Goal: Task Accomplishment & Management: Use online tool/utility

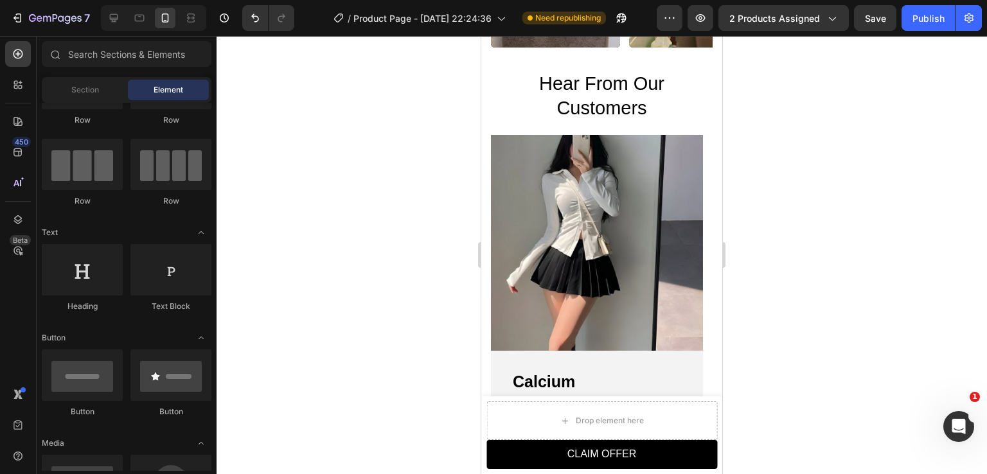
scroll to position [1152, 0]
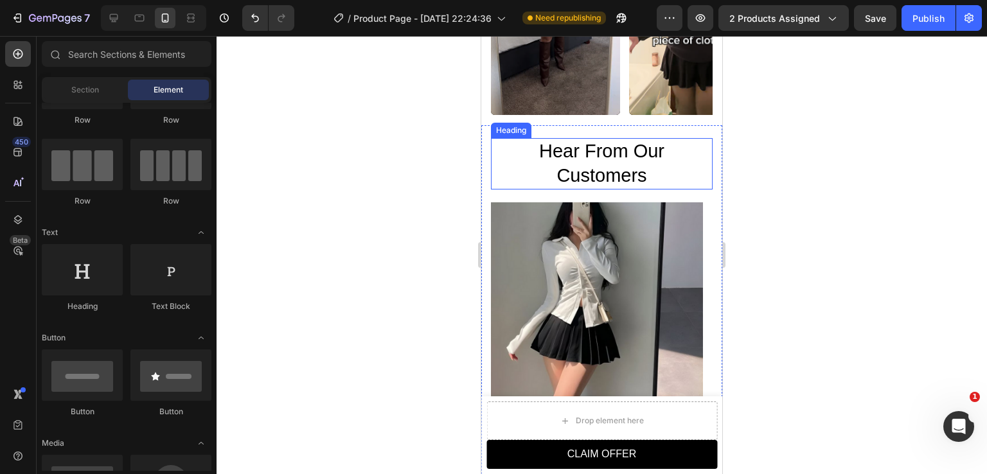
click at [578, 141] on span "Hear From Our Customers" at bounding box center [601, 163] width 125 height 45
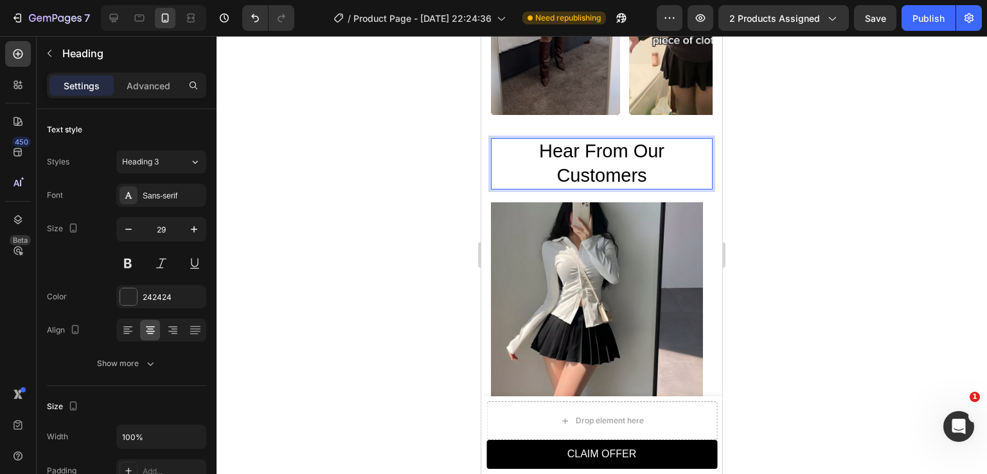
click at [612, 143] on span "Hear From Our Customers" at bounding box center [601, 163] width 125 height 45
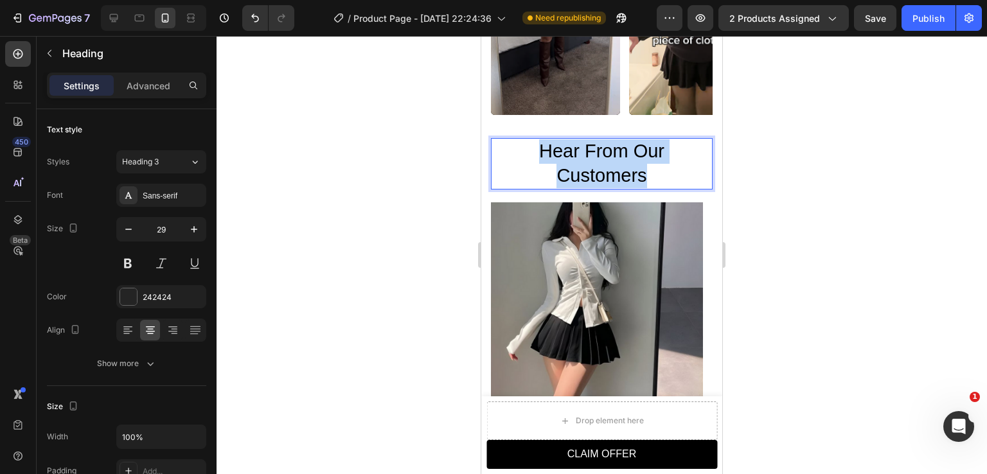
click at [612, 143] on span "Hear From Our Customers" at bounding box center [601, 163] width 125 height 45
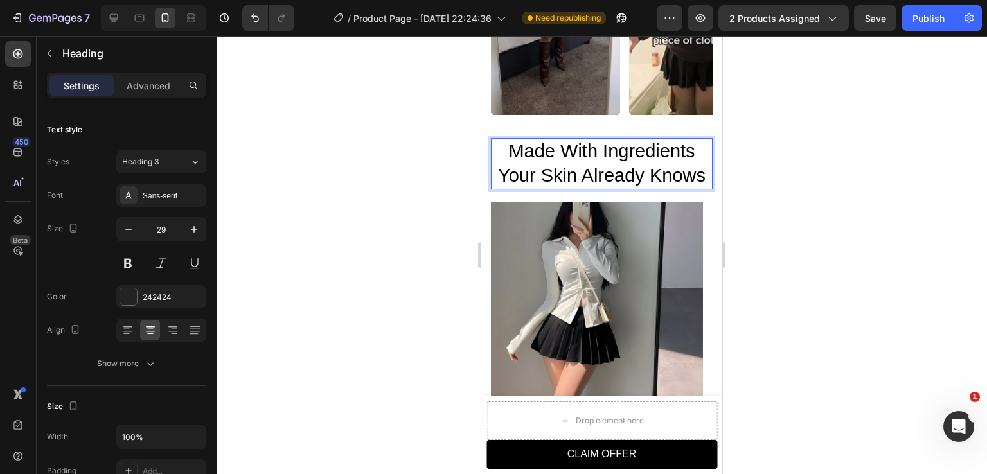
click at [616, 145] on span "Made With Ingredients" at bounding box center [601, 151] width 186 height 21
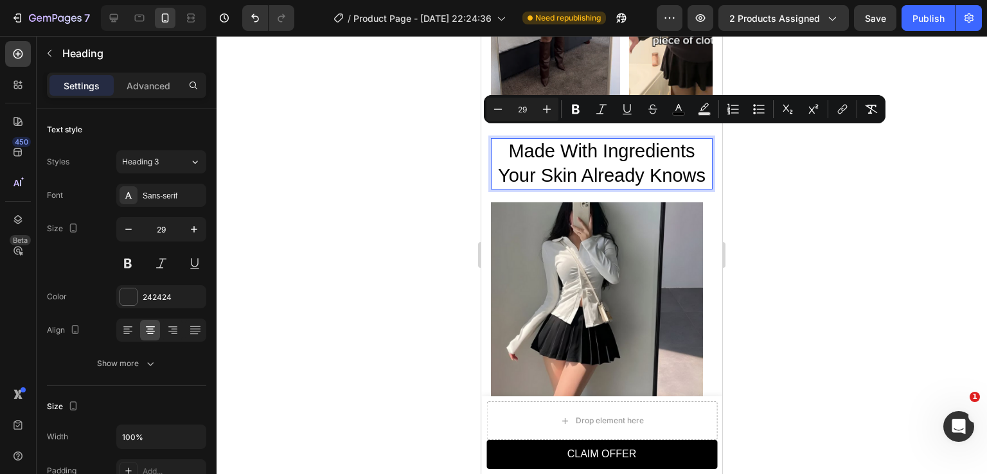
click at [661, 165] on span "Your Skin Already Knows" at bounding box center [602, 175] width 208 height 21
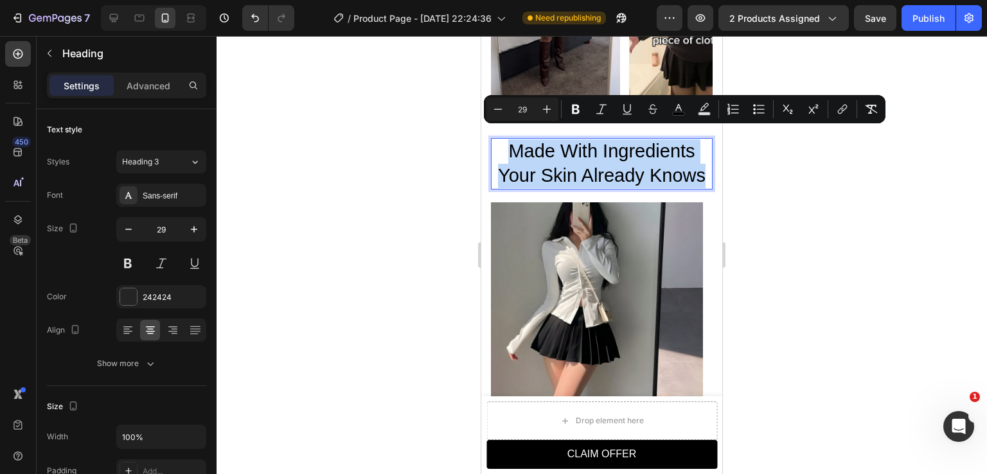
drag, startPoint x: 701, startPoint y: 163, endPoint x: 509, endPoint y: 137, distance: 193.9
click at [509, 139] on p "Made With Ingredients Your Skin Already Knows" at bounding box center [601, 163] width 219 height 48
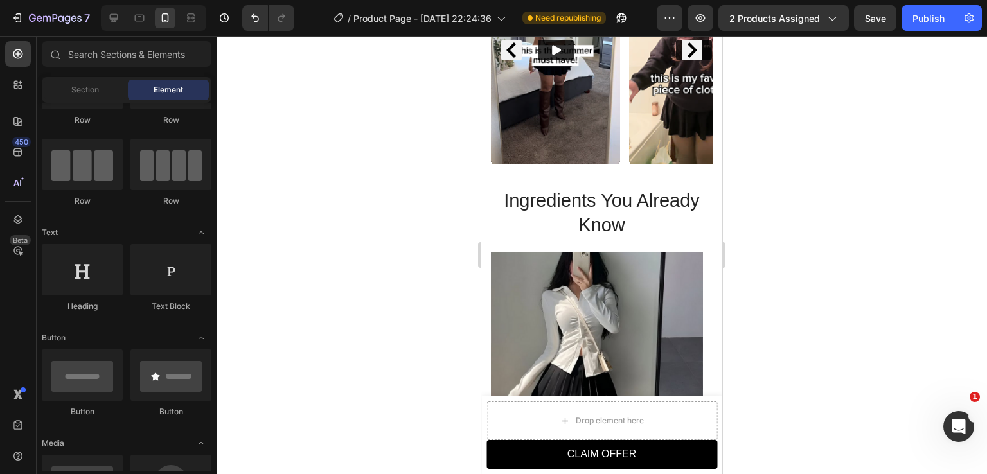
scroll to position [1112, 0]
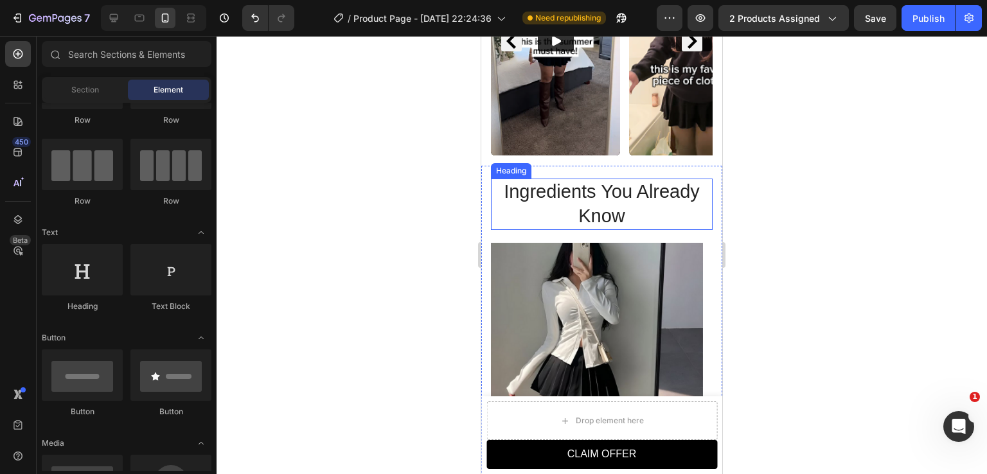
click at [608, 184] on h2 "Ingredients You Already Know" at bounding box center [602, 204] width 222 height 51
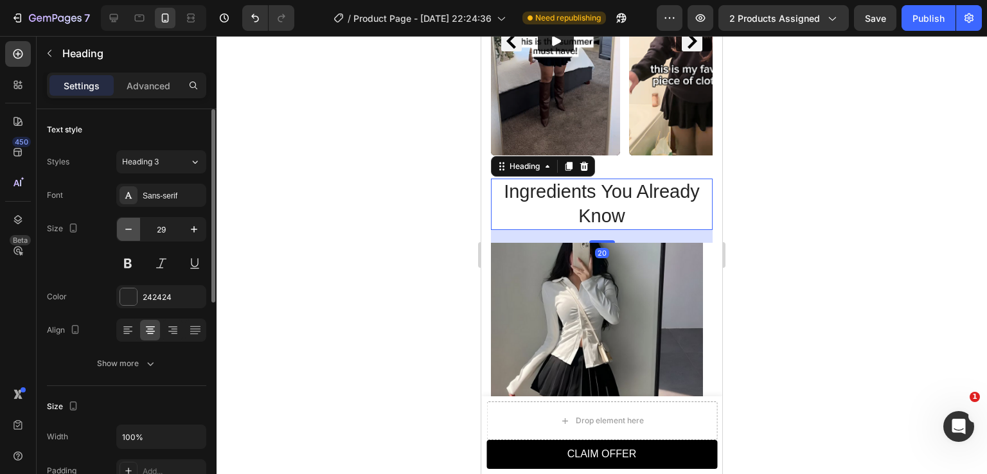
click at [130, 233] on icon "button" at bounding box center [128, 229] width 13 height 13
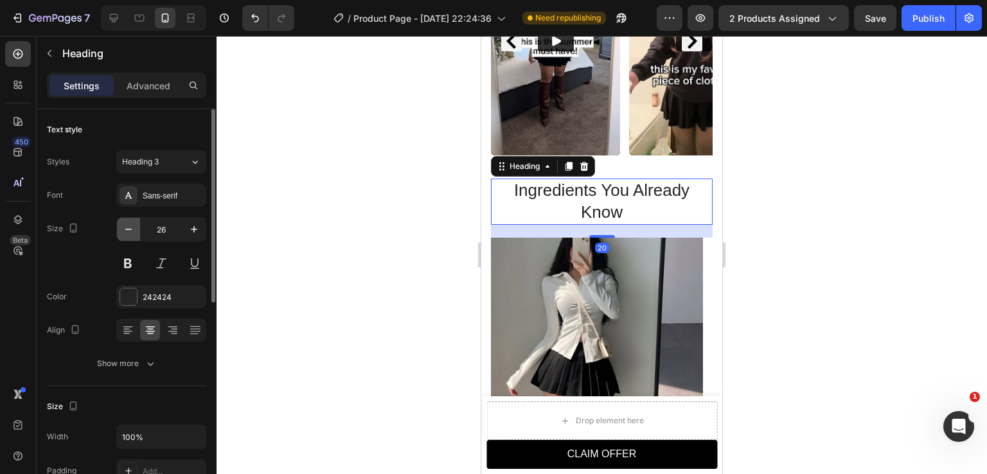
click at [130, 233] on icon "button" at bounding box center [128, 229] width 13 height 13
type input "25"
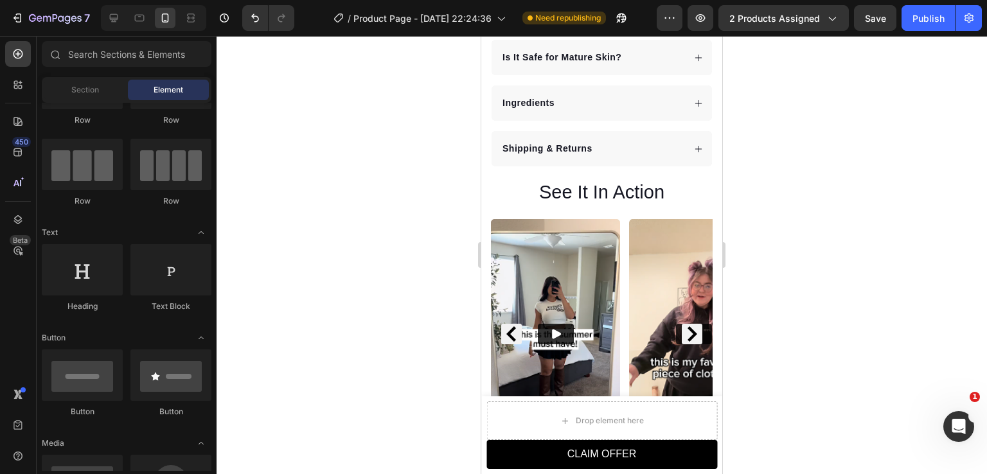
scroll to position [813, 0]
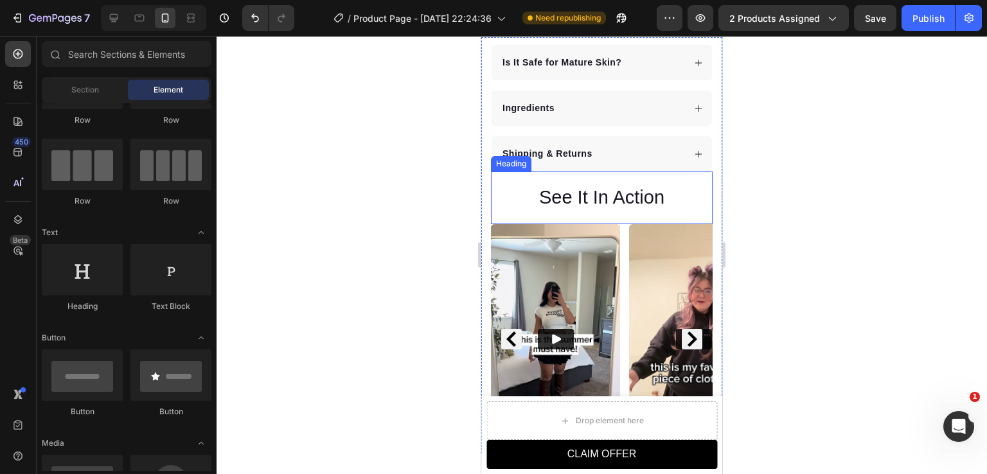
click at [608, 187] on h2 "See It In Action" at bounding box center [602, 197] width 222 height 27
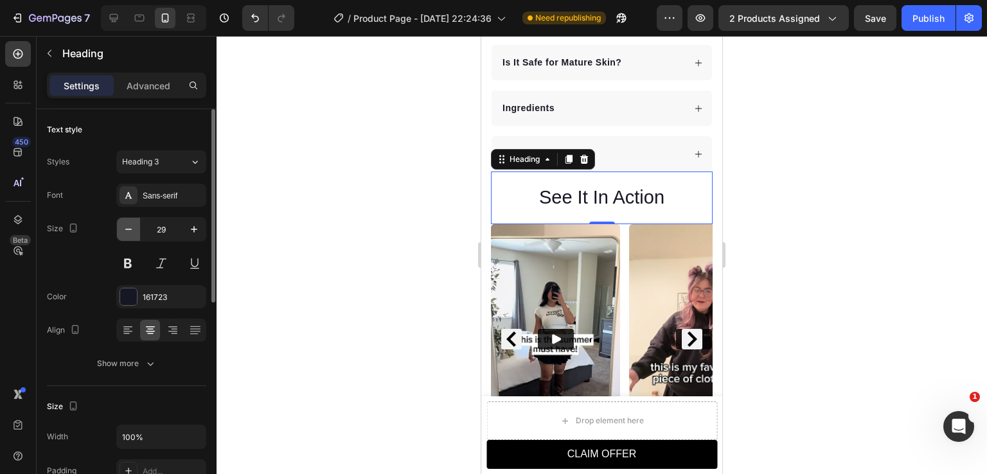
click at [134, 233] on icon "button" at bounding box center [128, 229] width 13 height 13
type input "27"
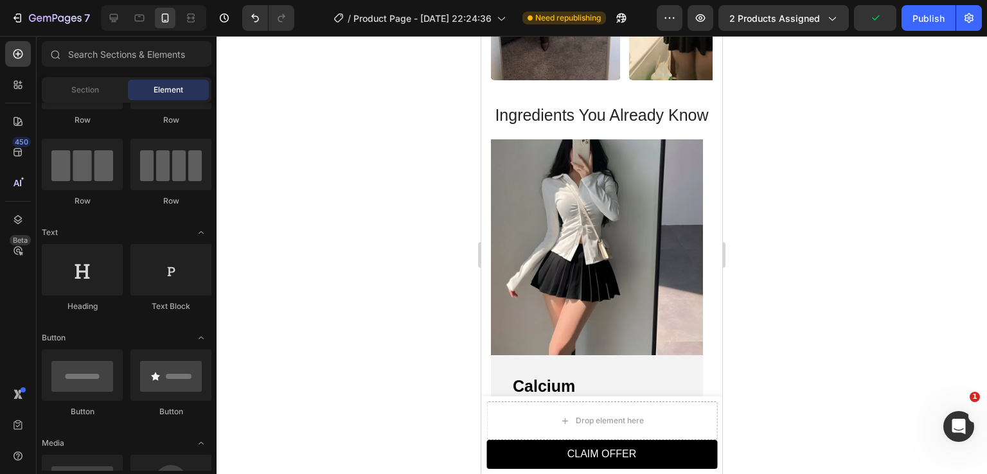
scroll to position [1138, 0]
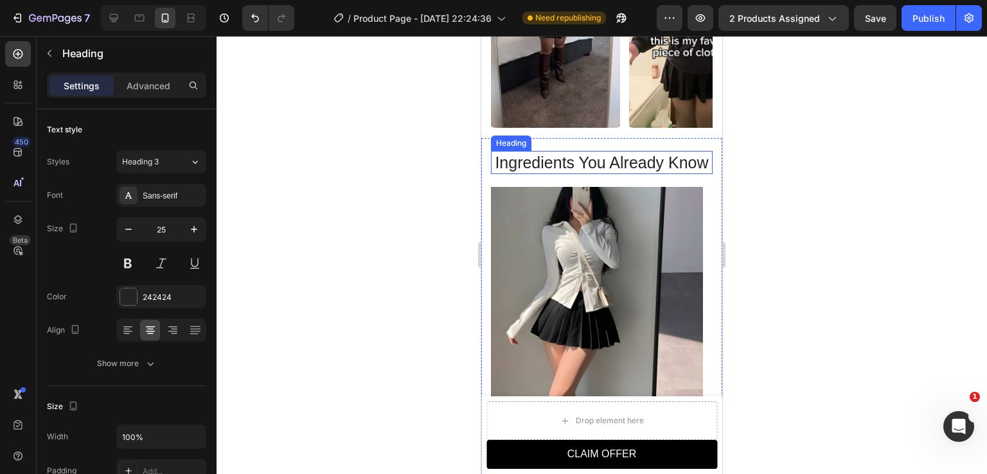
click at [620, 162] on h2 "Ingredients You Already Know" at bounding box center [602, 163] width 222 height 24
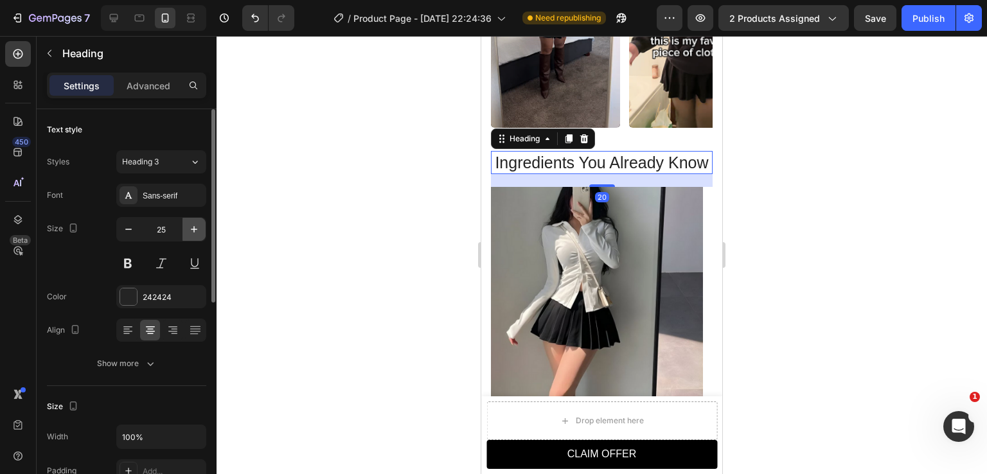
click at [192, 230] on icon "button" at bounding box center [194, 229] width 13 height 13
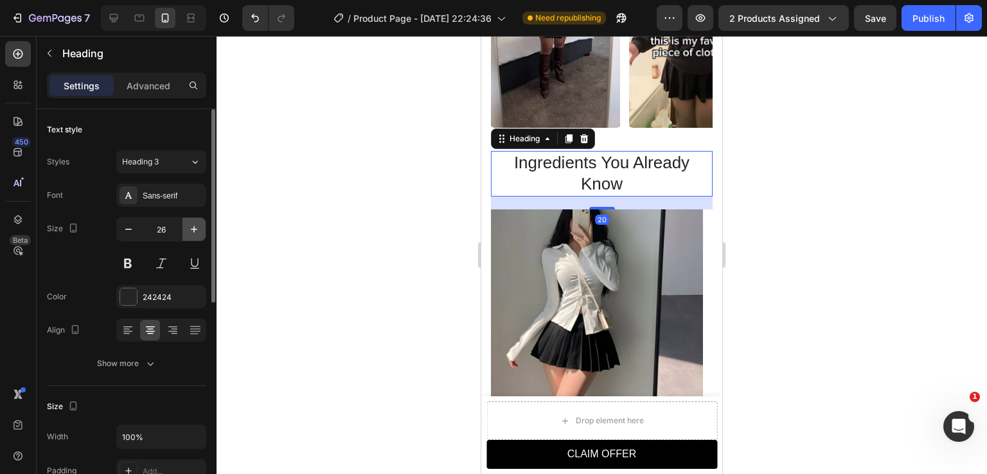
click at [192, 230] on icon "button" at bounding box center [194, 229] width 13 height 13
type input "27"
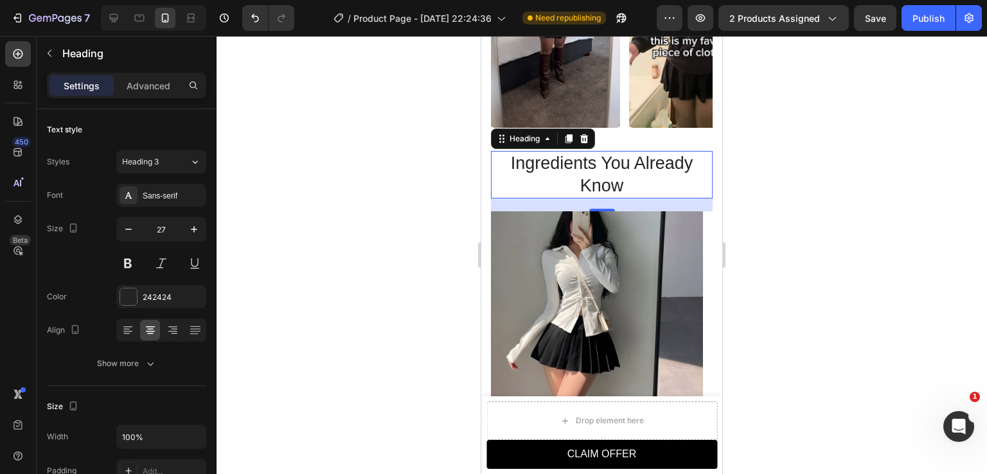
click at [788, 209] on div at bounding box center [602, 255] width 770 height 438
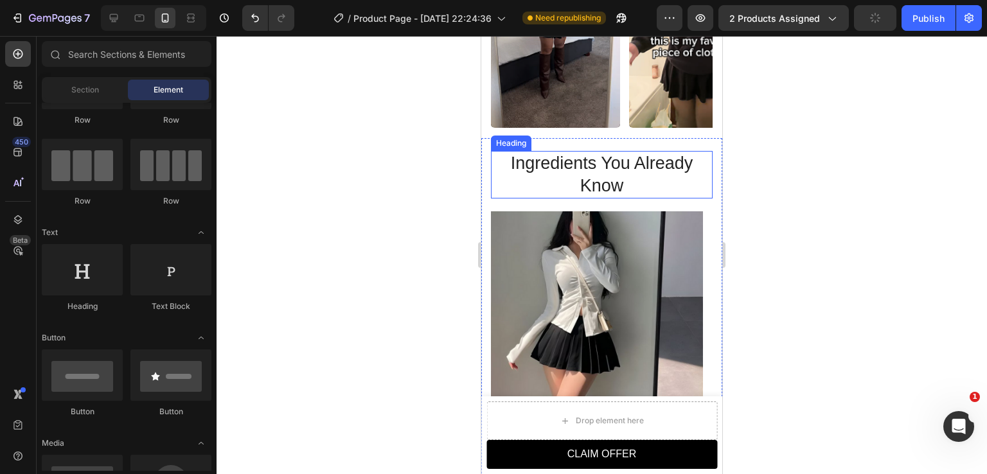
click at [589, 158] on h2 "Ingredients You Already Know" at bounding box center [602, 175] width 222 height 48
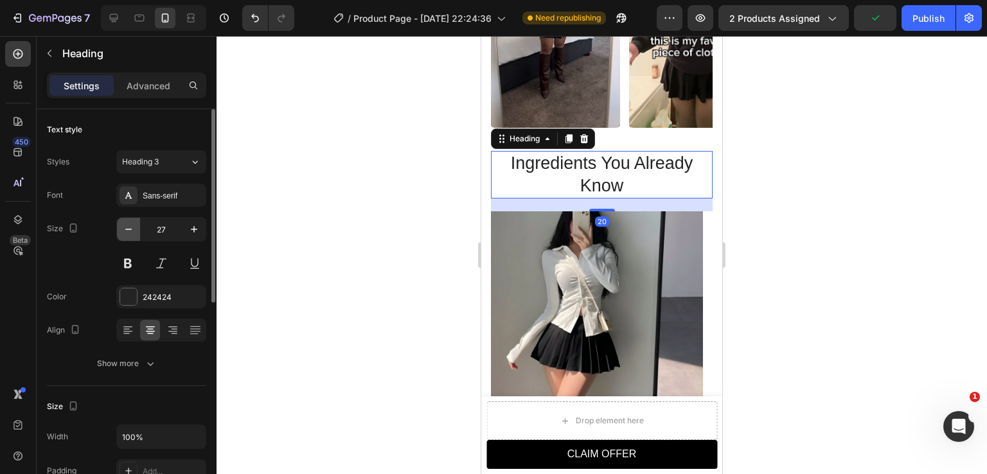
click at [131, 226] on icon "button" at bounding box center [128, 229] width 13 height 13
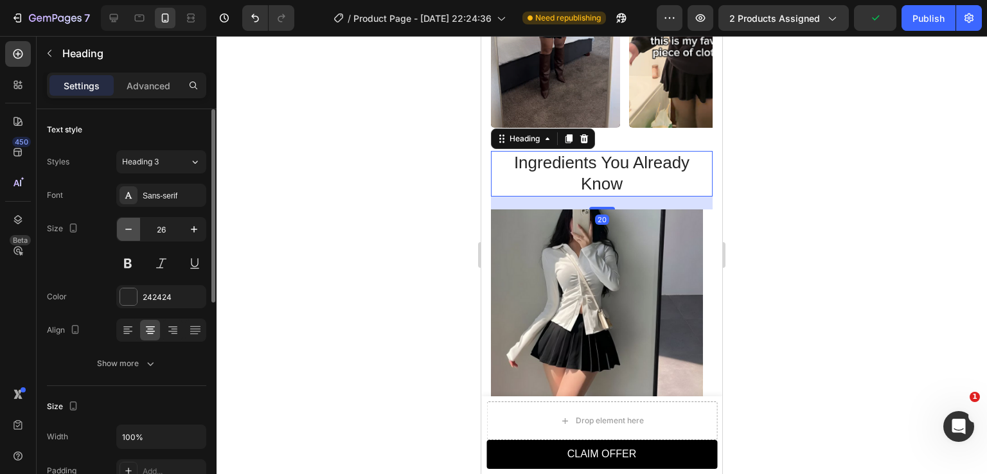
type input "25"
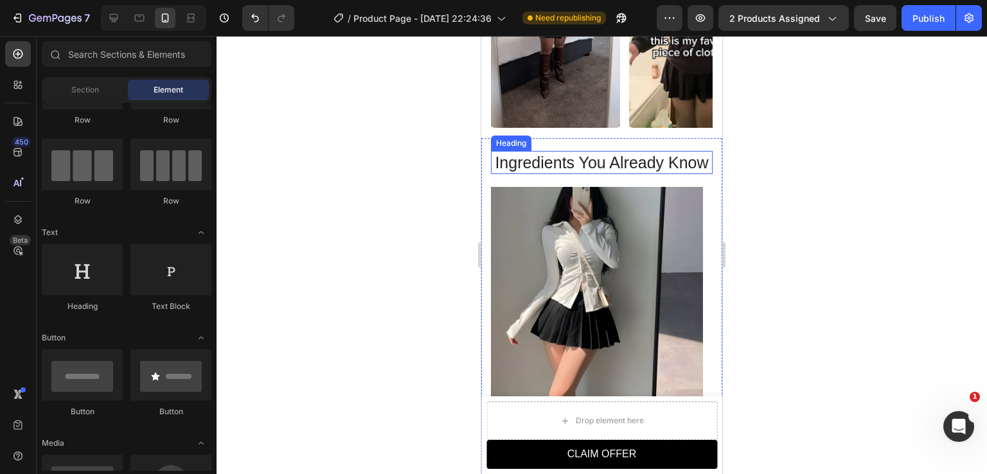
click at [589, 157] on h2 "Ingredients You Already Know" at bounding box center [602, 163] width 222 height 24
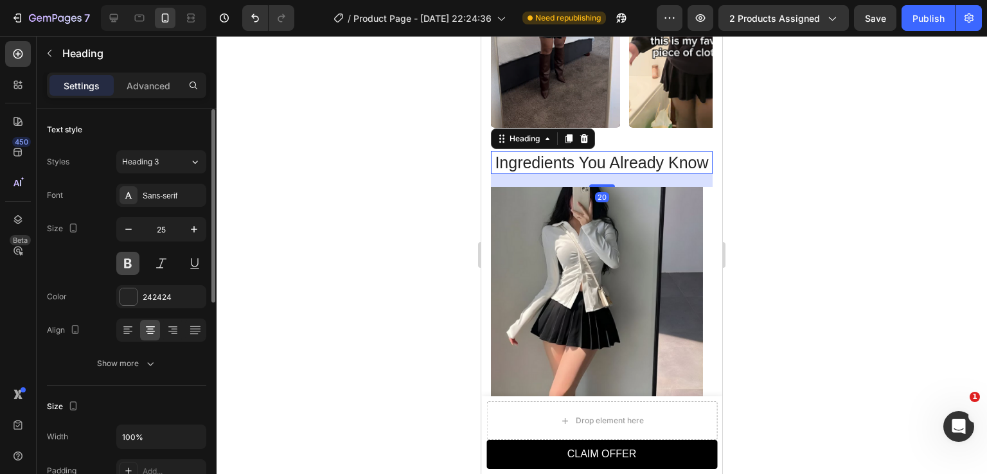
click at [132, 264] on button at bounding box center [127, 263] width 23 height 23
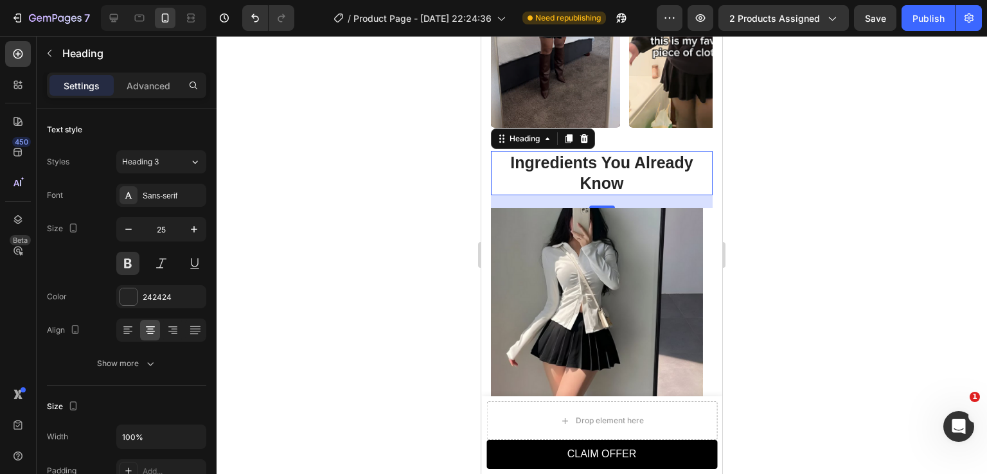
click at [796, 215] on div at bounding box center [602, 255] width 770 height 438
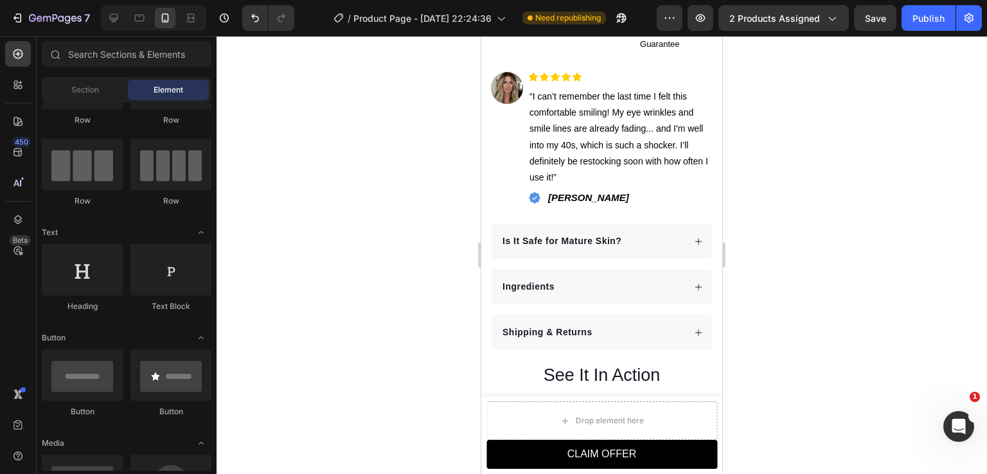
scroll to position [699, 0]
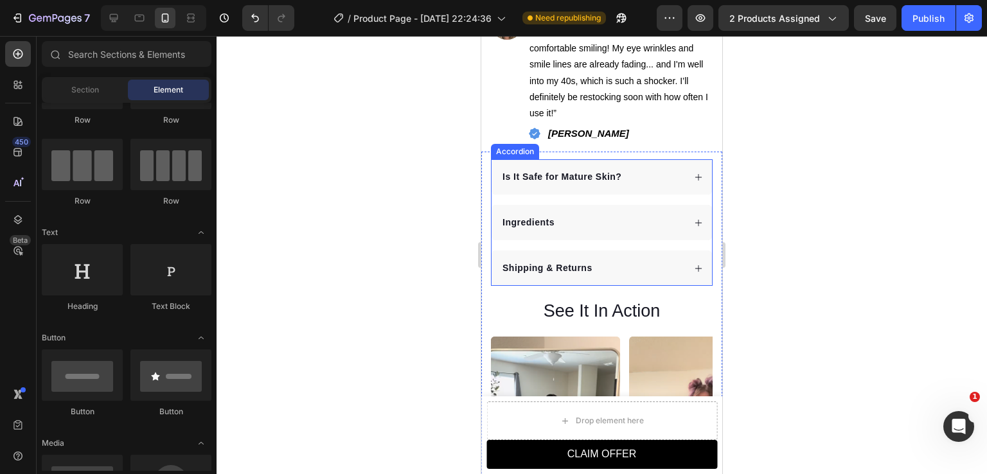
click at [499, 232] on div "Is It Safe for Mature Skin? Ingredients Shipping & Returns" at bounding box center [602, 222] width 222 height 127
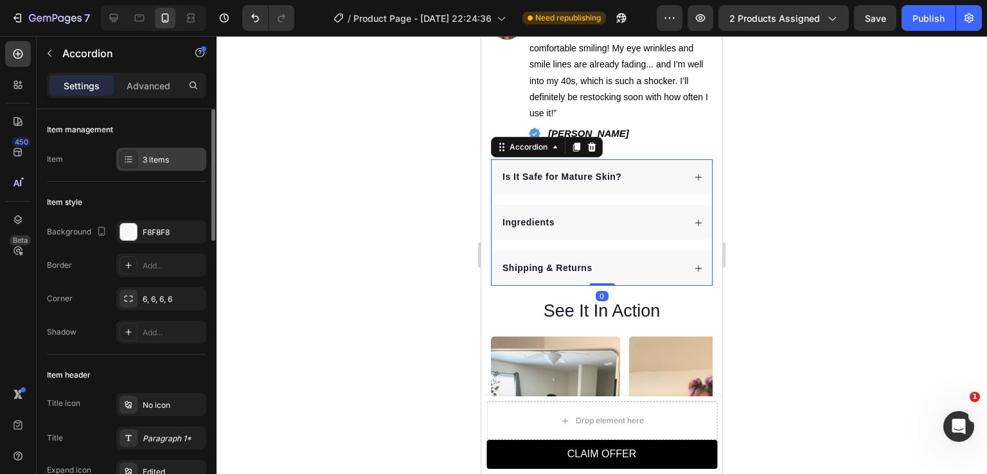
click at [156, 163] on div "3 items" at bounding box center [173, 160] width 60 height 12
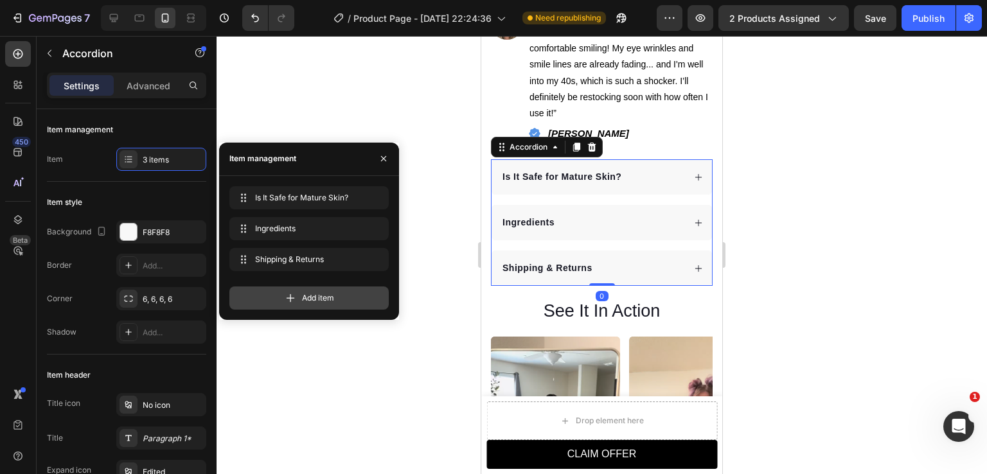
click at [308, 290] on div "Add item" at bounding box center [308, 298] width 159 height 23
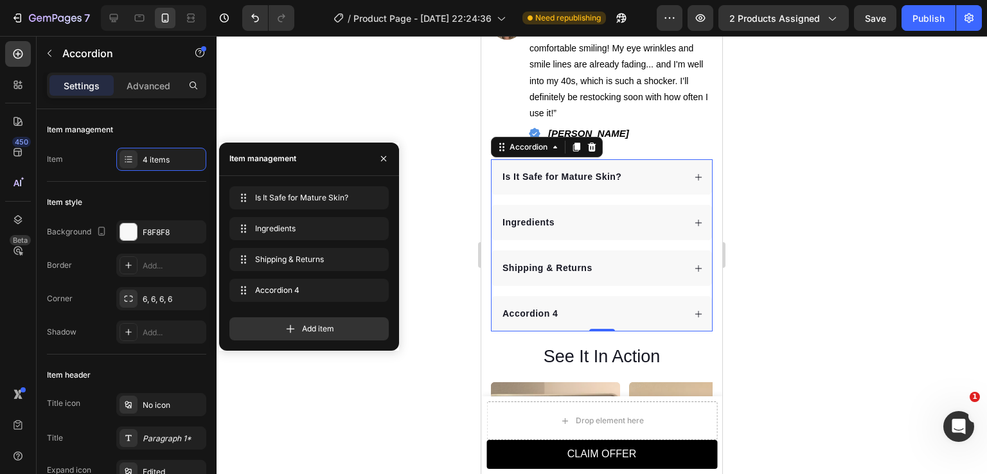
click at [540, 305] on div "Accordion 4" at bounding box center [530, 313] width 59 height 17
click at [540, 307] on p "Accordion 4" at bounding box center [529, 313] width 55 height 13
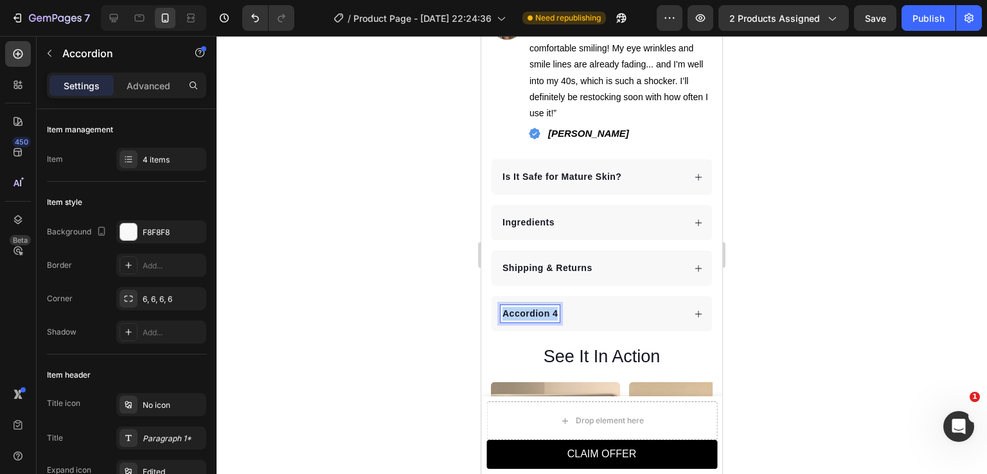
click at [540, 307] on p "Accordion 4" at bounding box center [529, 313] width 55 height 13
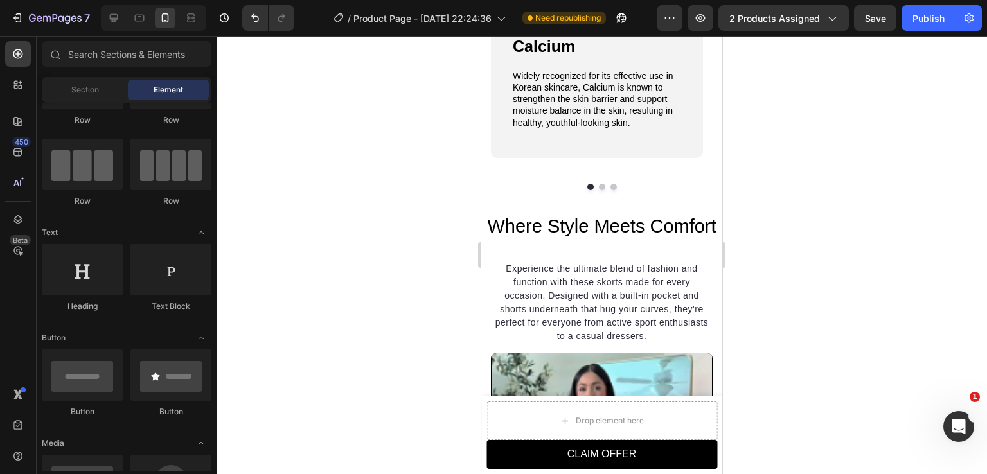
scroll to position [1493, 0]
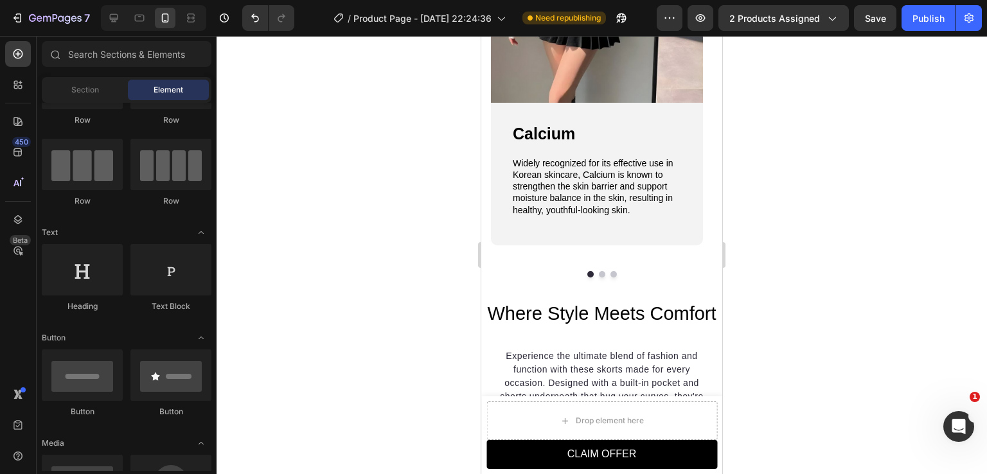
drag, startPoint x: 715, startPoint y: 156, endPoint x: 1209, endPoint y: 249, distance: 503.0
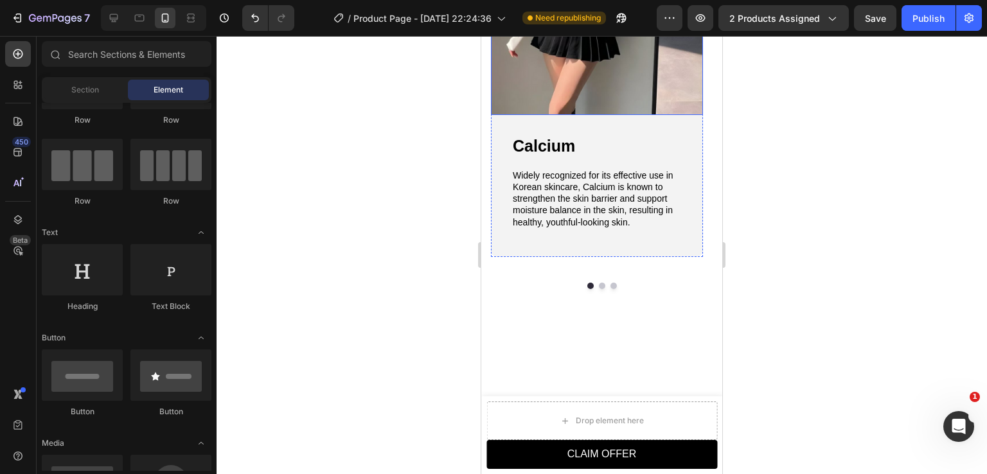
click at [598, 115] on img at bounding box center [597, 7] width 212 height 216
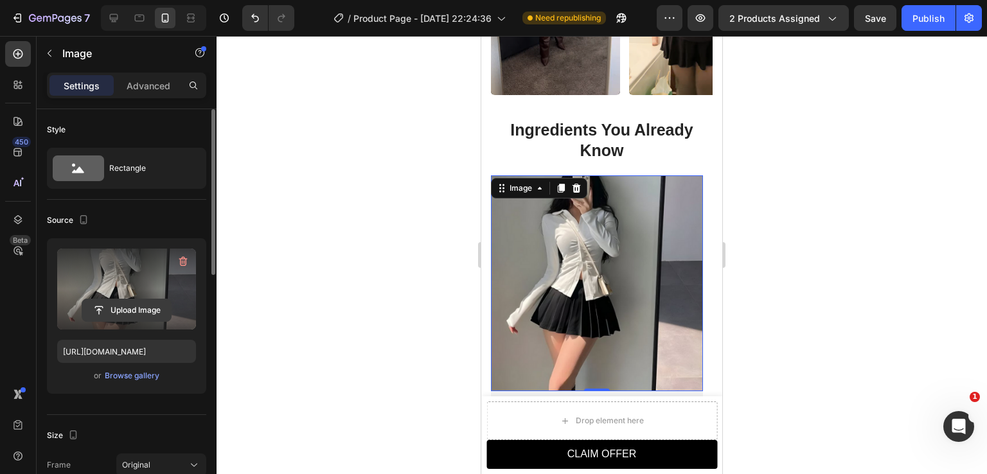
click at [122, 311] on input "file" at bounding box center [126, 310] width 89 height 22
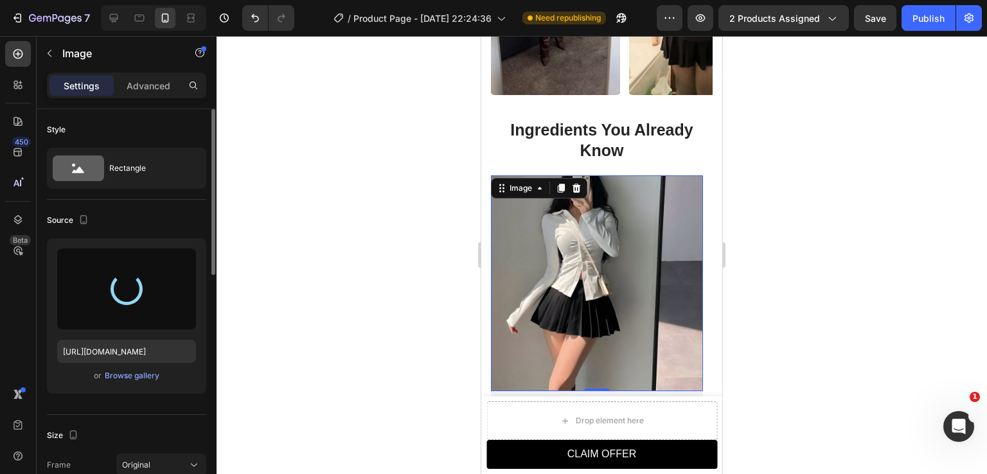
type input "[URL][DOMAIN_NAME]"
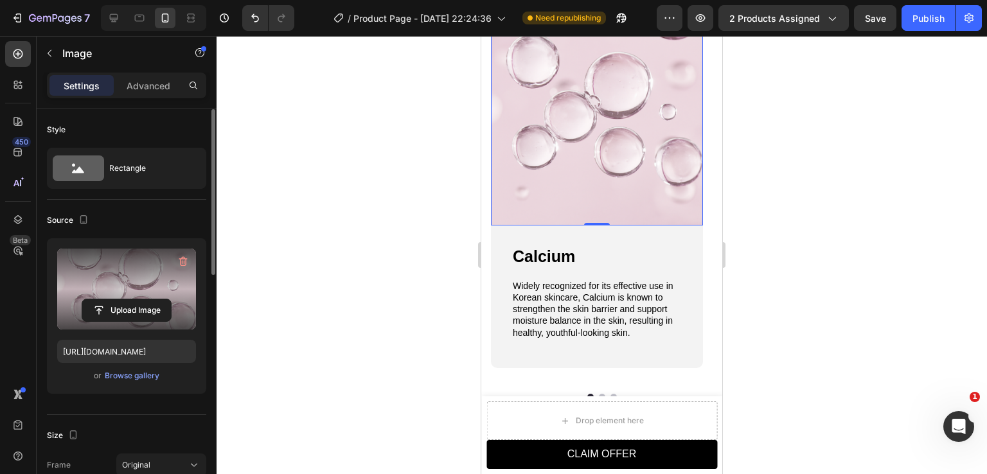
scroll to position [1409, 0]
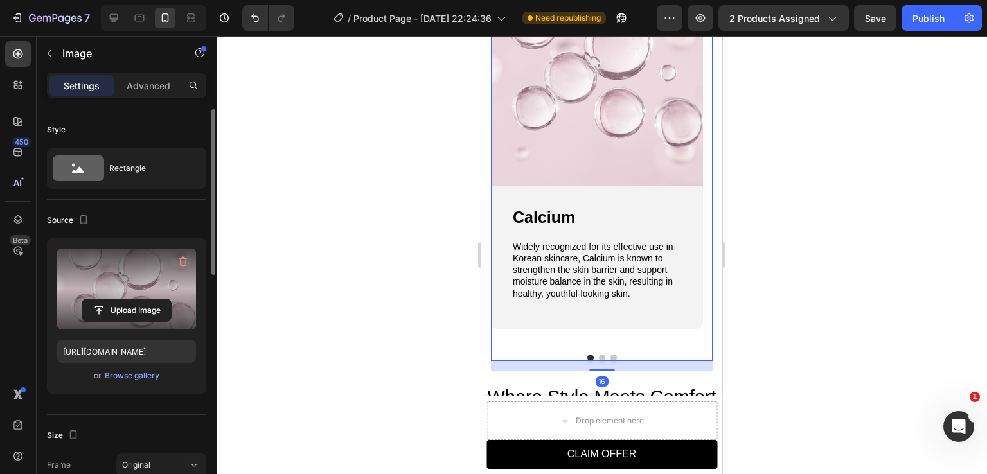
click at [599, 358] on button "Dot" at bounding box center [602, 358] width 6 height 6
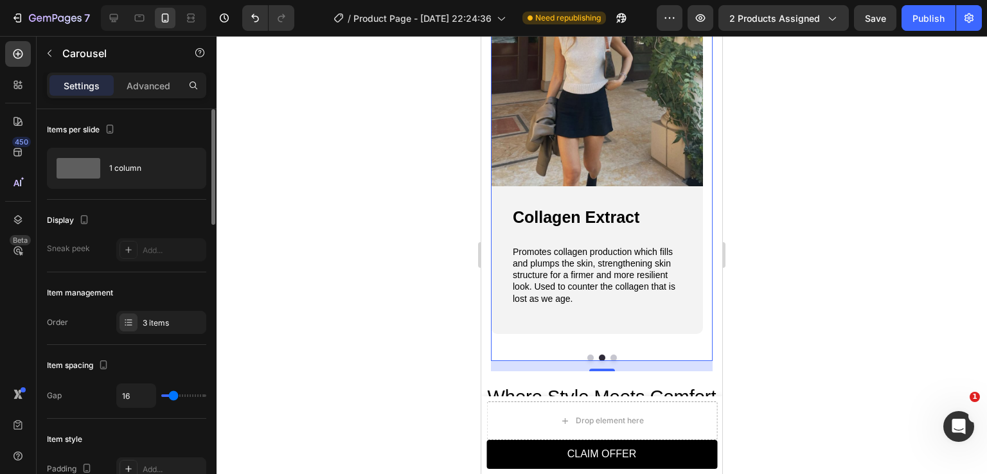
click at [582, 356] on div at bounding box center [602, 358] width 222 height 6
click at [587, 356] on button "Dot" at bounding box center [590, 358] width 6 height 6
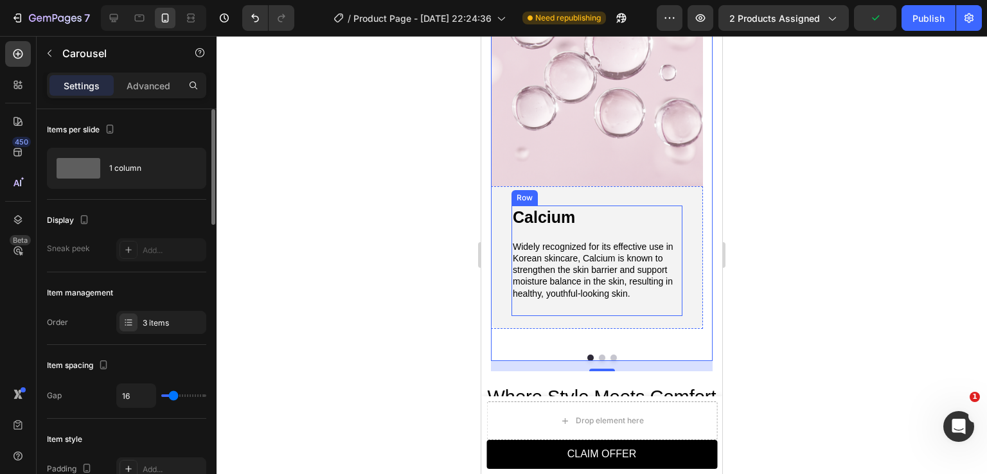
scroll to position [1281, 0]
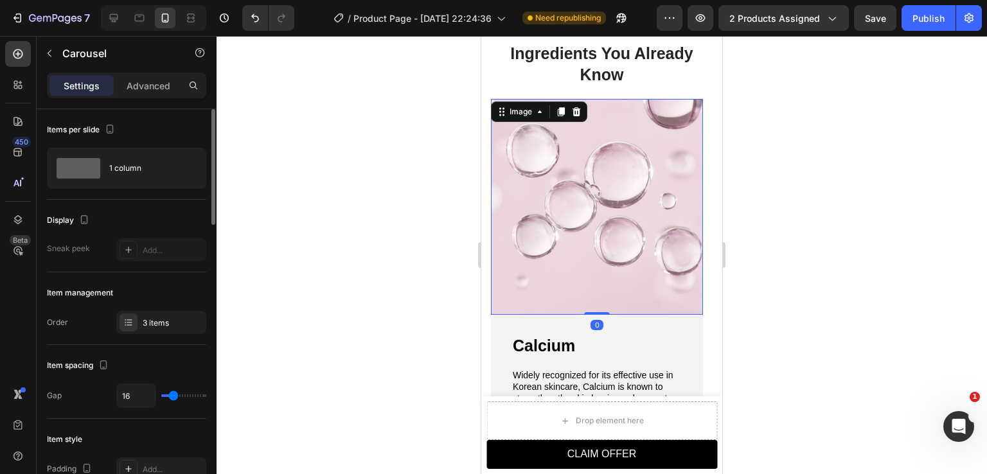
click at [622, 260] on img at bounding box center [597, 207] width 212 height 216
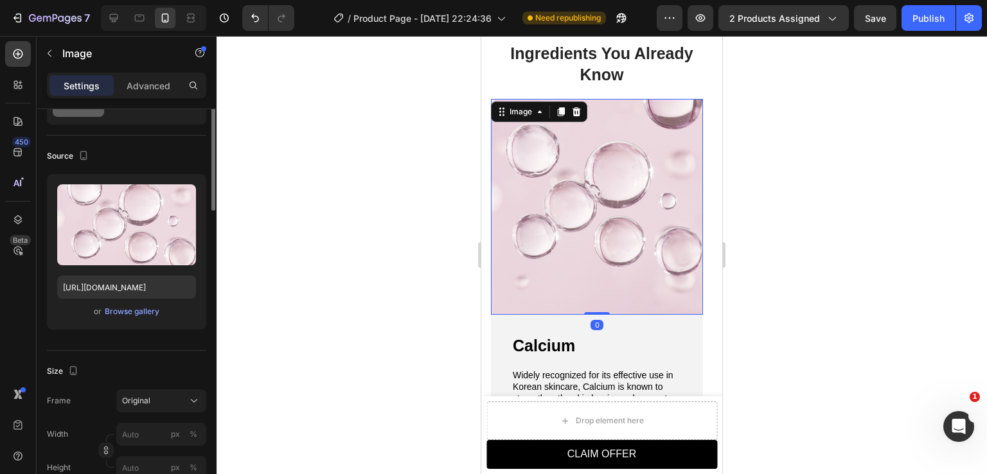
scroll to position [0, 0]
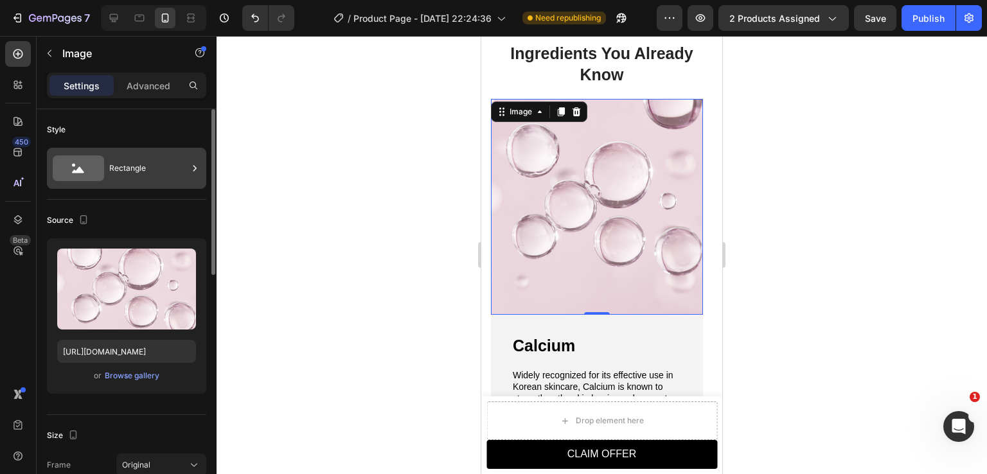
click at [140, 183] on div "Rectangle" at bounding box center [126, 168] width 159 height 41
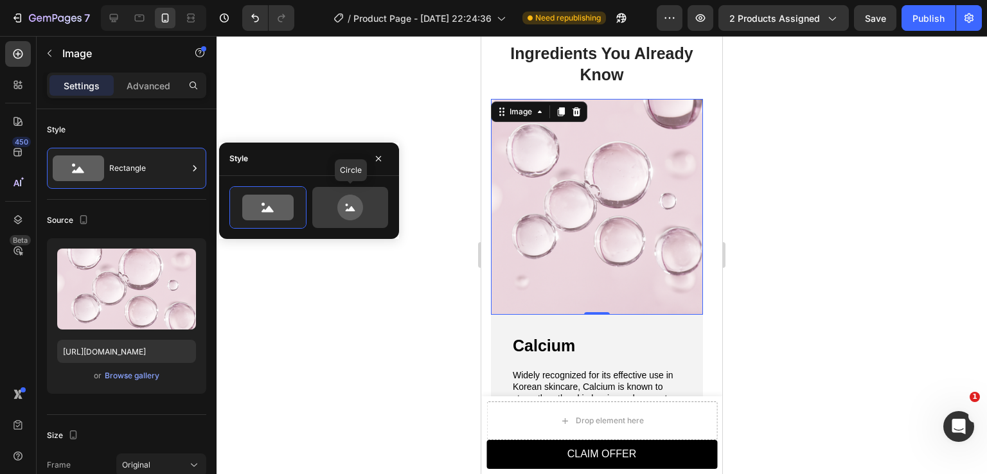
click at [326, 213] on icon at bounding box center [350, 208] width 60 height 26
type input "80"
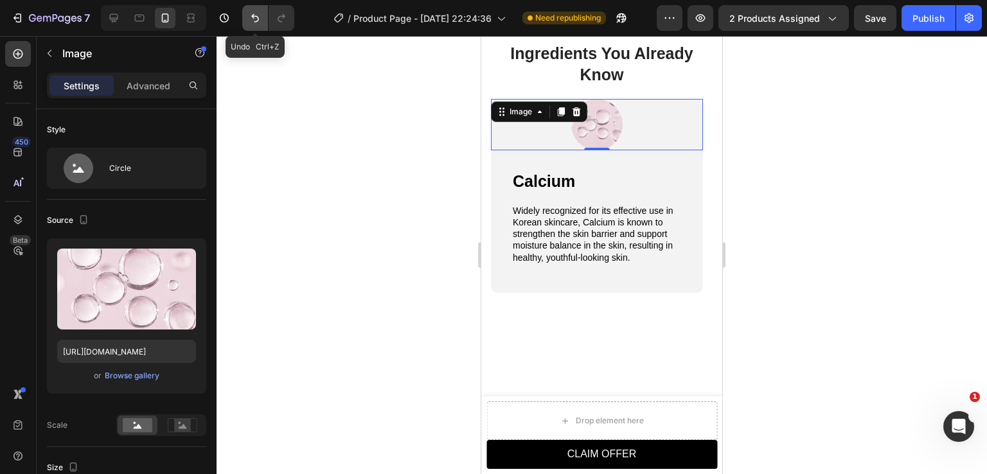
click at [258, 24] on button "Undo/Redo" at bounding box center [255, 18] width 26 height 26
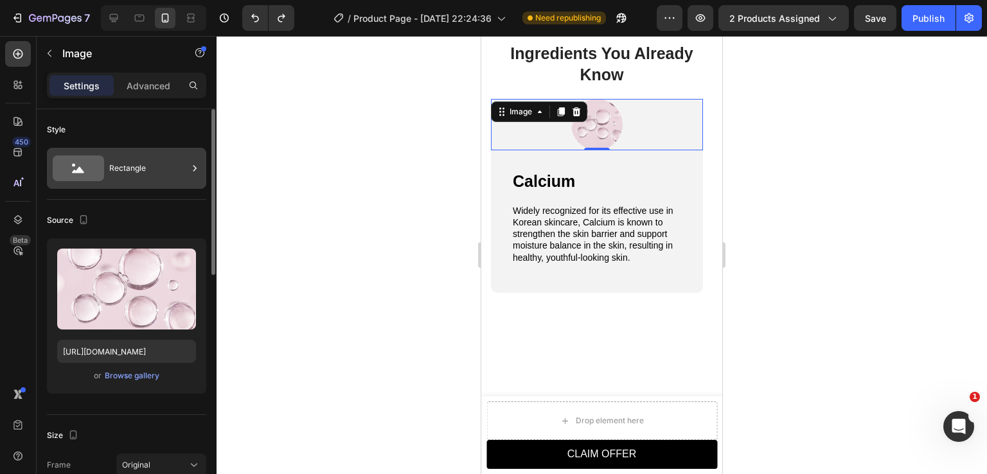
click at [144, 168] on div "Rectangle" at bounding box center [148, 169] width 78 height 30
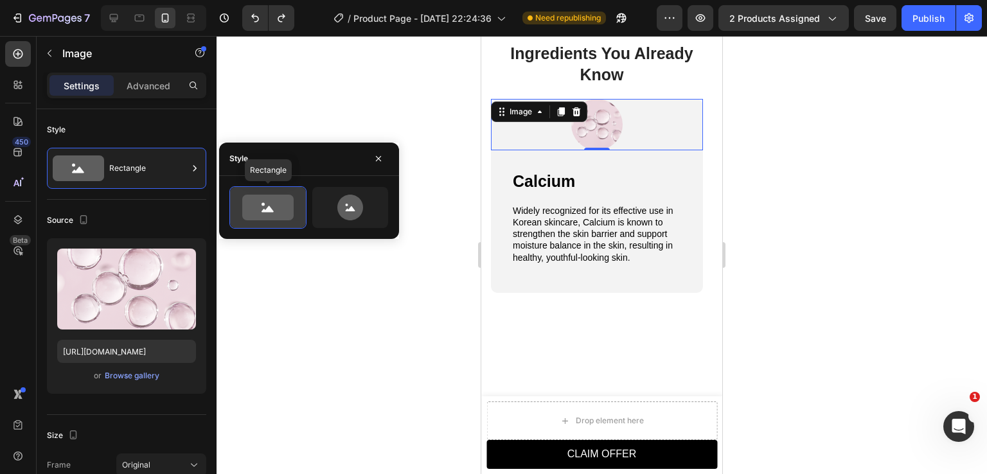
click at [272, 202] on icon at bounding box center [267, 208] width 51 height 26
click at [911, 29] on button "Publish" at bounding box center [929, 18] width 54 height 26
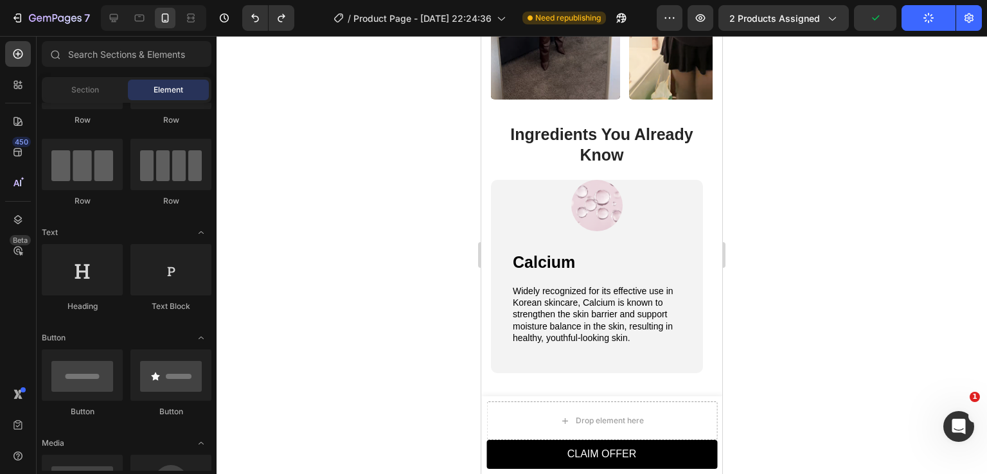
scroll to position [1193, 0]
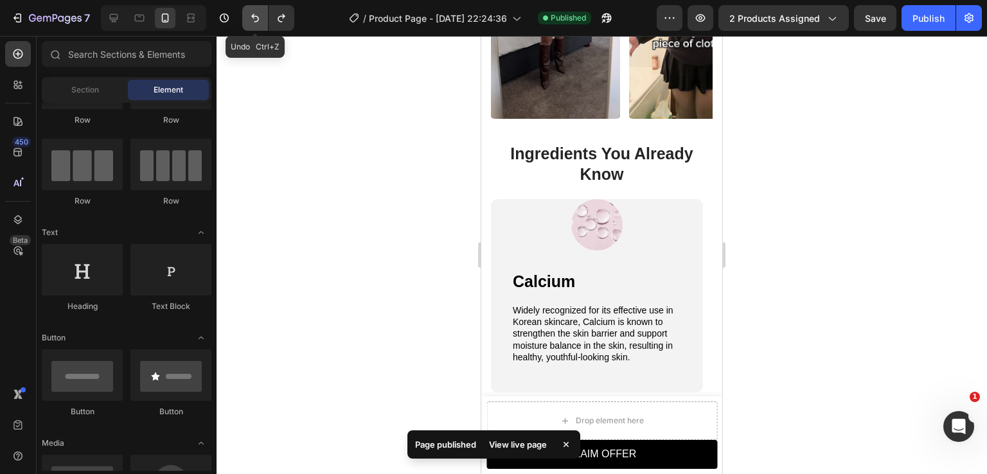
click at [257, 24] on icon "Undo/Redo" at bounding box center [255, 18] width 13 height 13
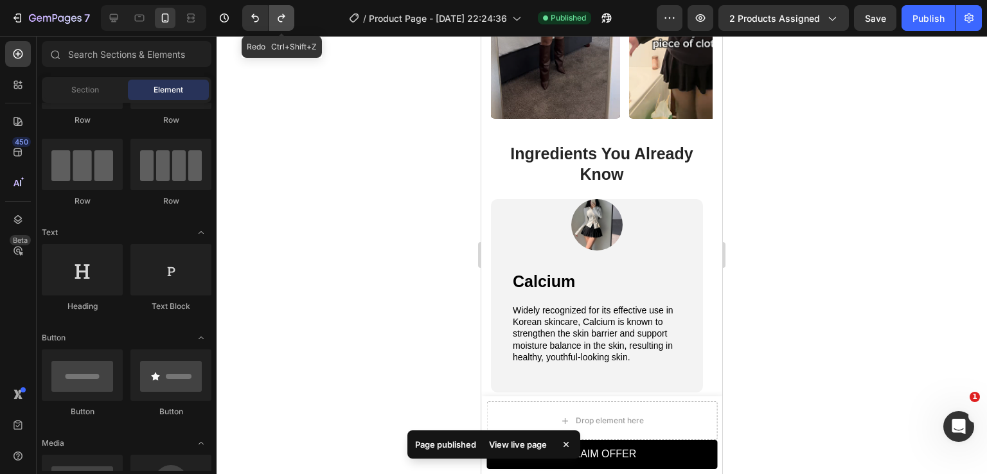
click at [286, 26] on button "Undo/Redo" at bounding box center [282, 18] width 26 height 26
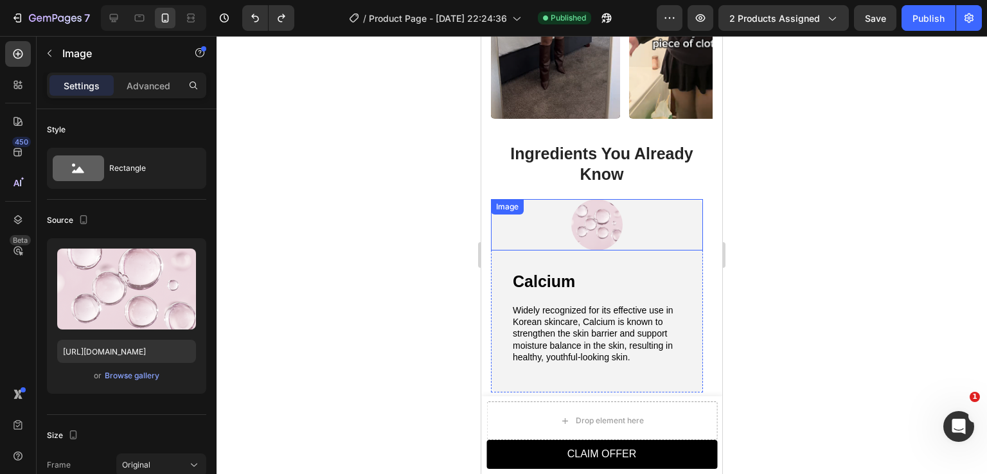
click at [587, 212] on img at bounding box center [596, 224] width 51 height 51
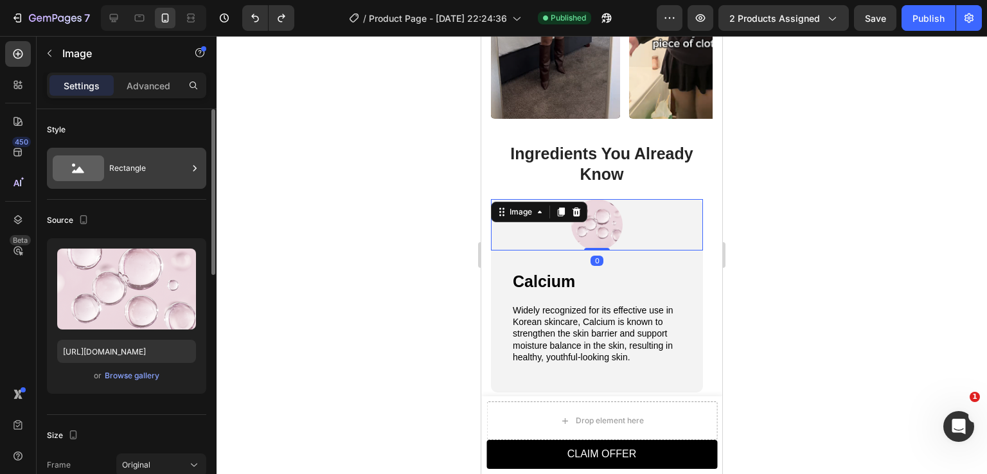
click at [120, 159] on div "Rectangle" at bounding box center [148, 169] width 78 height 30
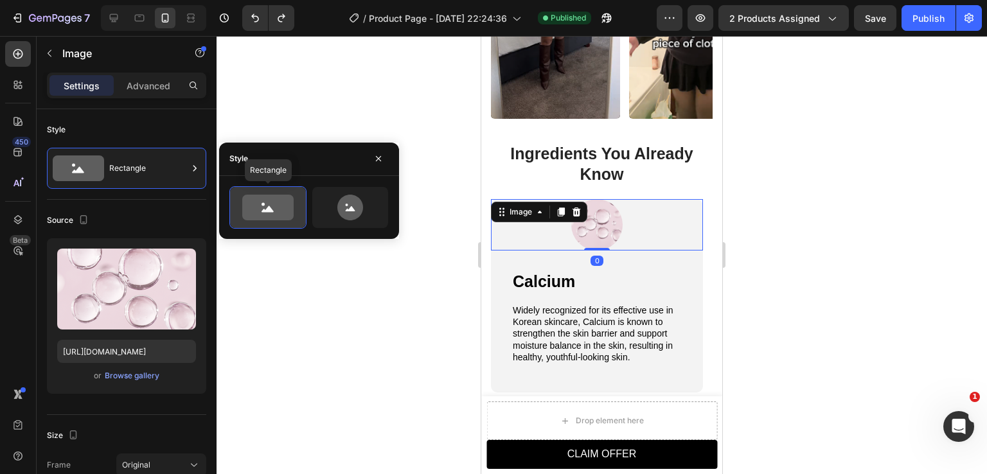
click at [263, 201] on icon at bounding box center [267, 208] width 51 height 26
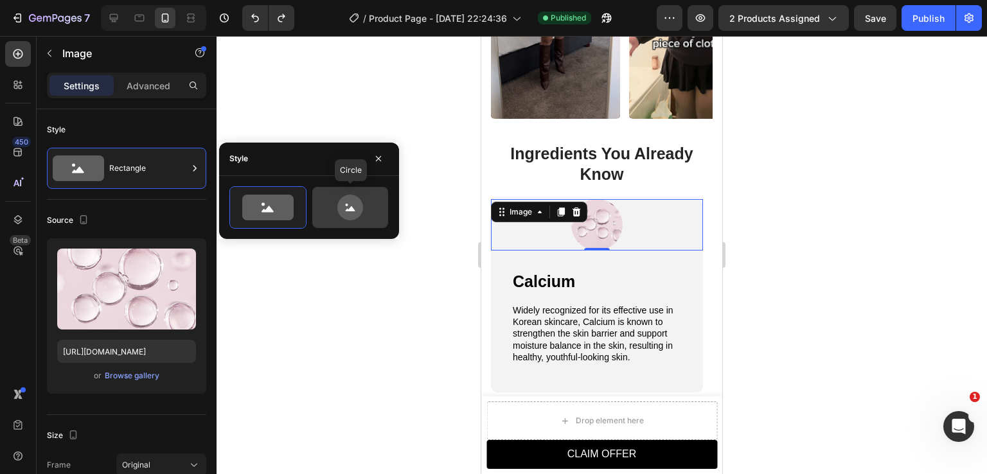
click at [341, 215] on icon at bounding box center [350, 208] width 26 height 26
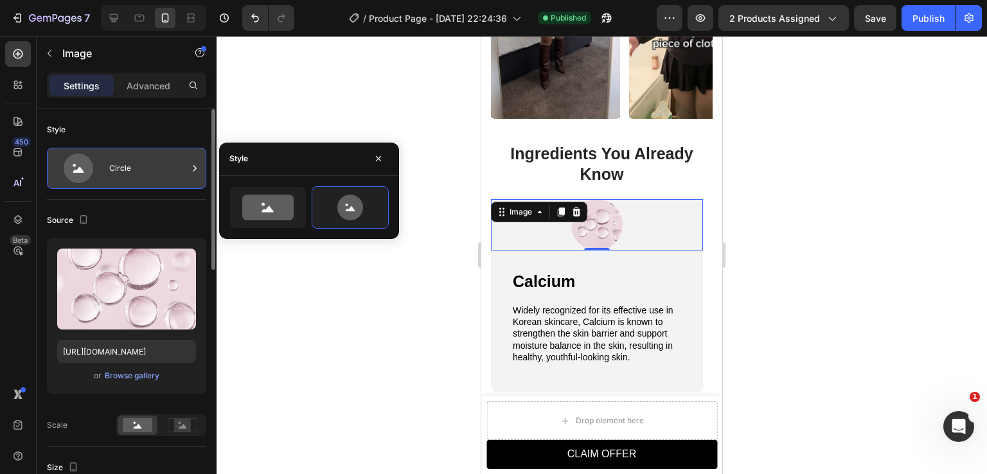
click at [154, 175] on div "Circle" at bounding box center [148, 169] width 78 height 30
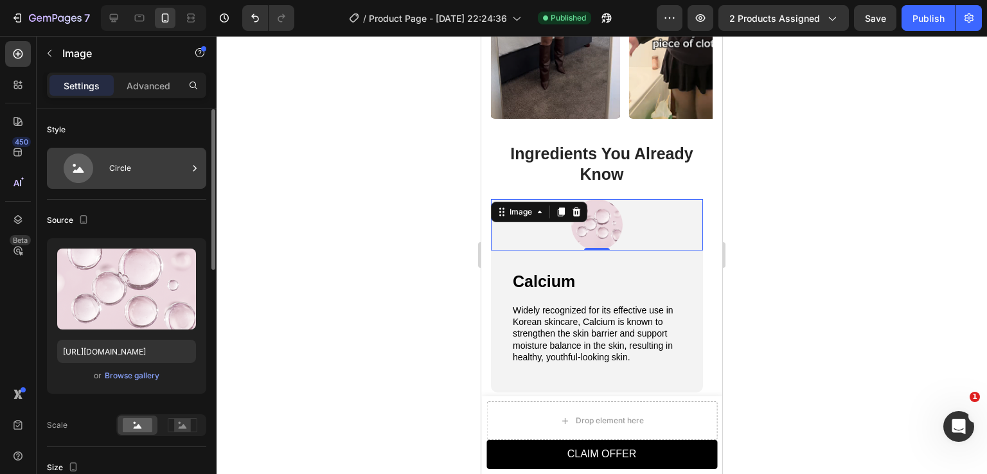
click at [139, 163] on div "Circle" at bounding box center [148, 169] width 78 height 30
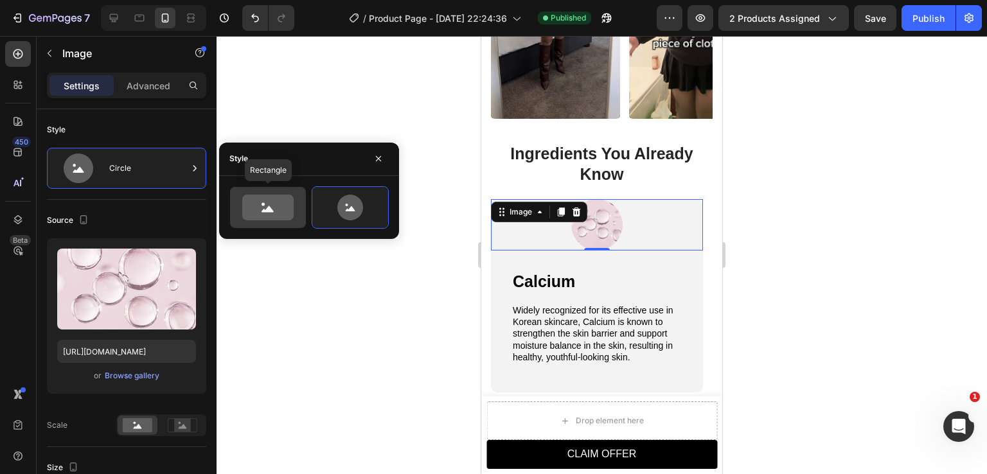
click at [267, 216] on icon at bounding box center [267, 208] width 51 height 26
type input "100"
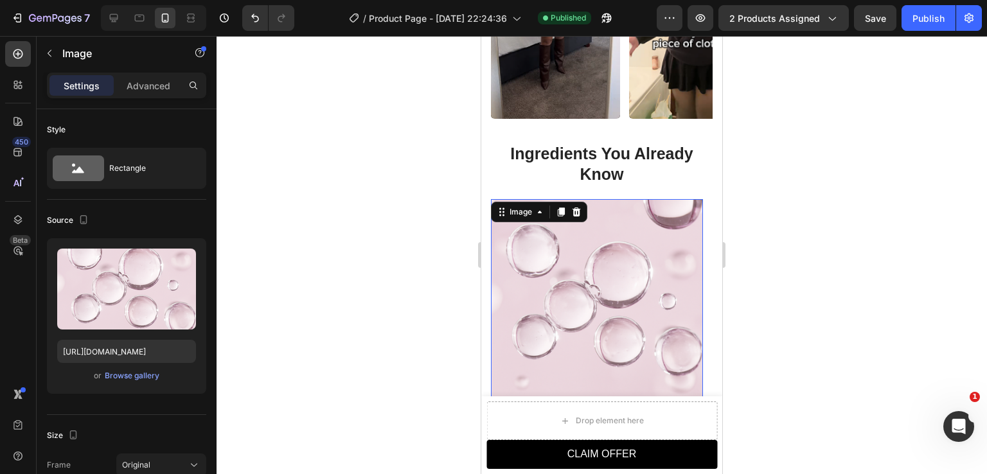
click at [792, 285] on div at bounding box center [602, 255] width 770 height 438
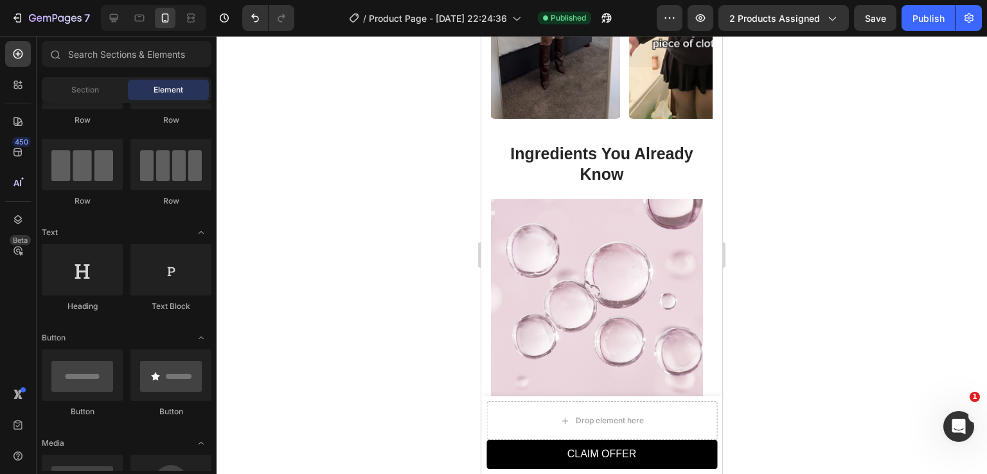
click at [639, 261] on img at bounding box center [597, 307] width 212 height 216
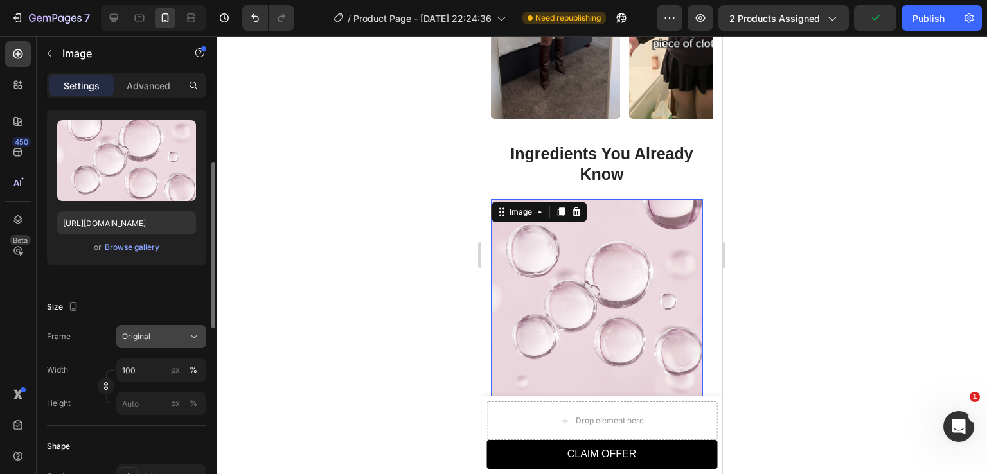
scroll to position [193, 0]
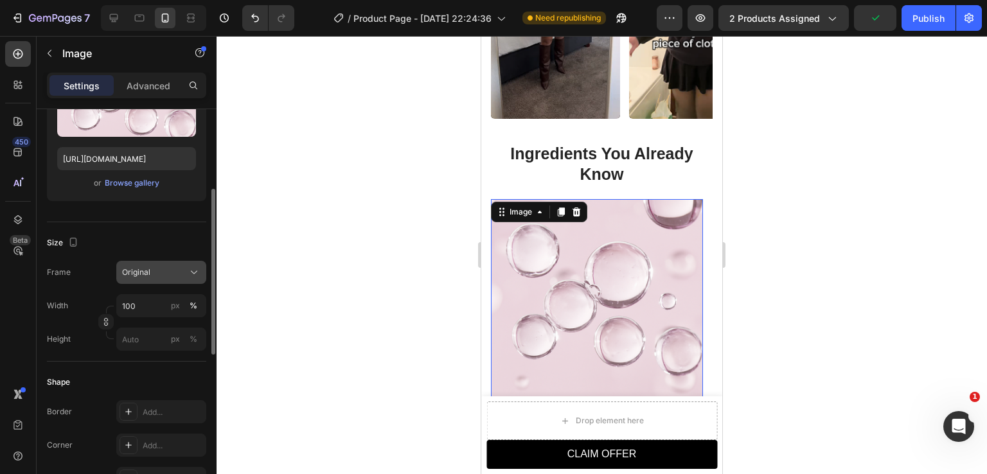
click at [154, 274] on div "Original" at bounding box center [153, 273] width 63 height 12
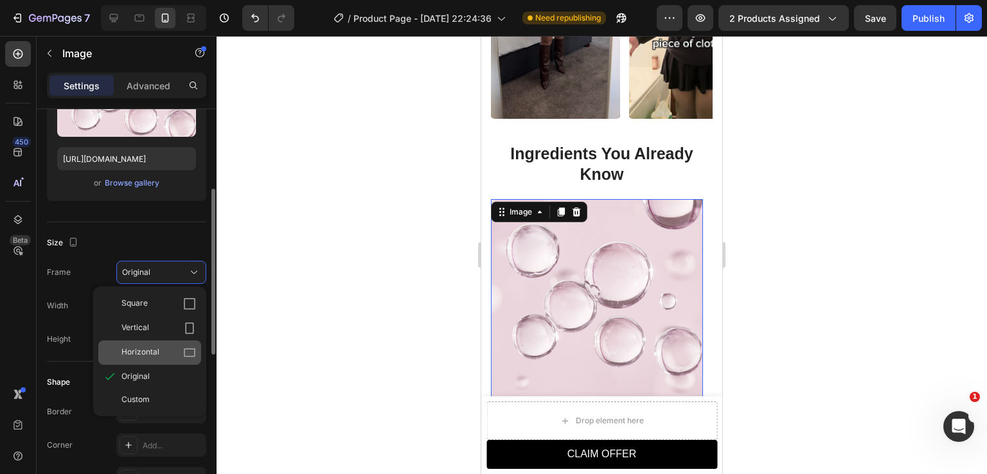
click at [142, 359] on div "Horizontal" at bounding box center [149, 353] width 103 height 24
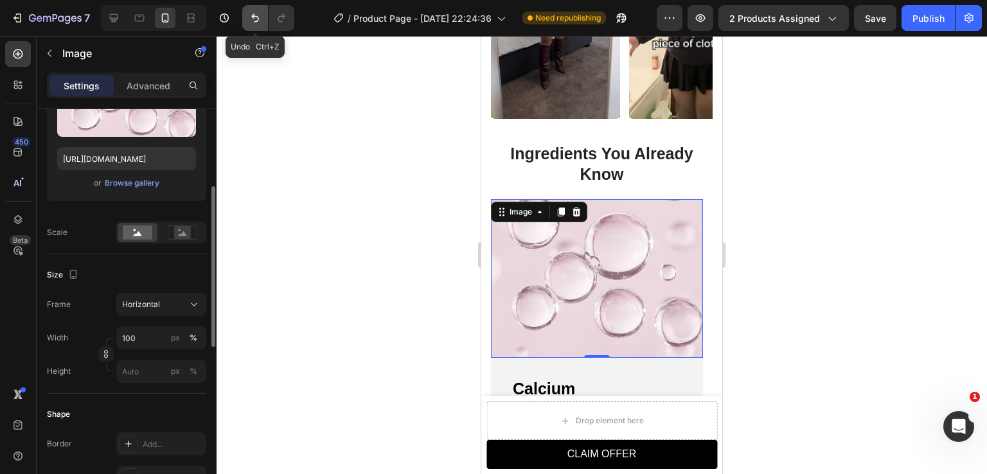
click at [256, 15] on icon "Undo/Redo" at bounding box center [255, 18] width 13 height 13
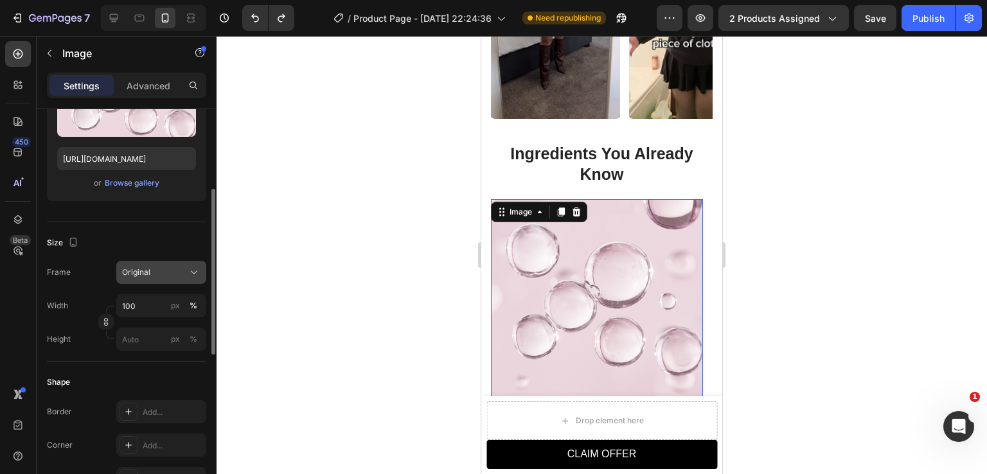
click at [142, 277] on span "Original" at bounding box center [136, 273] width 28 height 12
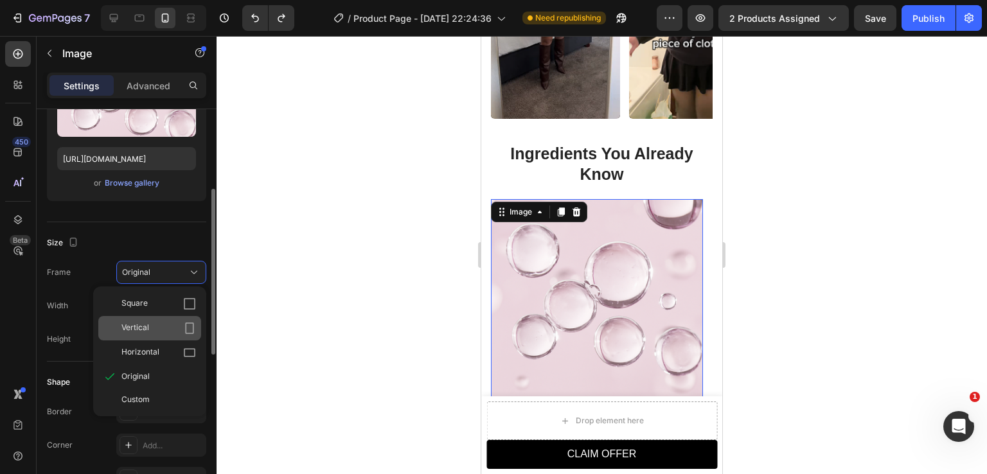
click at [152, 330] on div "Vertical" at bounding box center [158, 328] width 75 height 13
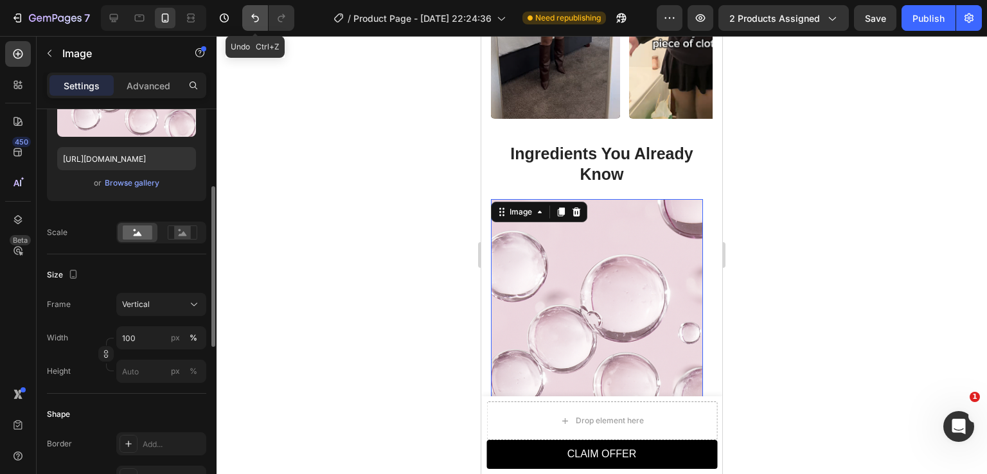
click at [251, 21] on icon "Undo/Redo" at bounding box center [255, 18] width 13 height 13
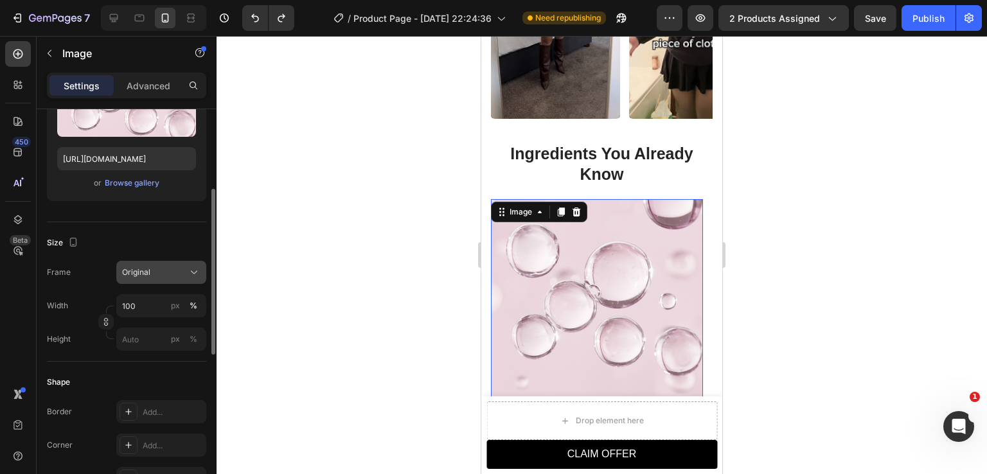
click at [137, 275] on span "Original" at bounding box center [136, 273] width 28 height 12
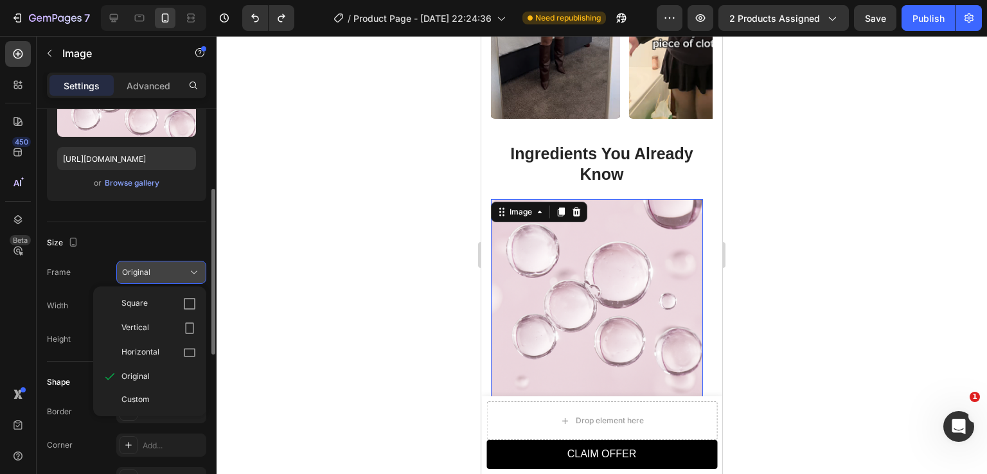
click at [156, 268] on div "Original" at bounding box center [153, 273] width 63 height 12
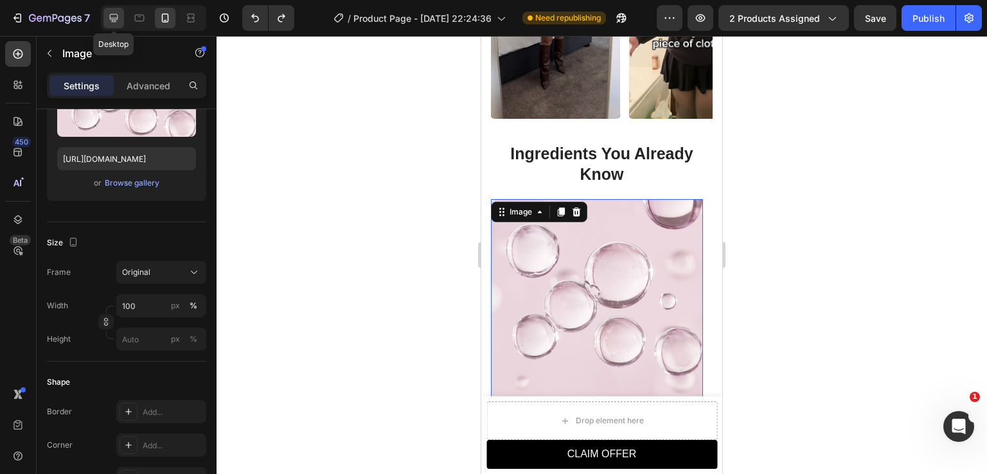
click at [118, 16] on icon at bounding box center [113, 18] width 13 height 13
type input "[URL][DOMAIN_NAME]"
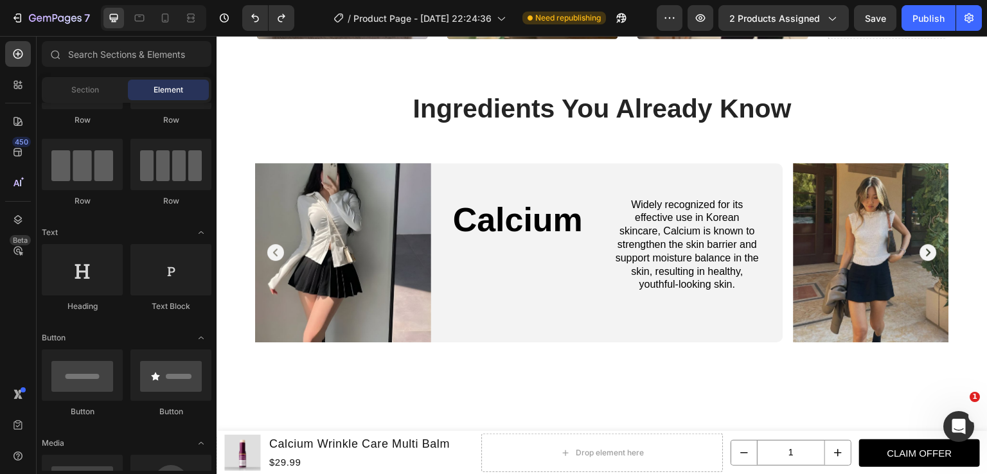
scroll to position [1197, 0]
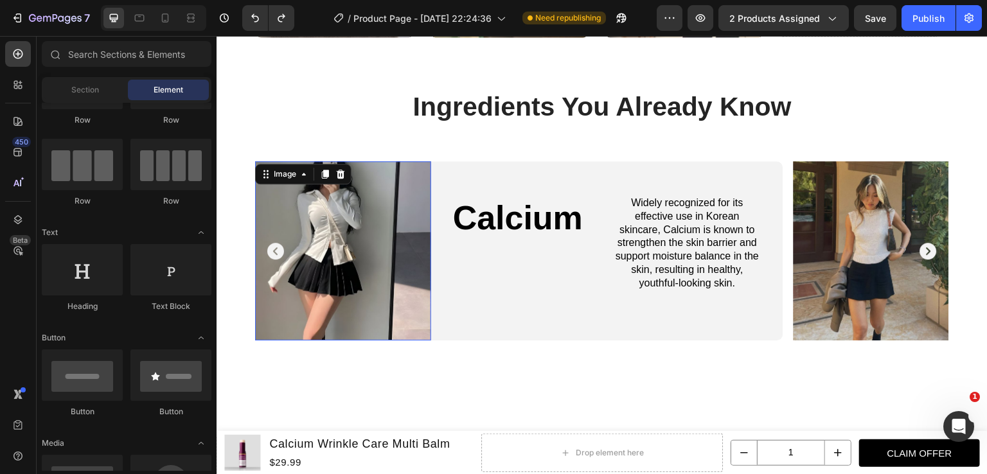
click at [352, 238] on img at bounding box center [343, 250] width 176 height 179
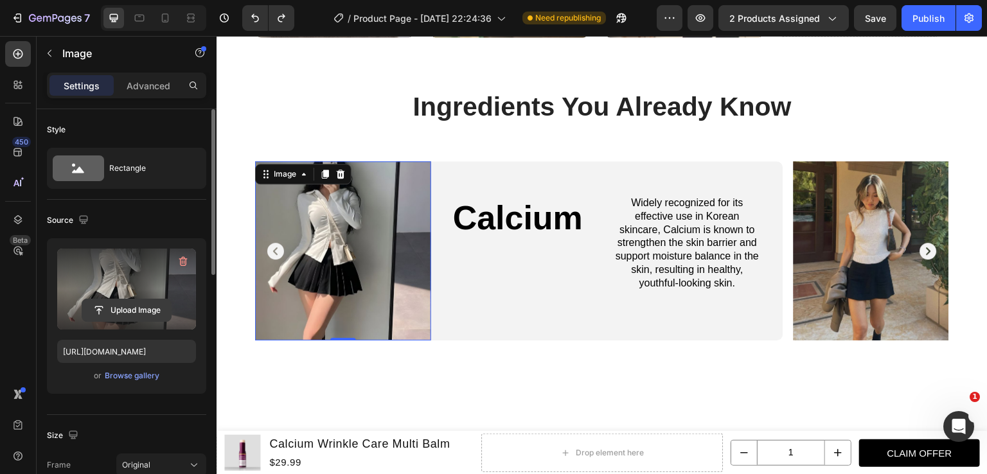
click at [134, 311] on input "file" at bounding box center [126, 310] width 89 height 22
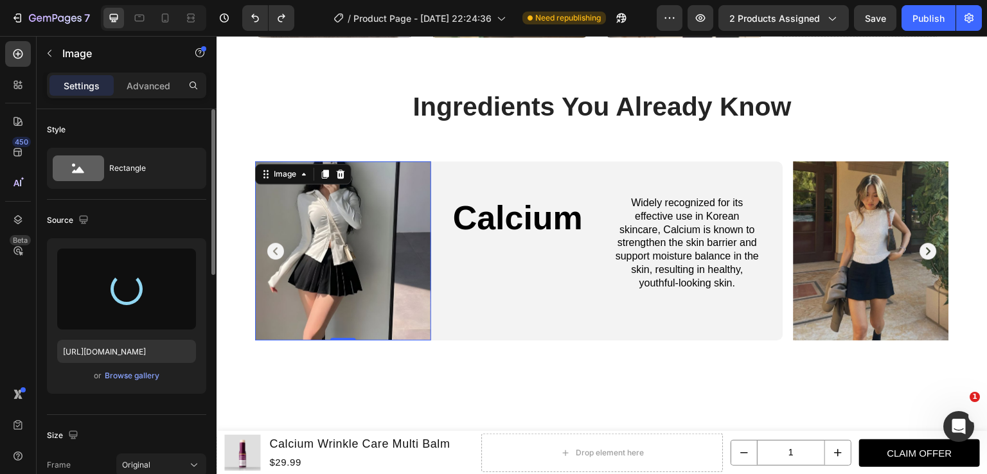
type input "[URL][DOMAIN_NAME]"
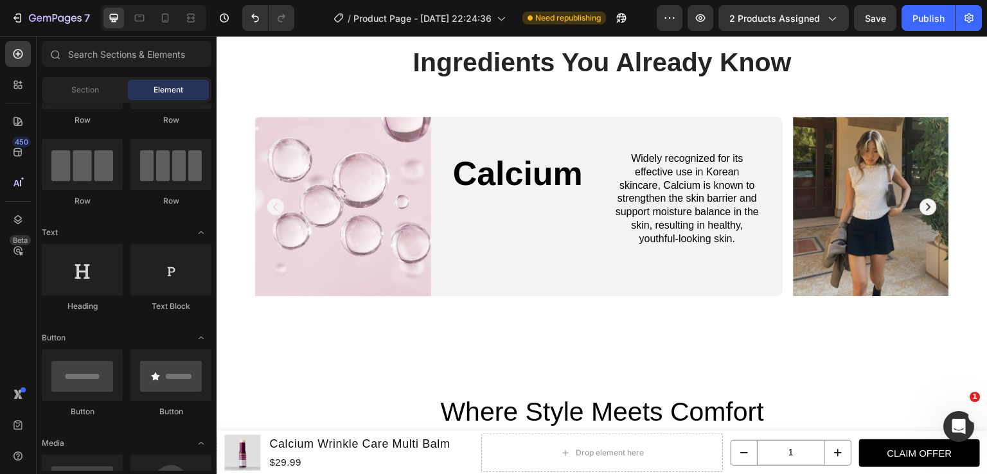
scroll to position [1272, 0]
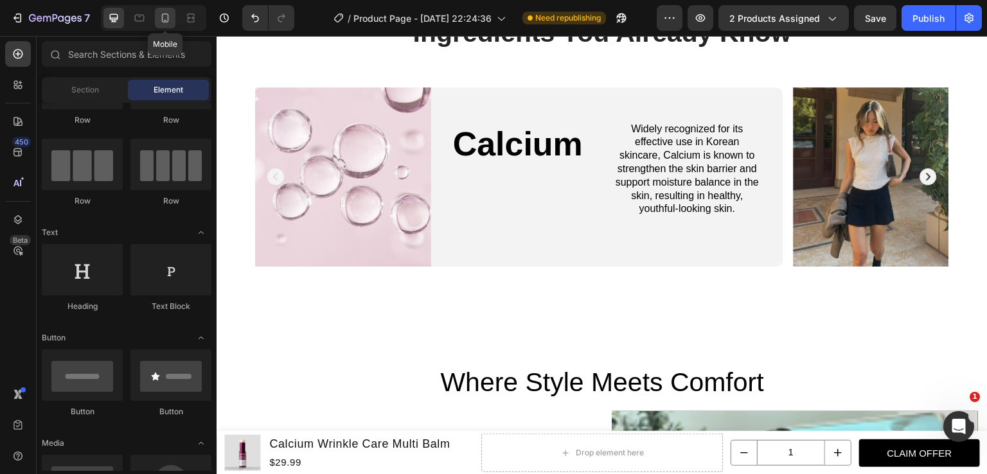
click at [170, 17] on icon at bounding box center [165, 18] width 13 height 13
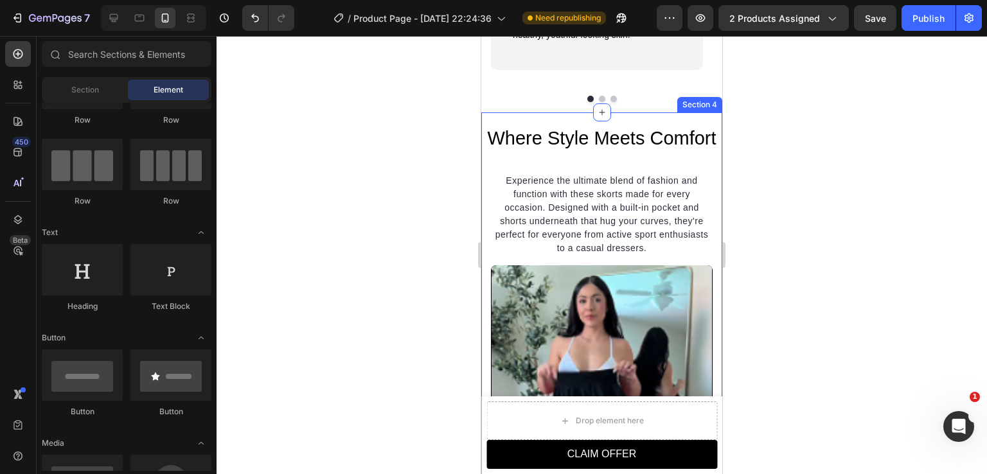
scroll to position [1529, 0]
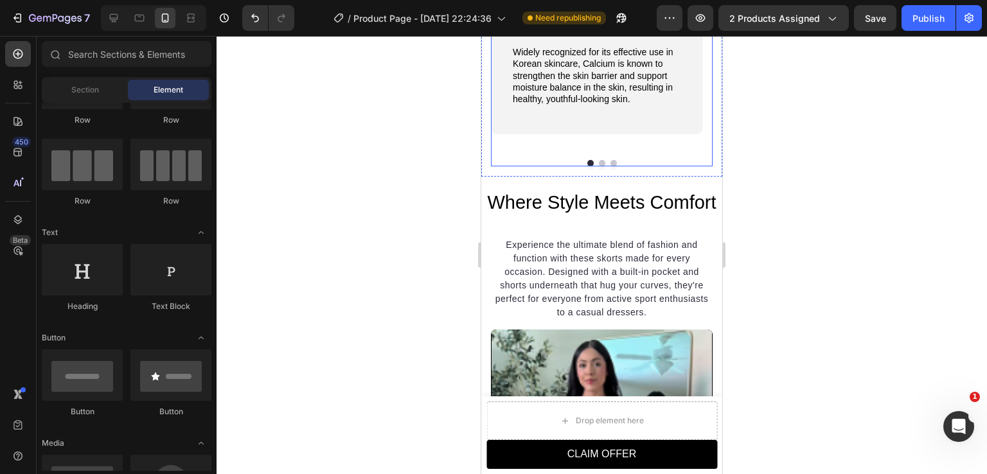
click at [599, 161] on button "Dot" at bounding box center [602, 163] width 6 height 6
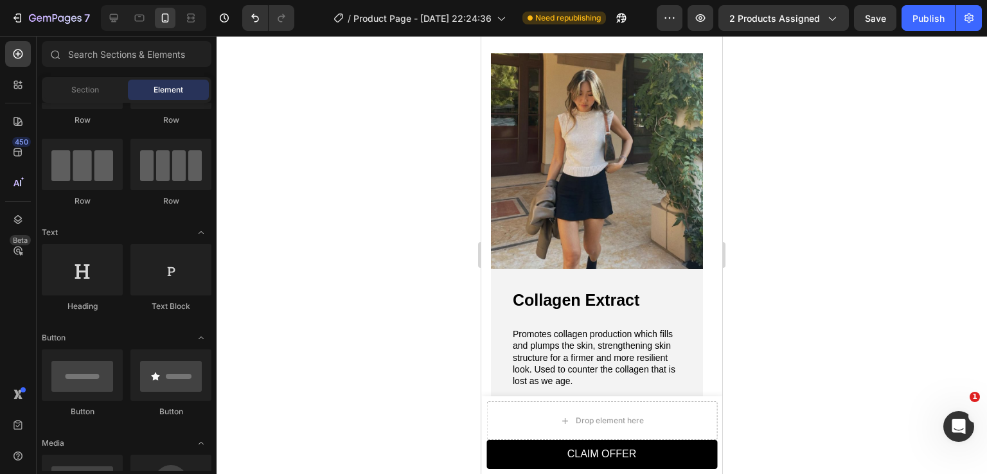
scroll to position [1238, 0]
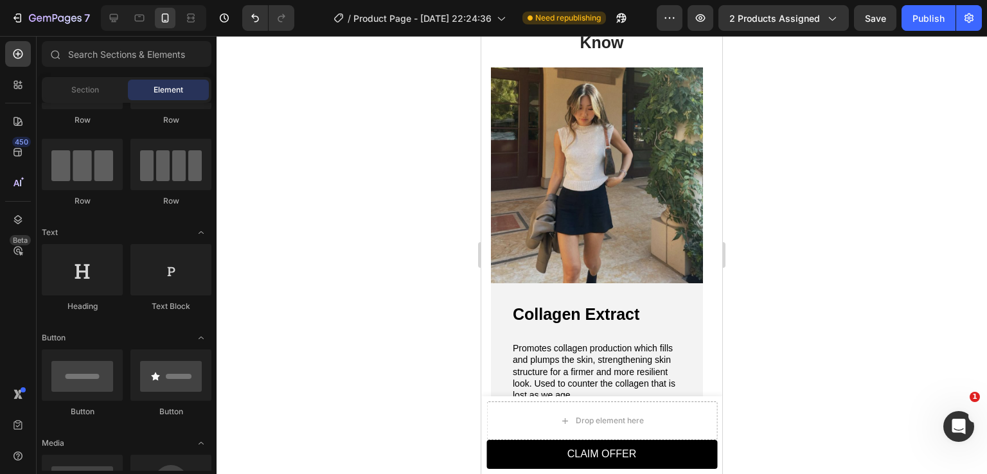
click at [617, 186] on img at bounding box center [597, 175] width 212 height 216
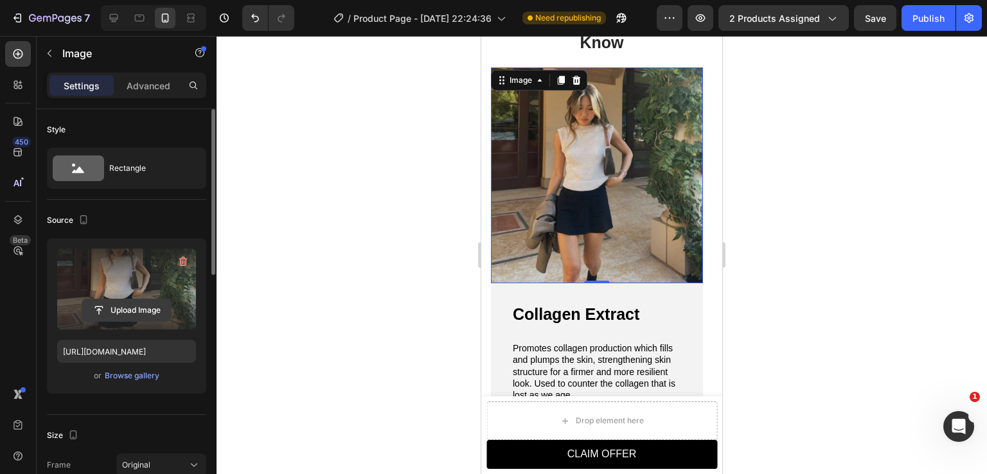
click at [135, 308] on input "file" at bounding box center [126, 310] width 89 height 22
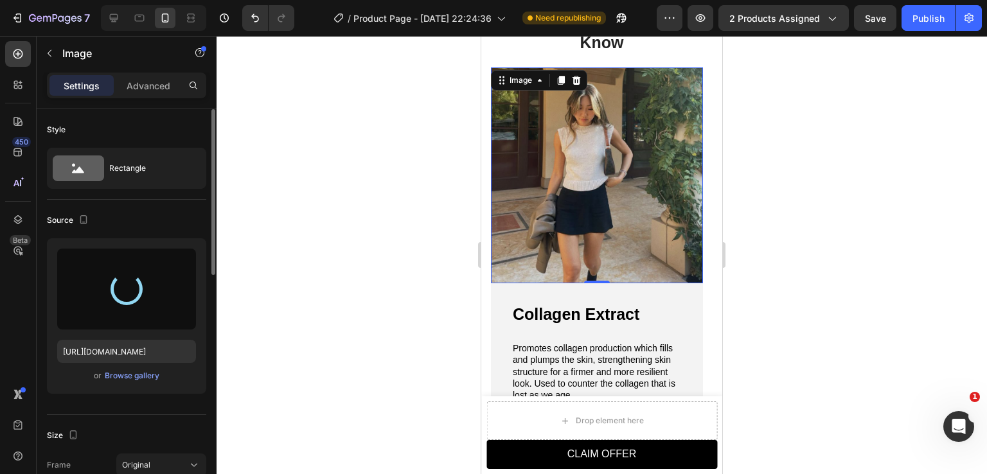
type input "[URL][DOMAIN_NAME]"
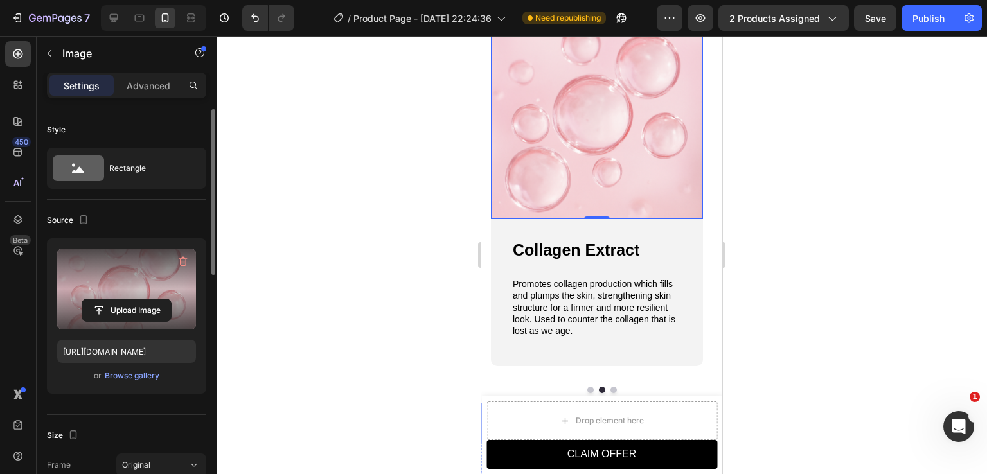
scroll to position [1367, 0]
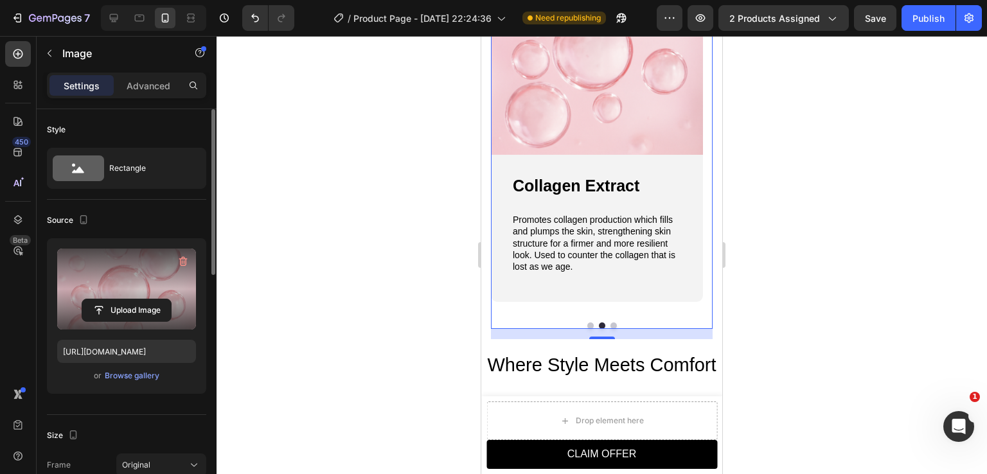
click at [587, 324] on button "Dot" at bounding box center [590, 326] width 6 height 6
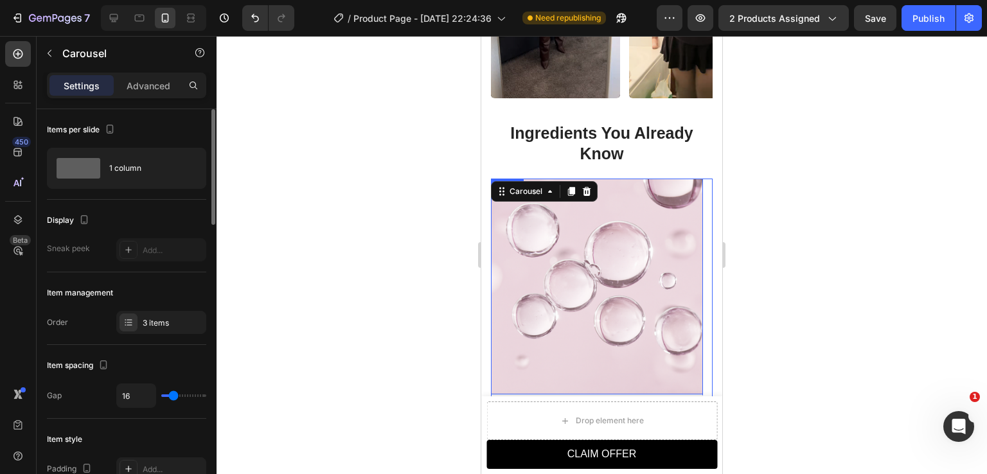
scroll to position [1199, 0]
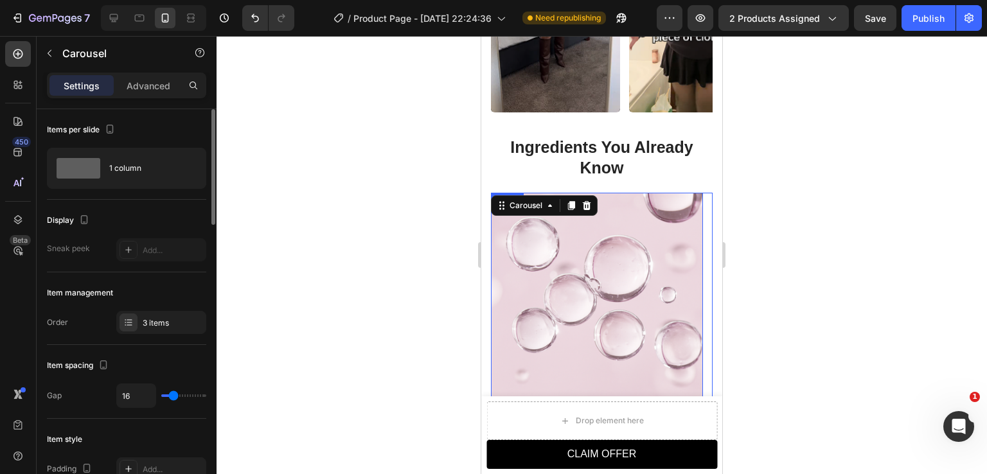
click at [614, 286] on img at bounding box center [597, 301] width 212 height 216
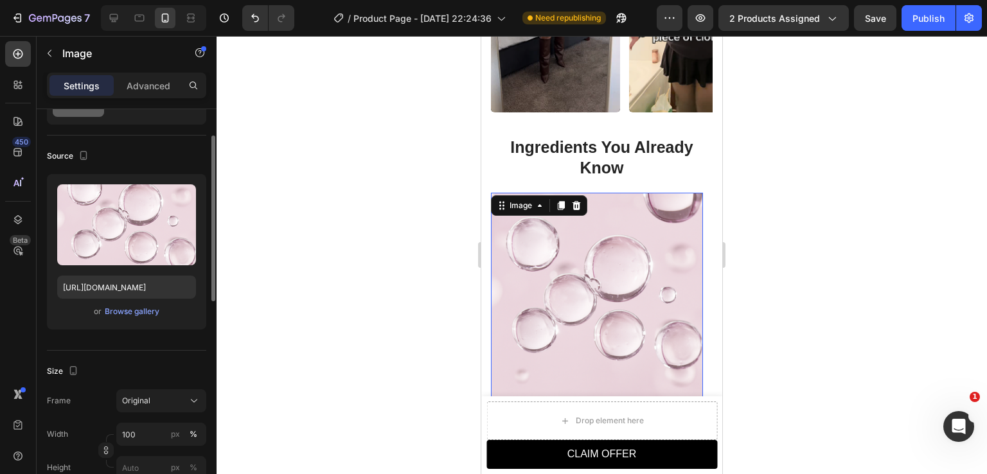
scroll to position [129, 0]
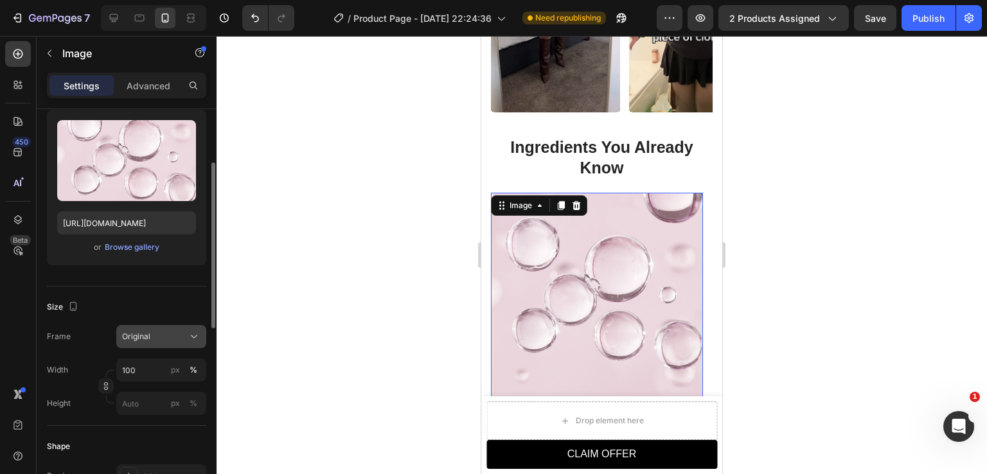
click at [157, 337] on div "Original" at bounding box center [153, 337] width 63 height 12
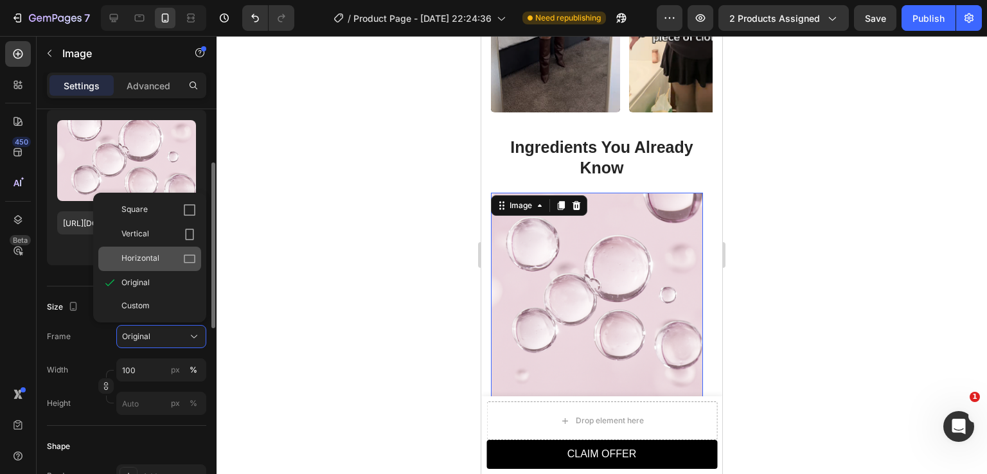
click at [143, 258] on span "Horizontal" at bounding box center [140, 259] width 38 height 13
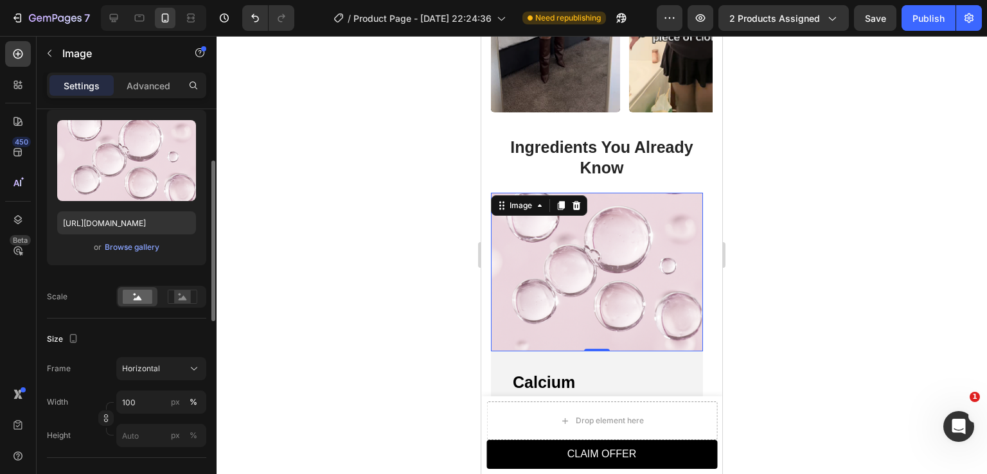
scroll to position [1263, 0]
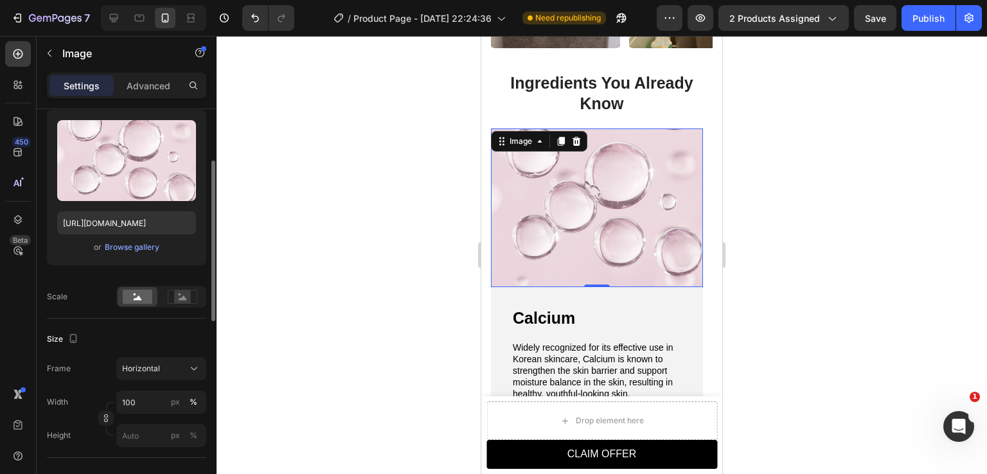
click at [807, 269] on div at bounding box center [602, 255] width 770 height 438
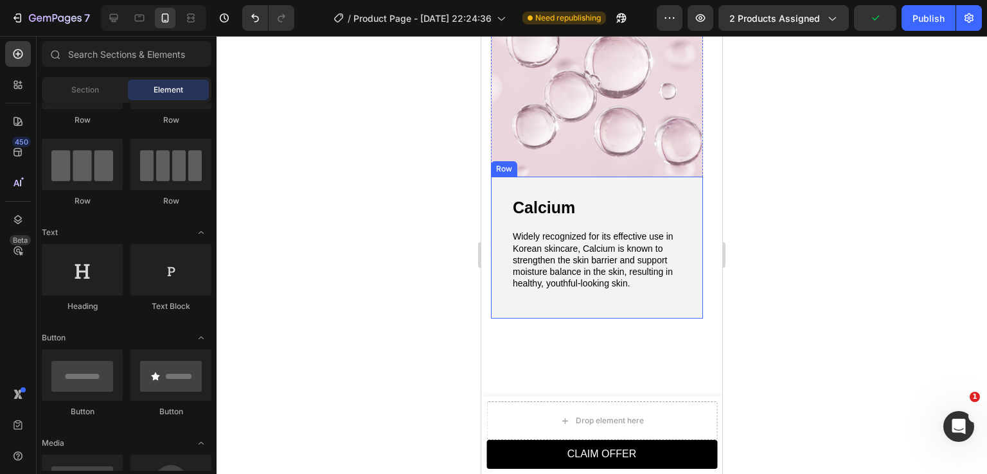
scroll to position [1392, 0]
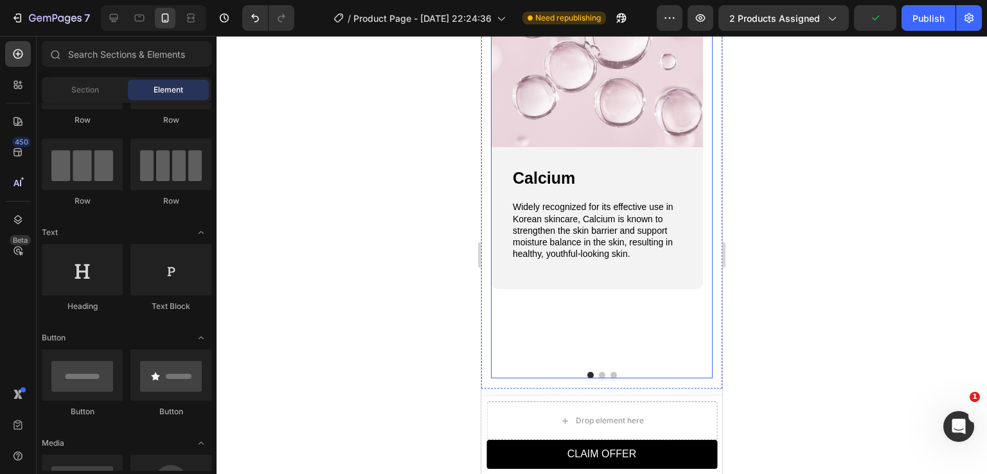
click at [599, 373] on button "Dot" at bounding box center [602, 375] width 6 height 6
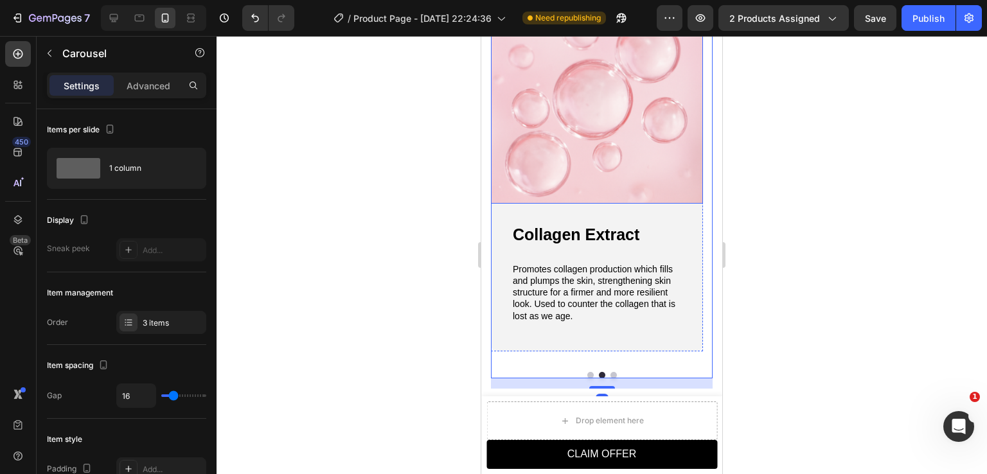
click at [586, 141] on img at bounding box center [597, 96] width 212 height 216
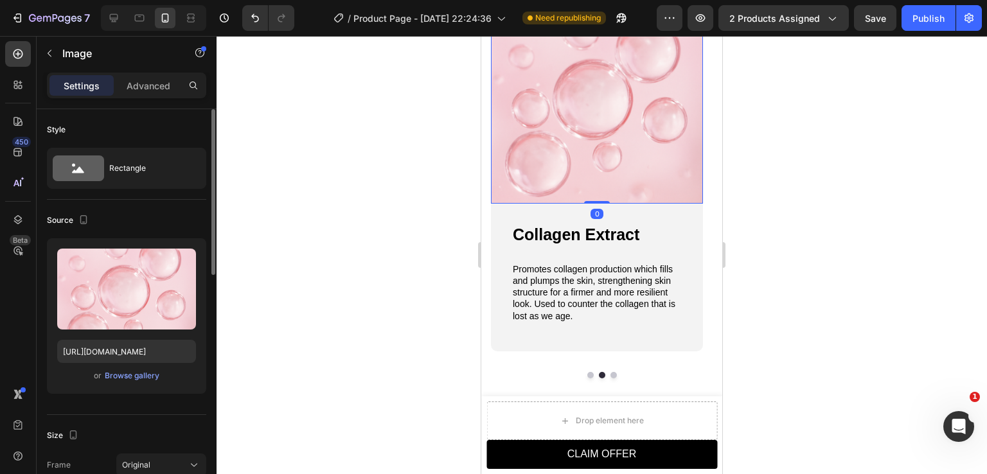
scroll to position [257, 0]
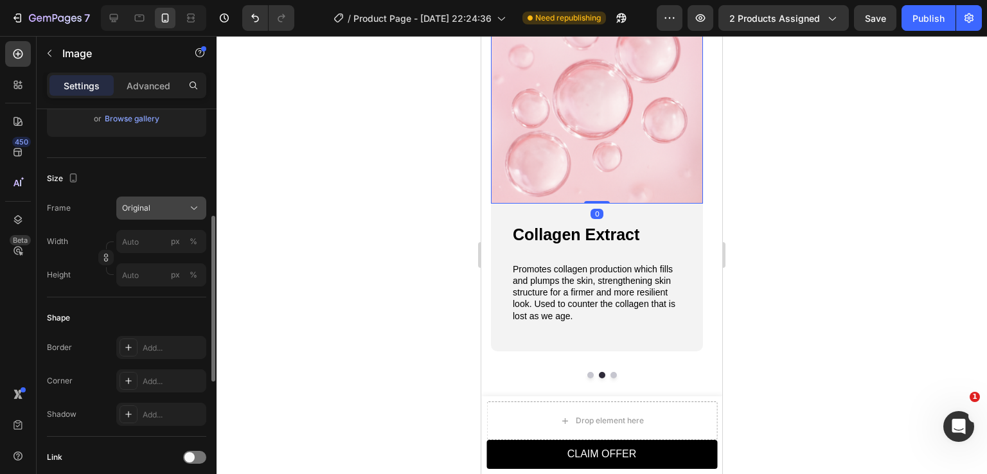
click at [157, 208] on div "Original" at bounding box center [153, 208] width 63 height 12
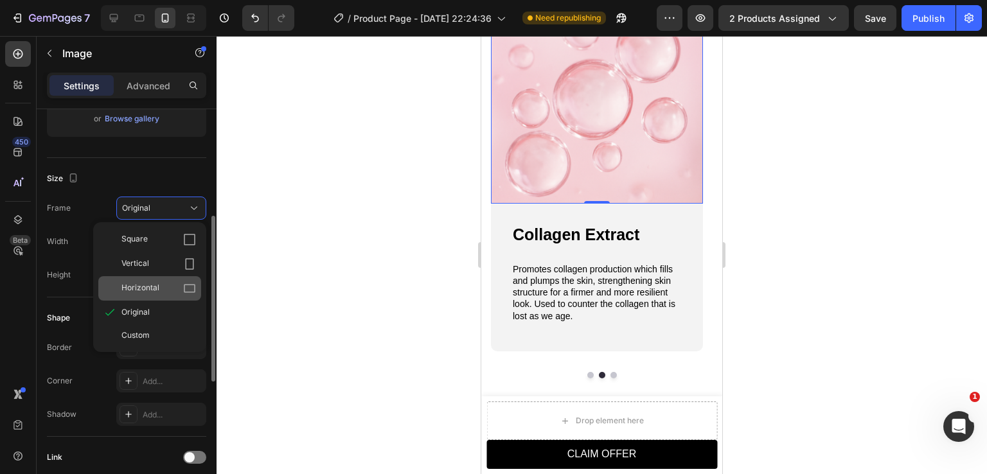
click at [153, 290] on span "Horizontal" at bounding box center [140, 288] width 38 height 13
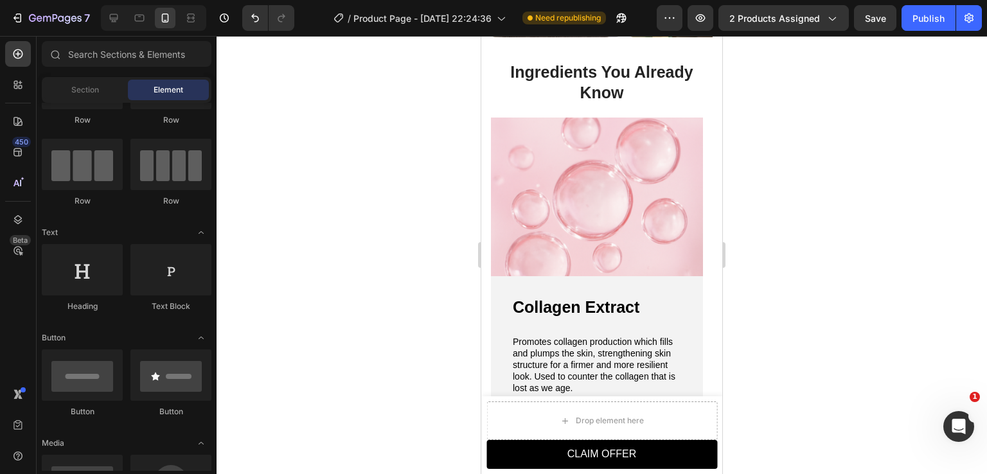
scroll to position [1275, 0]
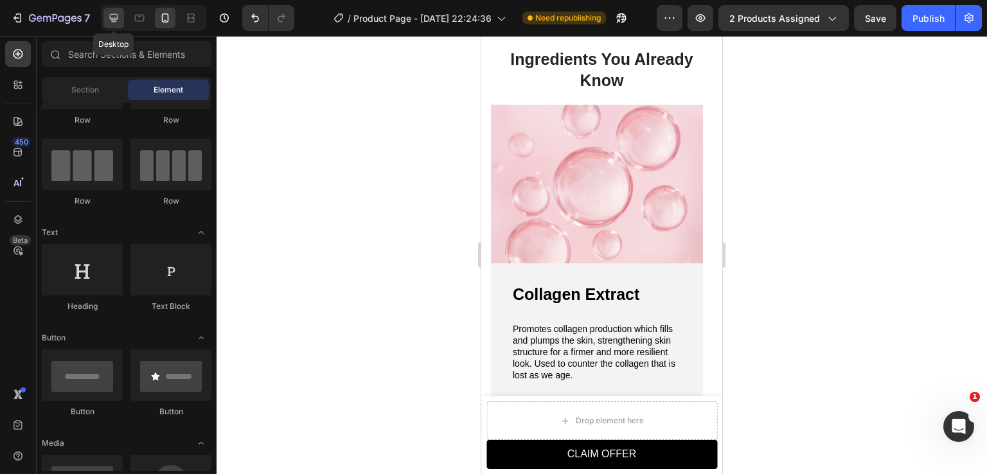
click at [109, 15] on icon at bounding box center [113, 18] width 13 height 13
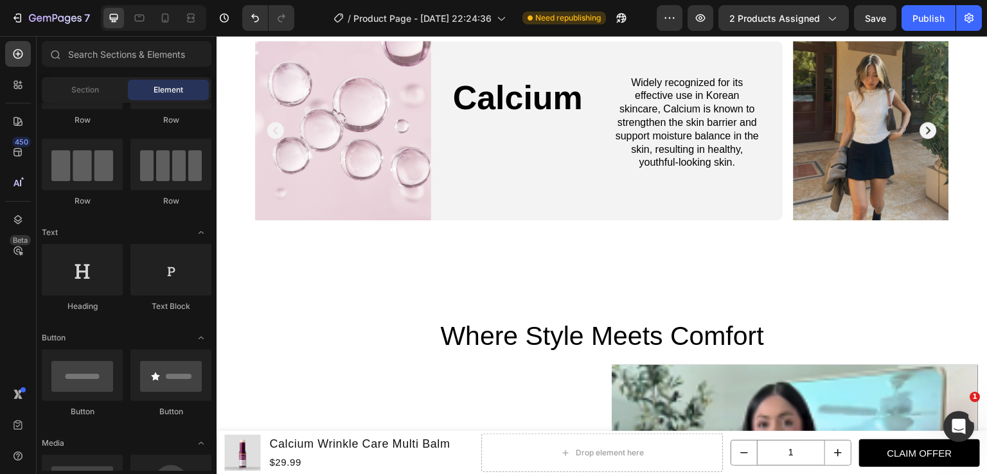
scroll to position [1228, 0]
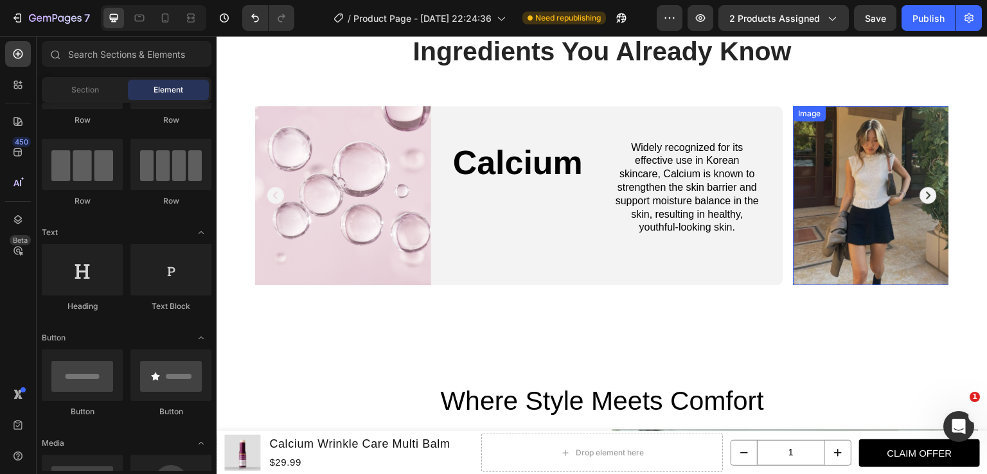
click at [876, 224] on img at bounding box center [882, 195] width 176 height 179
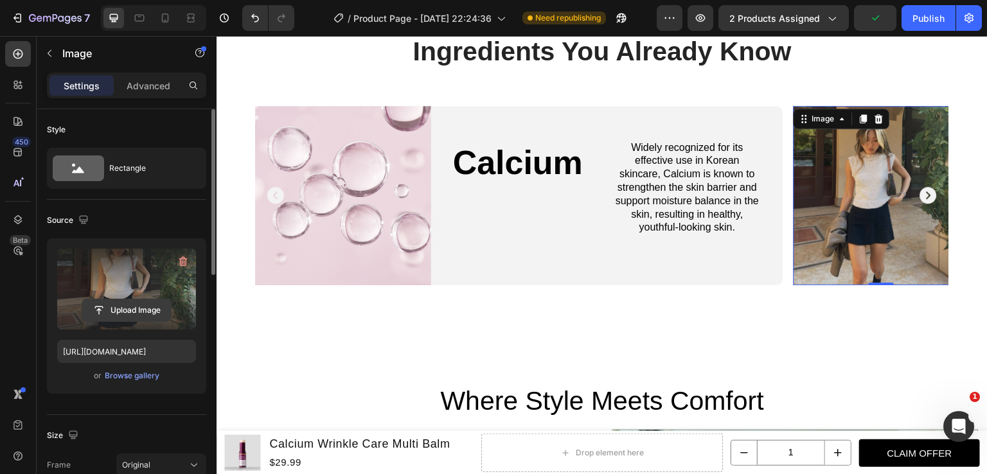
click at [139, 308] on input "file" at bounding box center [126, 310] width 89 height 22
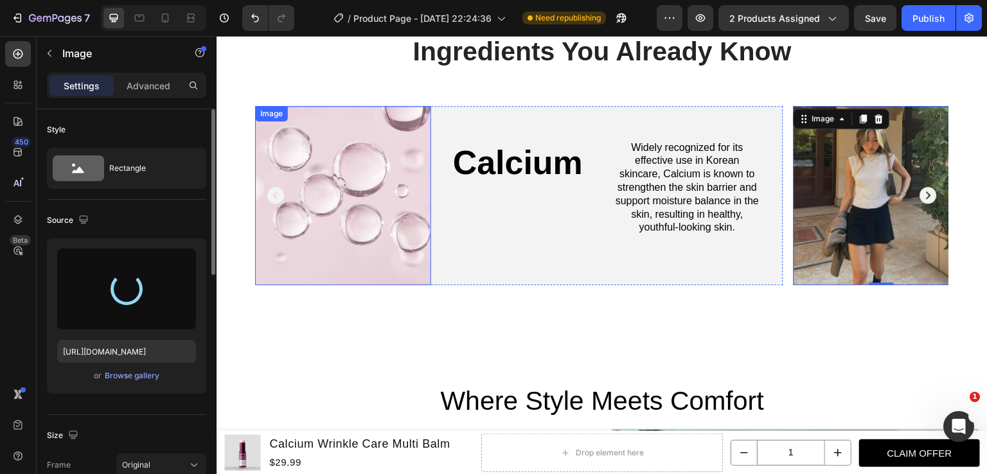
type input "[URL][DOMAIN_NAME]"
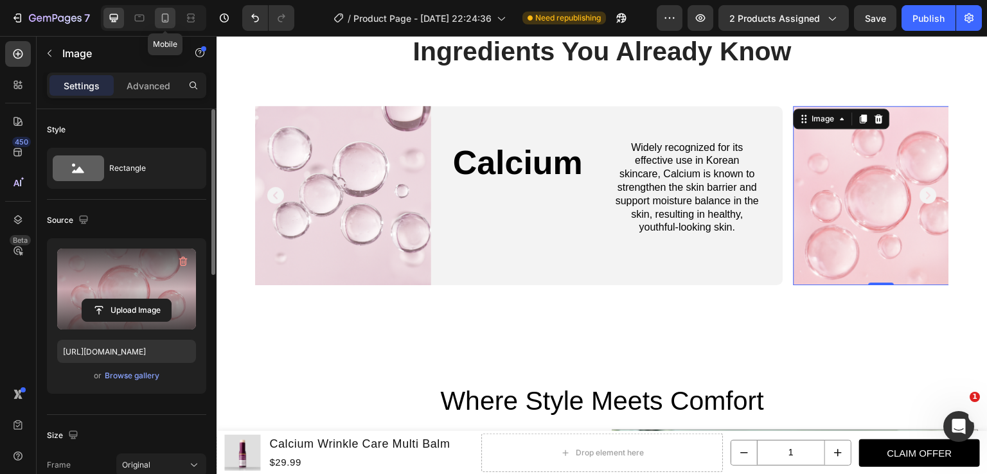
click at [170, 22] on icon at bounding box center [165, 18] width 13 height 13
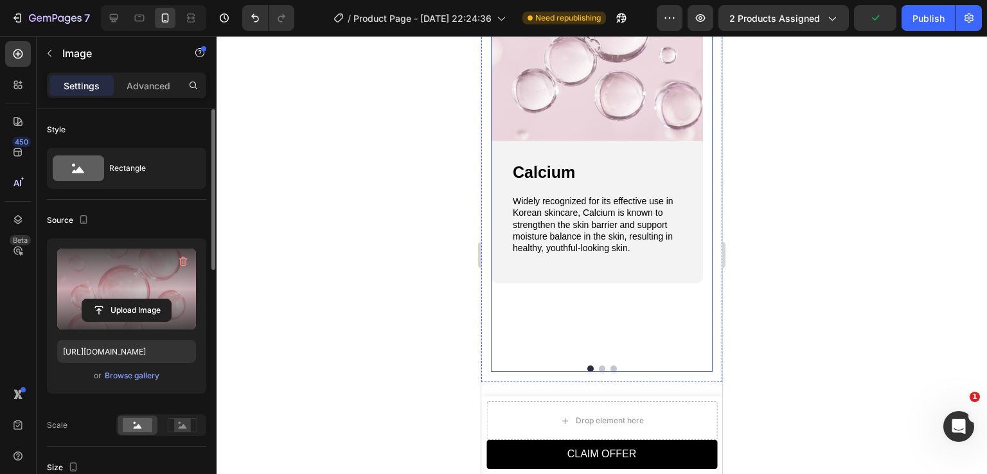
scroll to position [1327, 0]
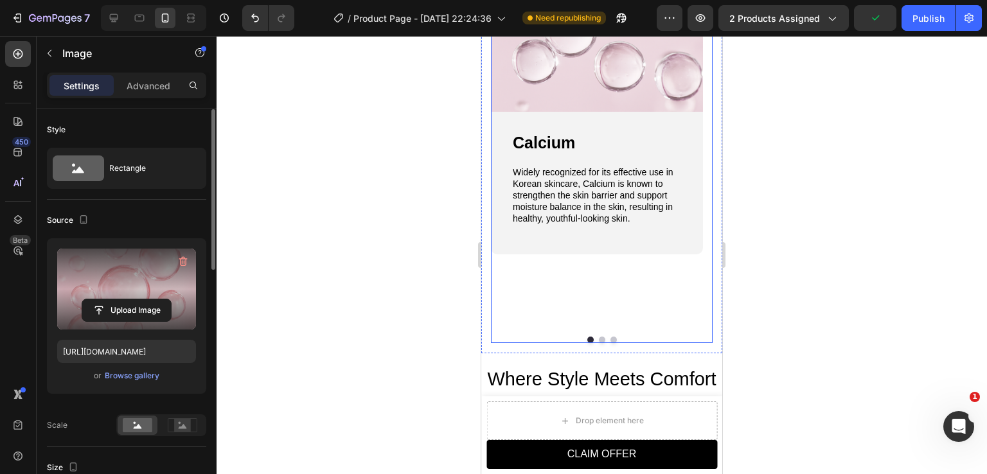
click at [610, 339] on button "Dot" at bounding box center [613, 340] width 6 height 6
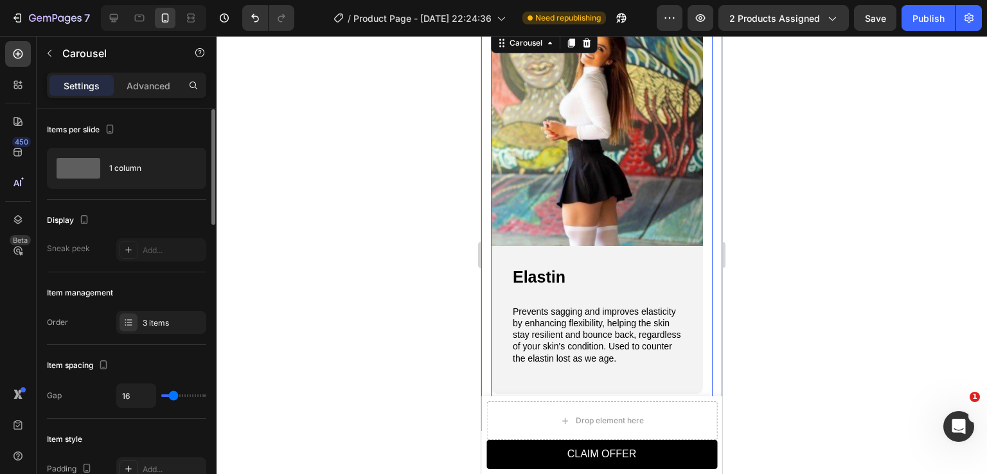
scroll to position [1352, 0]
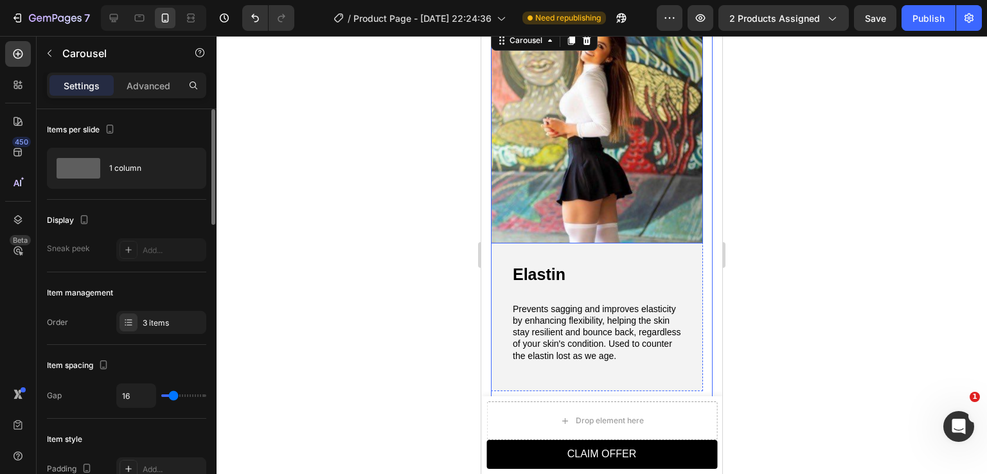
click at [607, 150] on img at bounding box center [597, 136] width 212 height 216
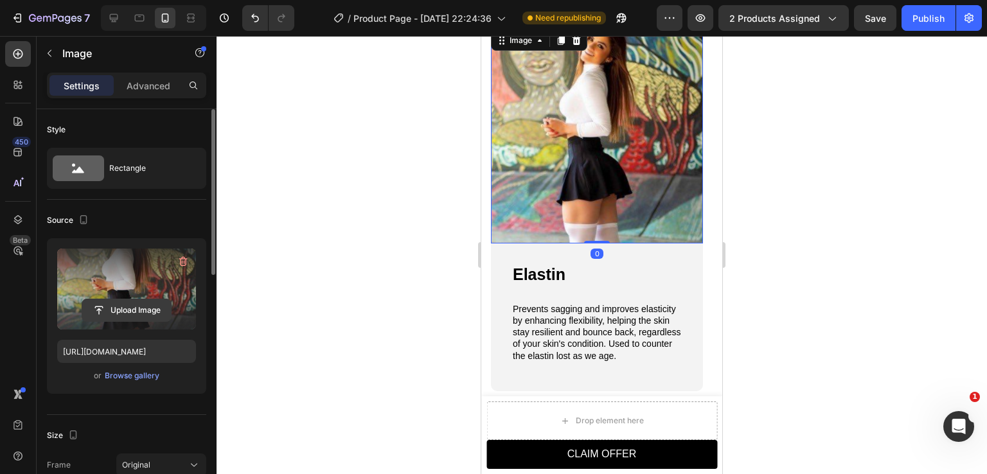
click at [142, 309] on input "file" at bounding box center [126, 310] width 89 height 22
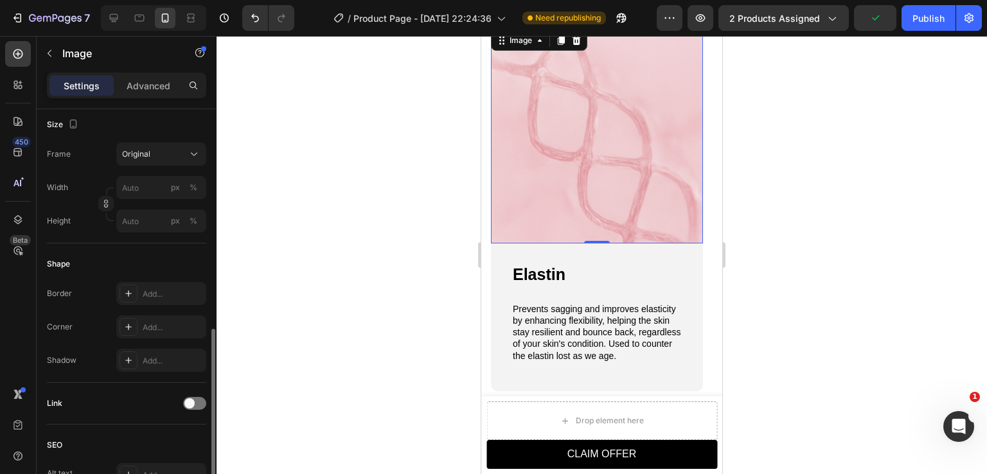
scroll to position [247, 0]
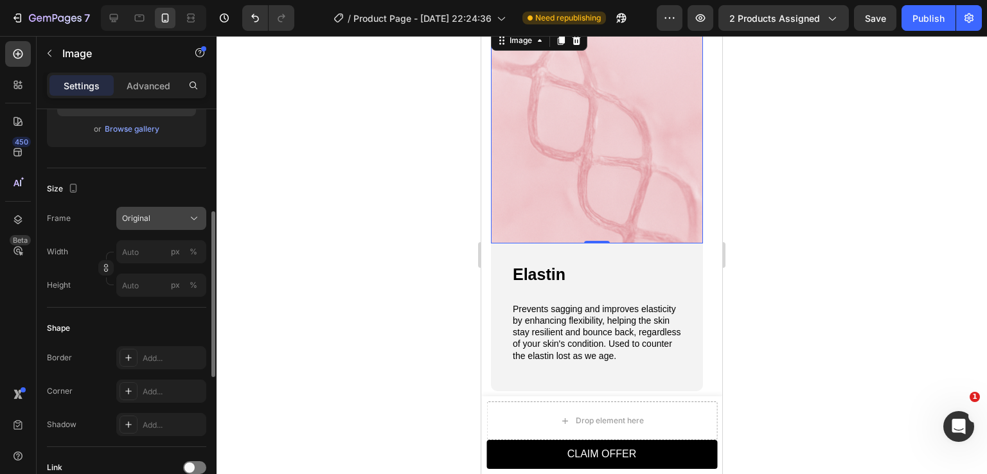
click at [157, 217] on div "Original" at bounding box center [153, 219] width 63 height 12
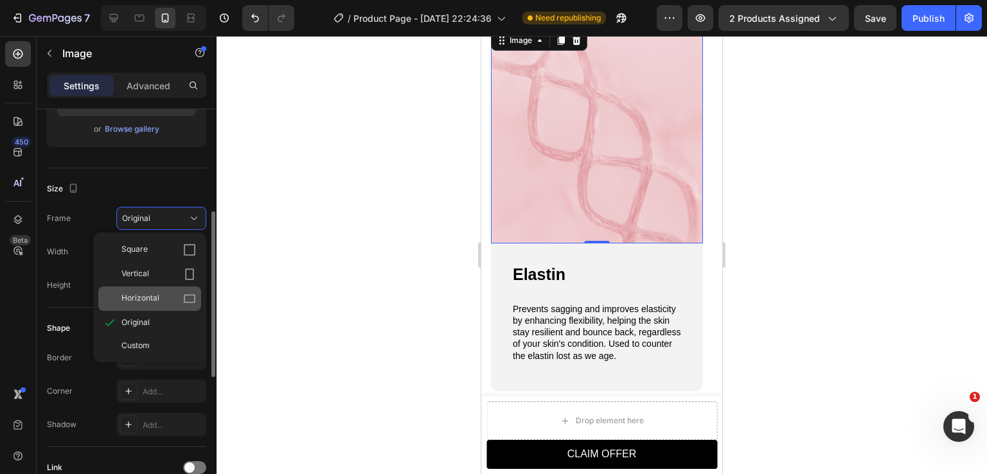
click at [154, 296] on span "Horizontal" at bounding box center [140, 298] width 38 height 13
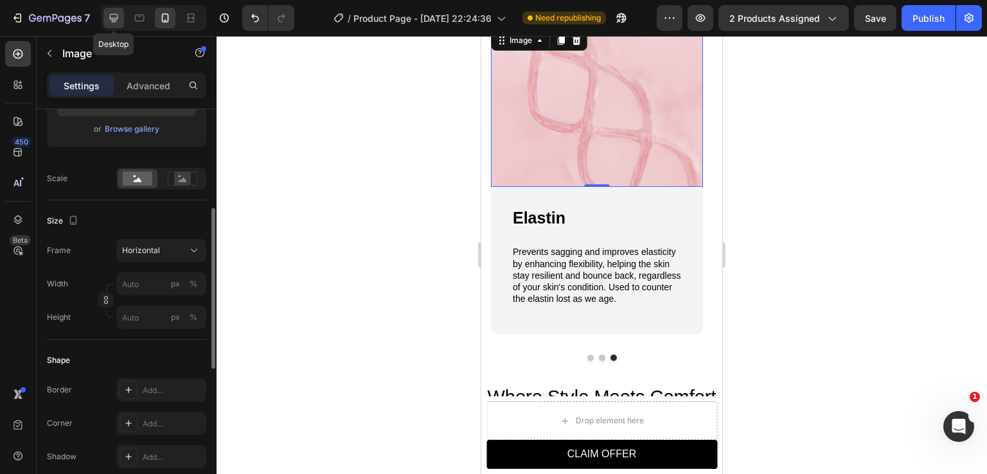
click at [115, 17] on icon at bounding box center [113, 18] width 13 height 13
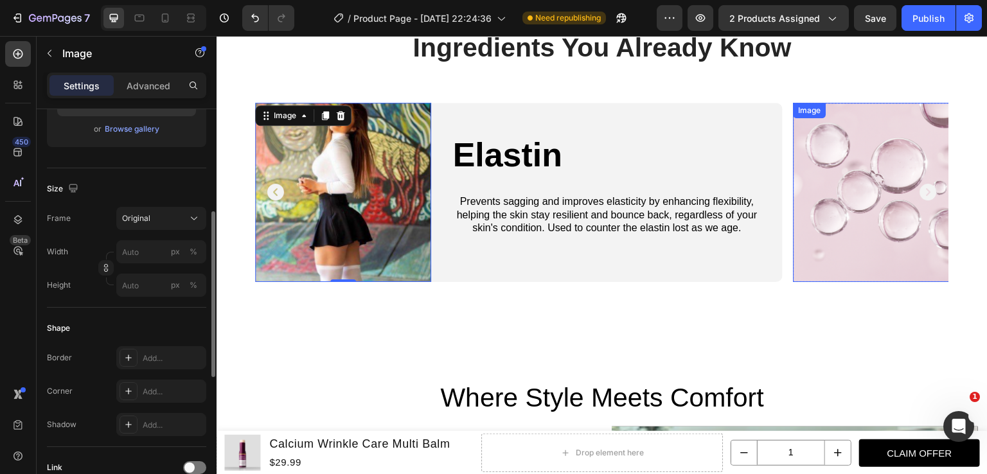
scroll to position [1353, 0]
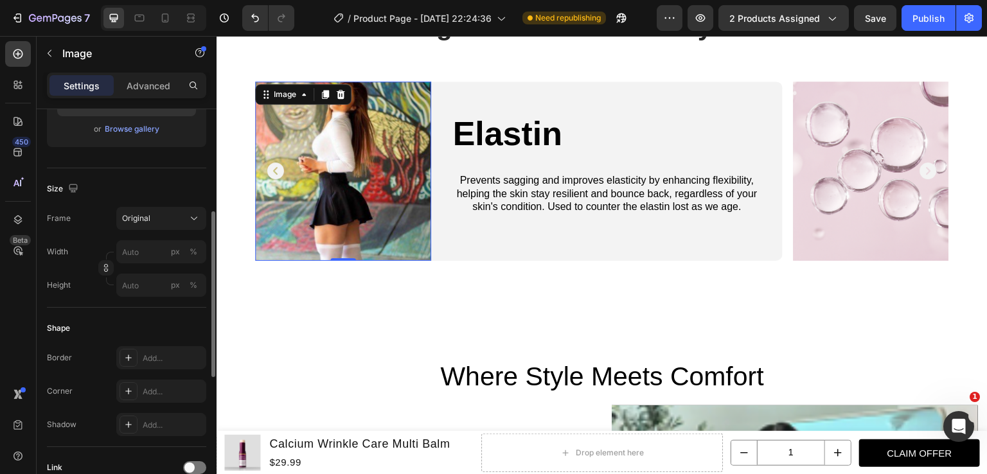
click at [371, 199] on img at bounding box center [343, 171] width 176 height 179
click at [141, 213] on span "Original" at bounding box center [136, 219] width 28 height 12
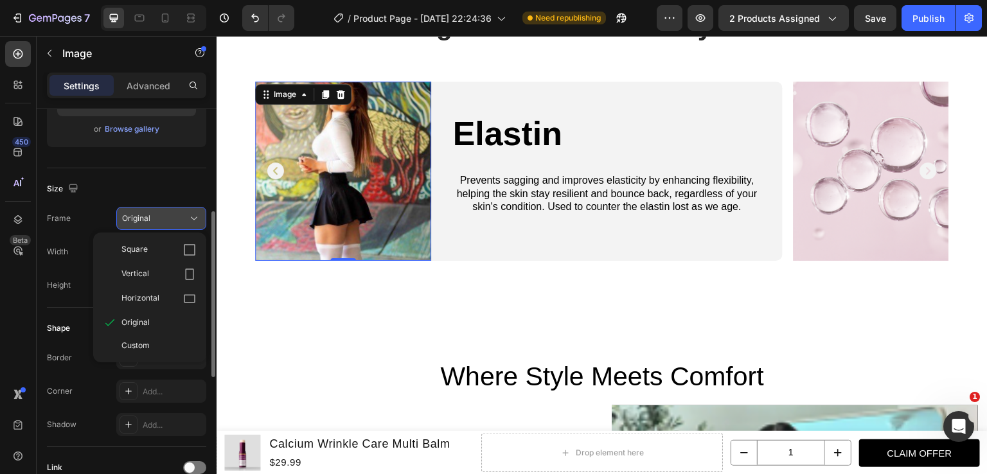
click at [150, 217] on div "Original" at bounding box center [153, 219] width 63 height 12
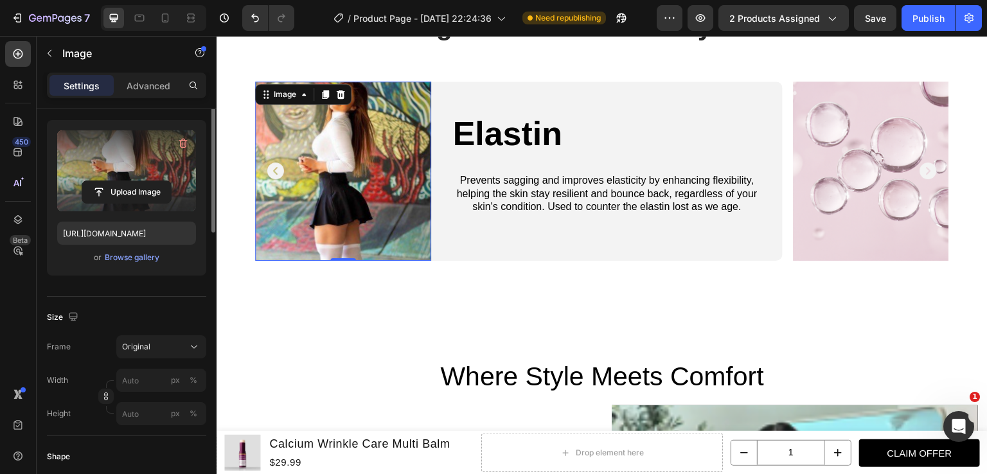
scroll to position [54, 0]
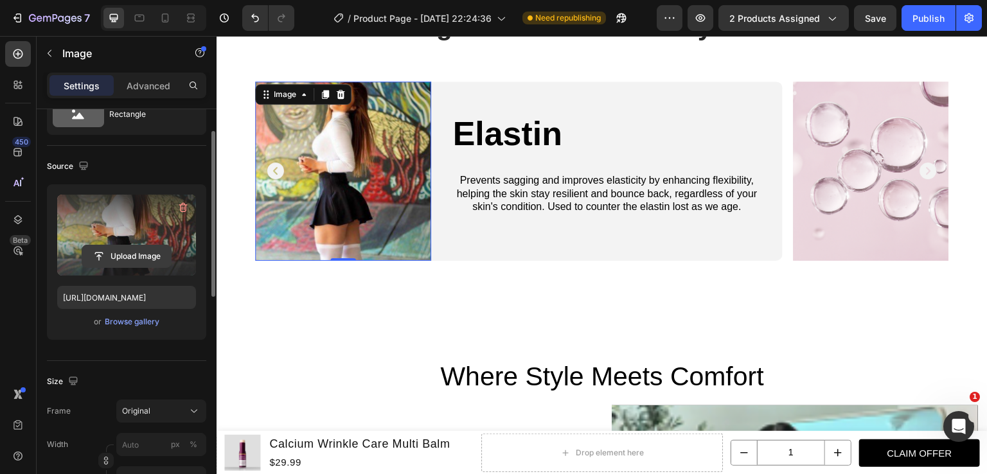
click at [138, 256] on input "file" at bounding box center [126, 256] width 89 height 22
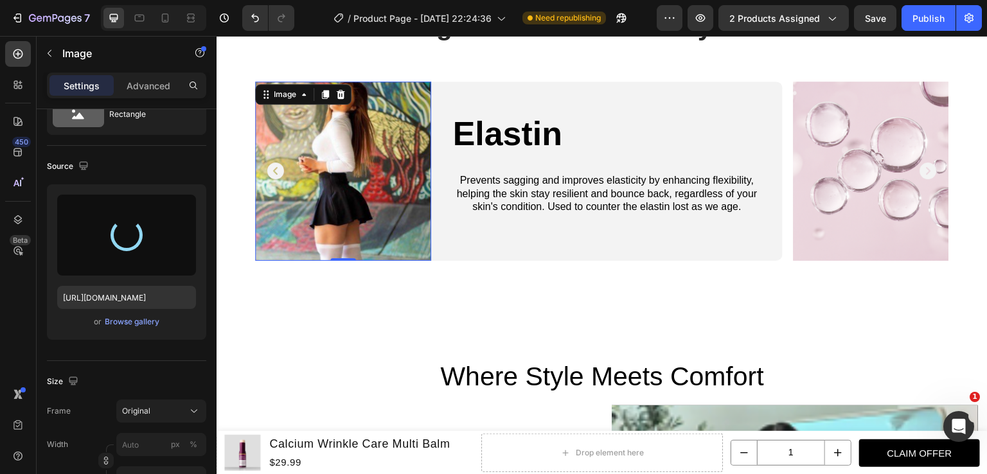
type input "[URL][DOMAIN_NAME]"
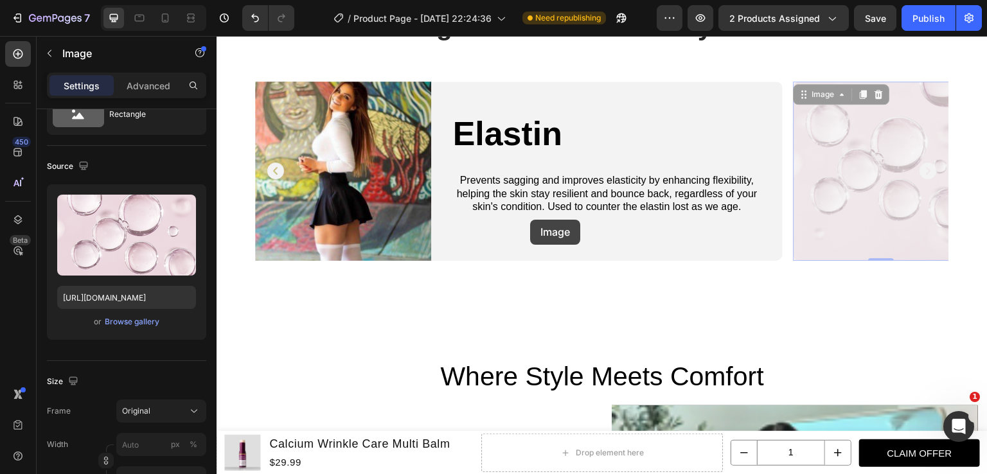
drag, startPoint x: 838, startPoint y: 220, endPoint x: 526, endPoint y: 220, distance: 312.3
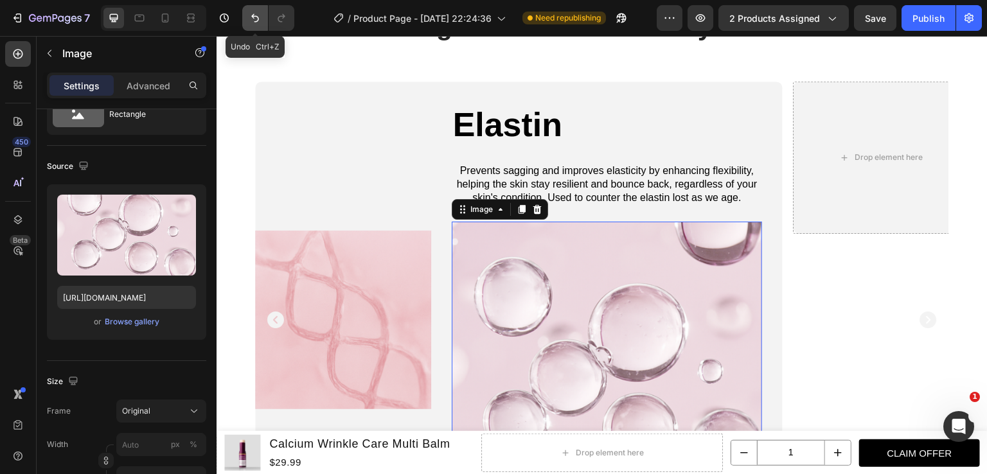
click at [255, 21] on icon "Undo/Redo" at bounding box center [255, 18] width 8 height 8
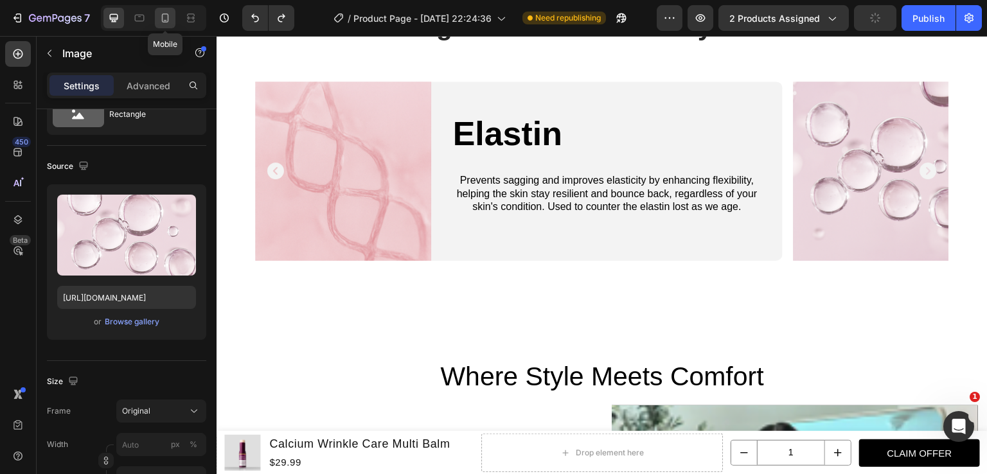
click at [163, 22] on icon at bounding box center [165, 18] width 13 height 13
type input "100"
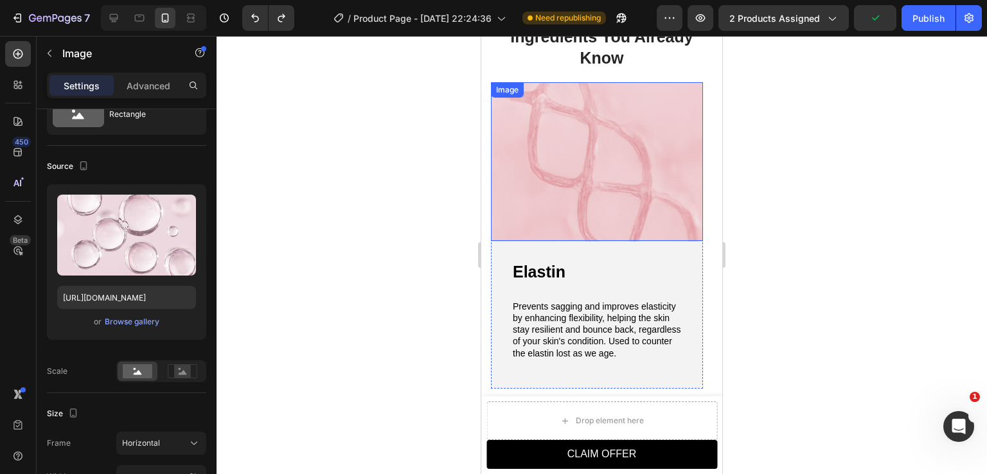
scroll to position [1067, 0]
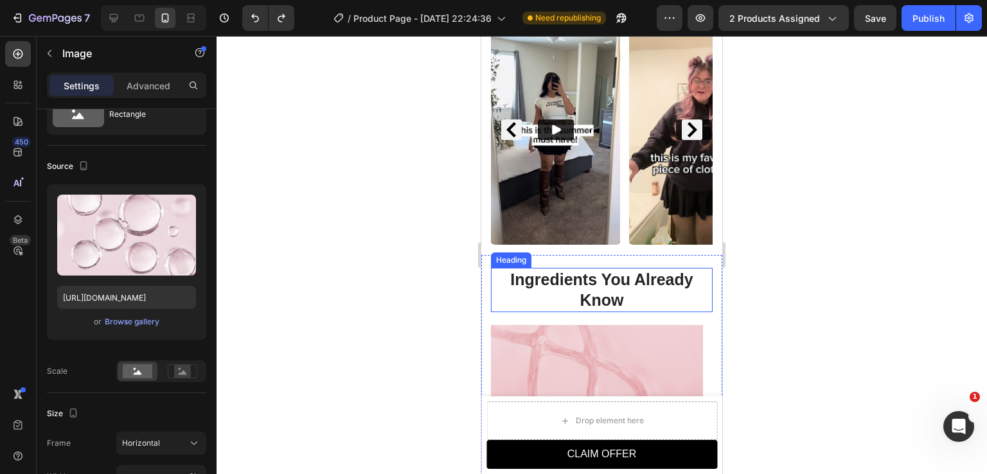
click at [508, 269] on h2 "Ingredients You Already Know" at bounding box center [602, 290] width 222 height 44
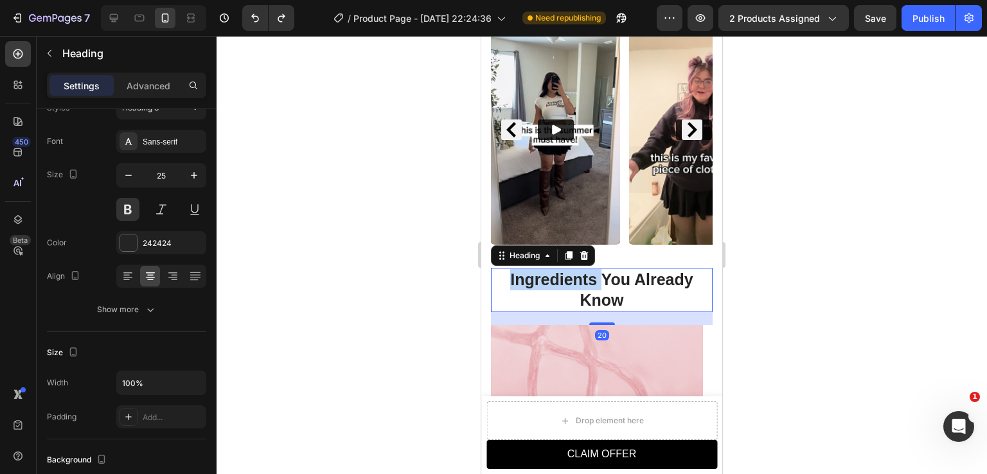
click at [508, 269] on h2 "Ingredients You Already Know" at bounding box center [602, 290] width 222 height 44
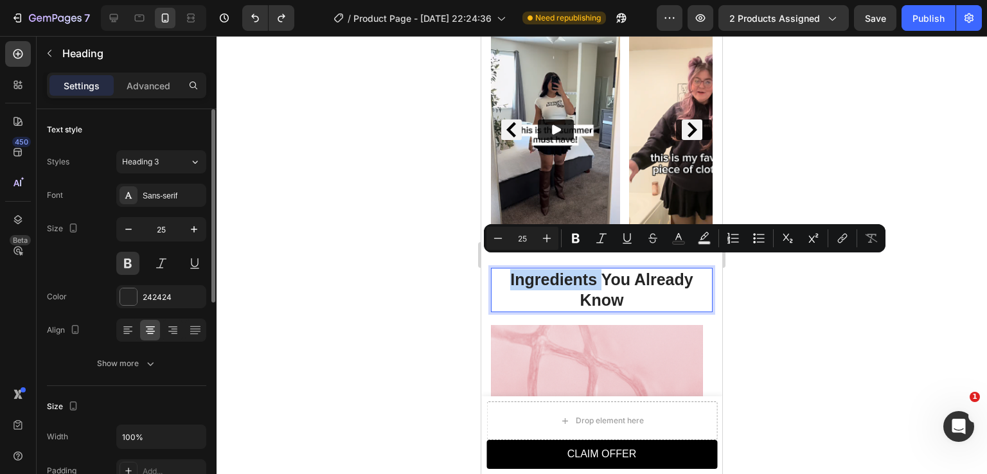
click at [506, 269] on p "Ingredients You Already Know" at bounding box center [601, 290] width 219 height 42
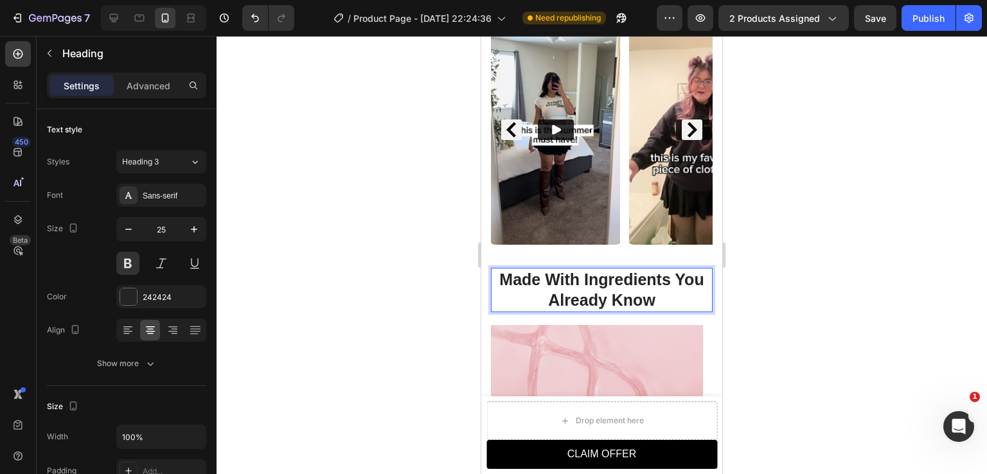
click at [673, 269] on p "Made With Ingredients You Already Know" at bounding box center [601, 290] width 219 height 42
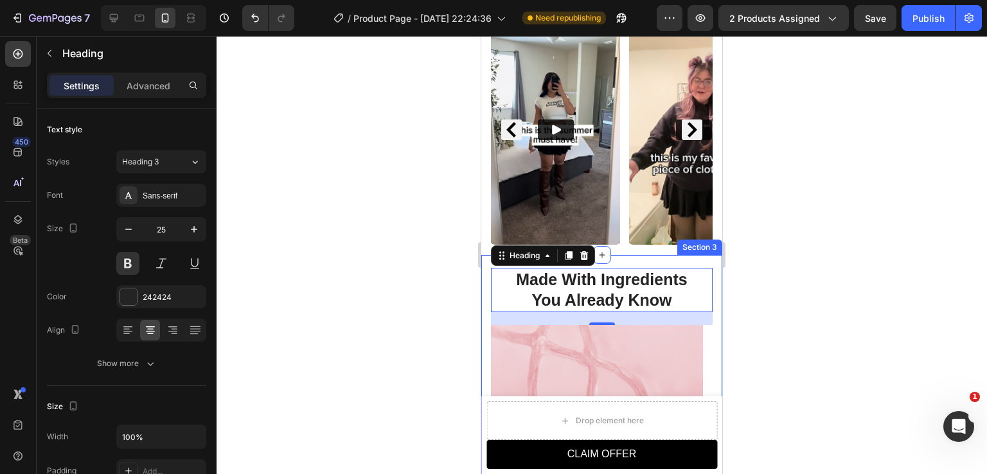
click at [840, 297] on div at bounding box center [602, 255] width 770 height 438
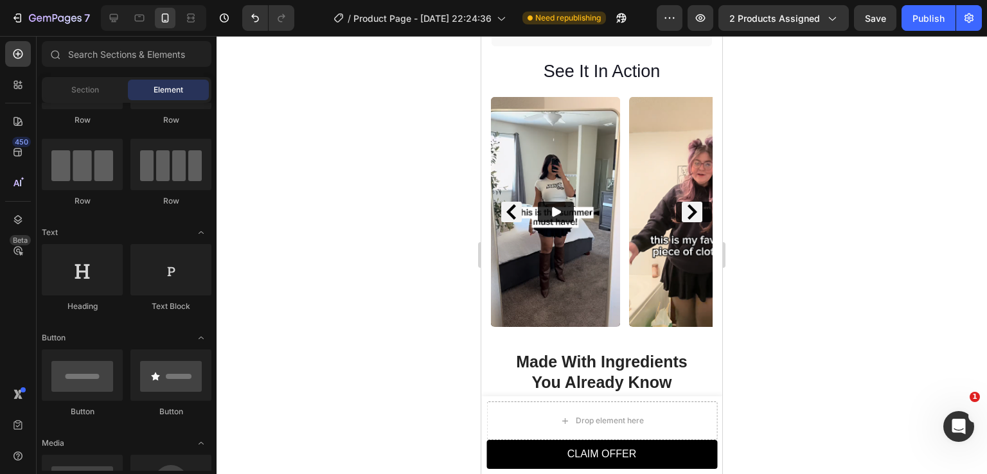
scroll to position [994, 0]
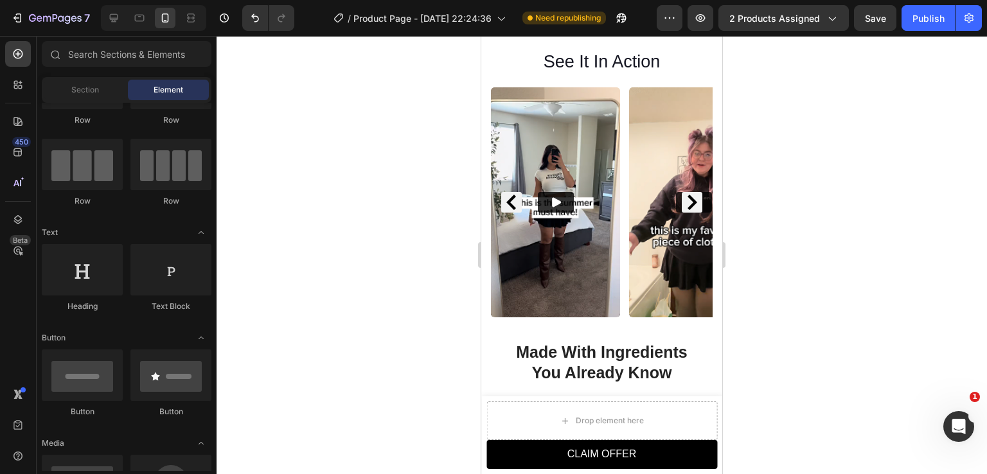
drag, startPoint x: 715, startPoint y: 196, endPoint x: 1206, endPoint y: 224, distance: 492.4
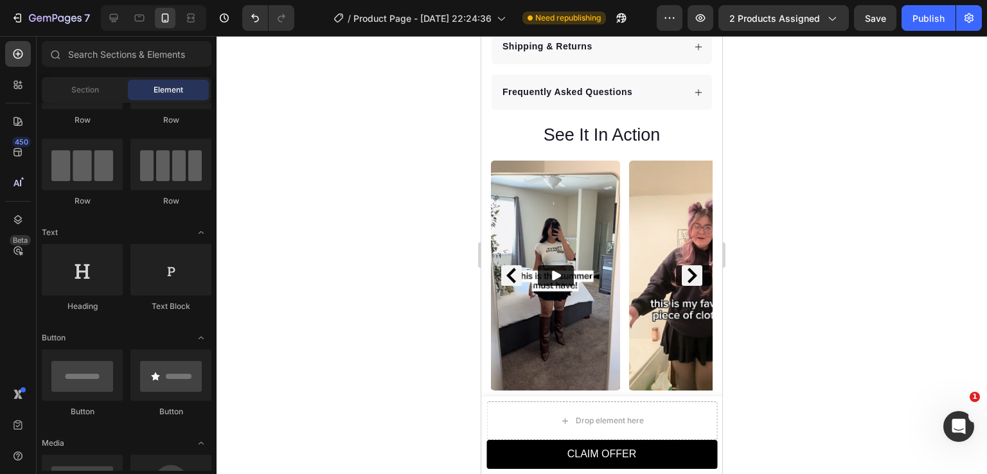
scroll to position [916, 0]
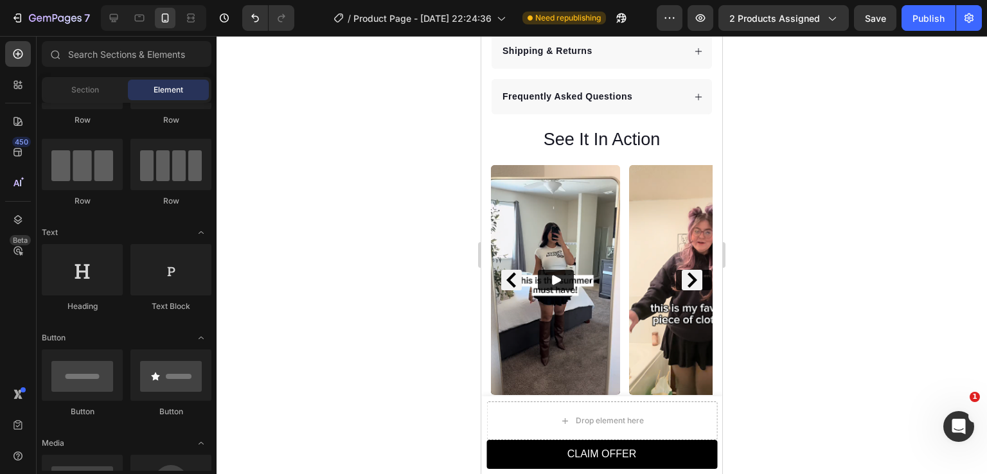
drag, startPoint x: 717, startPoint y: 181, endPoint x: 1211, endPoint y: 209, distance: 494.9
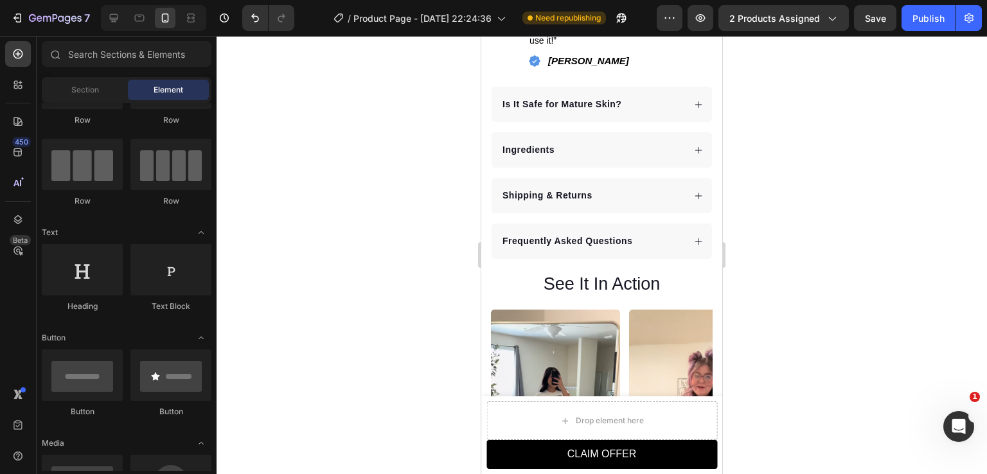
scroll to position [754, 0]
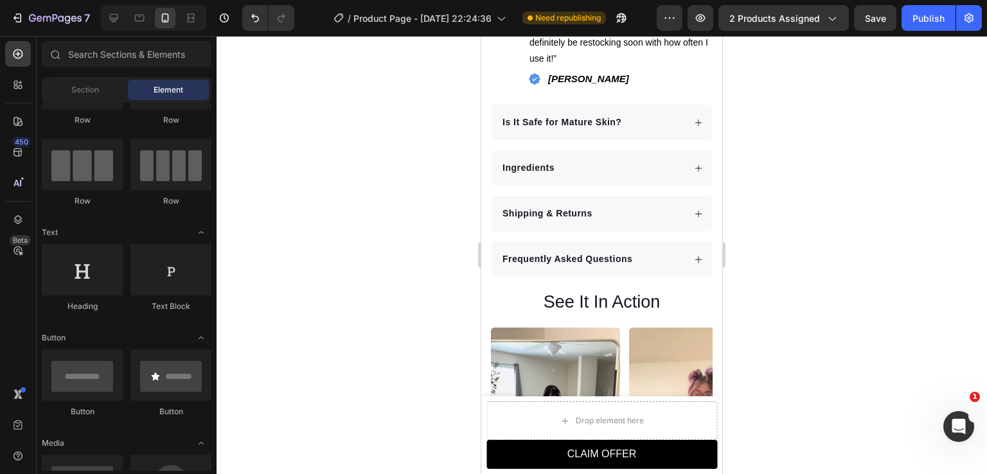
drag, startPoint x: 717, startPoint y: 182, endPoint x: 1204, endPoint y: 197, distance: 486.7
click at [596, 293] on h2 "See It In Action" at bounding box center [602, 302] width 222 height 25
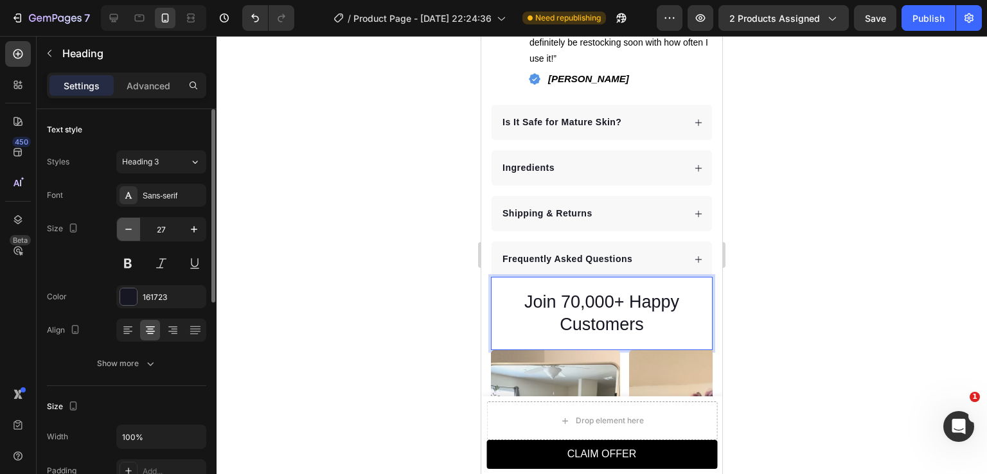
click at [128, 231] on icon "button" at bounding box center [128, 229] width 13 height 13
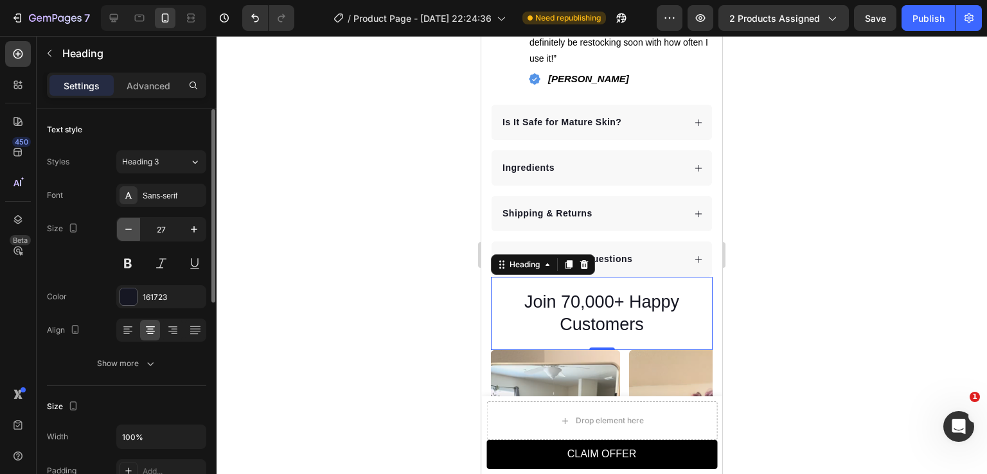
click at [128, 231] on icon "button" at bounding box center [128, 229] width 13 height 13
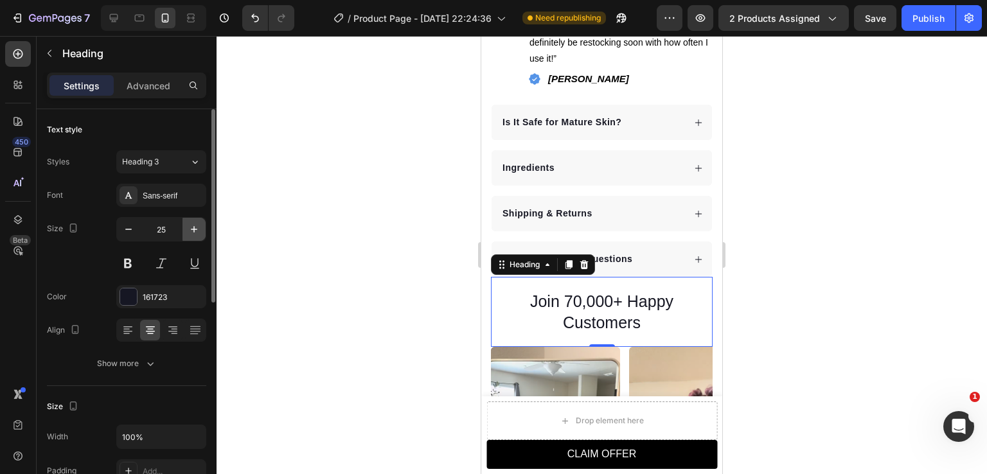
click at [195, 228] on icon "button" at bounding box center [194, 229] width 13 height 13
type input "27"
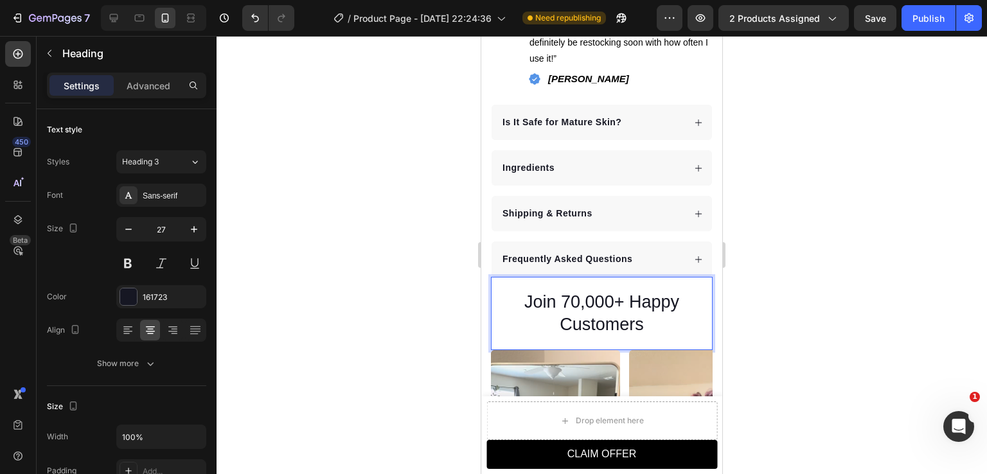
click at [607, 301] on p "Join 70,000+ Happy Customers" at bounding box center [601, 313] width 219 height 45
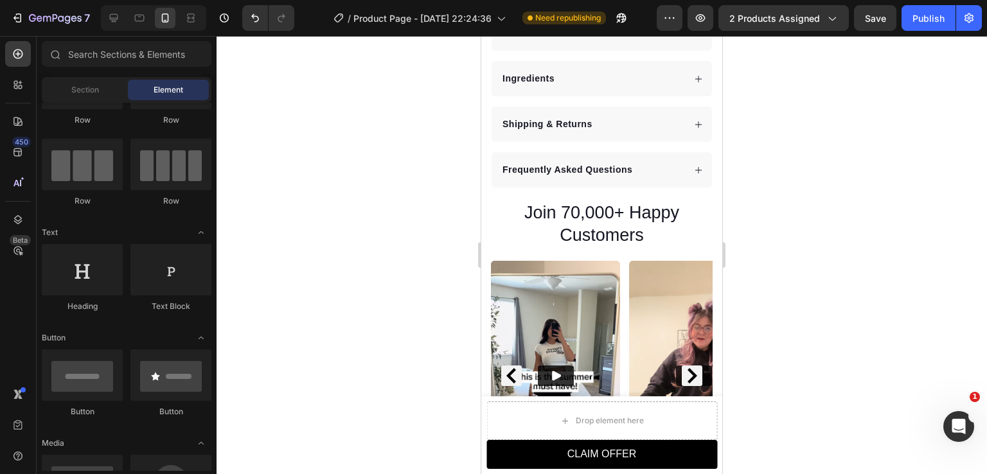
scroll to position [838, 0]
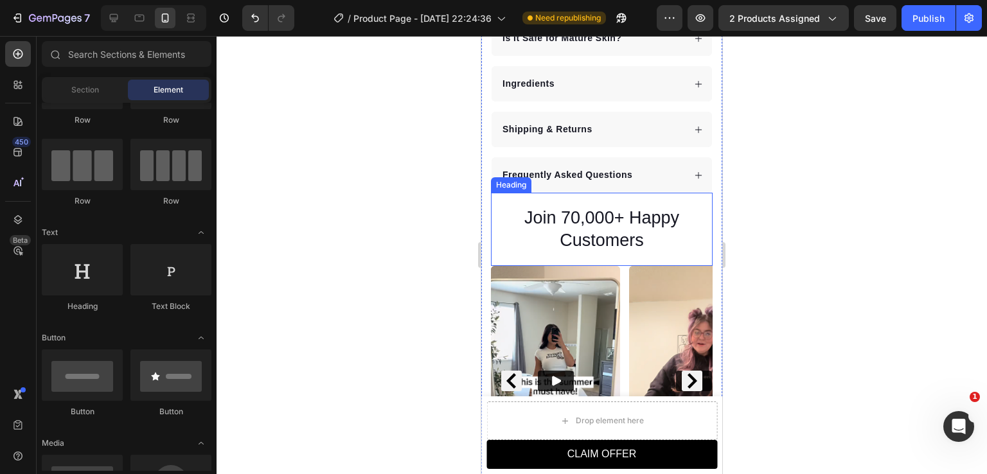
click at [585, 207] on p "Join 70,000+ Happy Customers" at bounding box center [601, 229] width 219 height 45
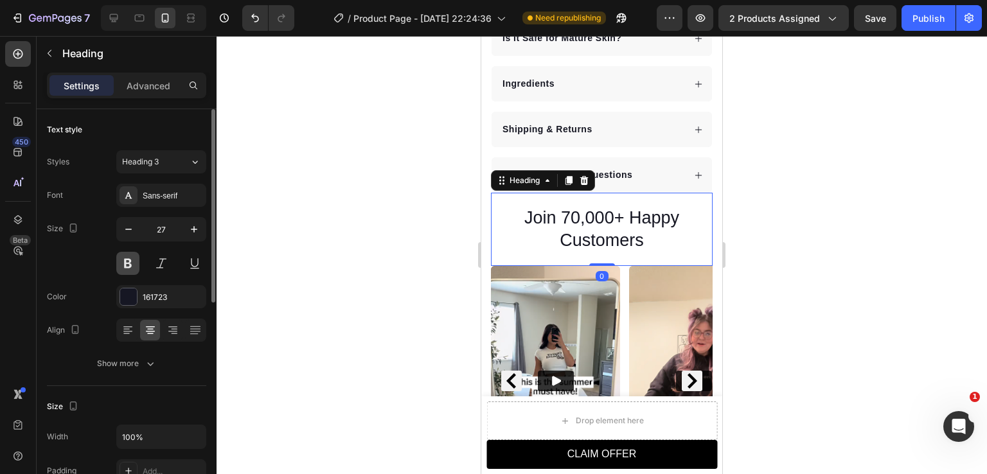
click at [128, 265] on button at bounding box center [127, 263] width 23 height 23
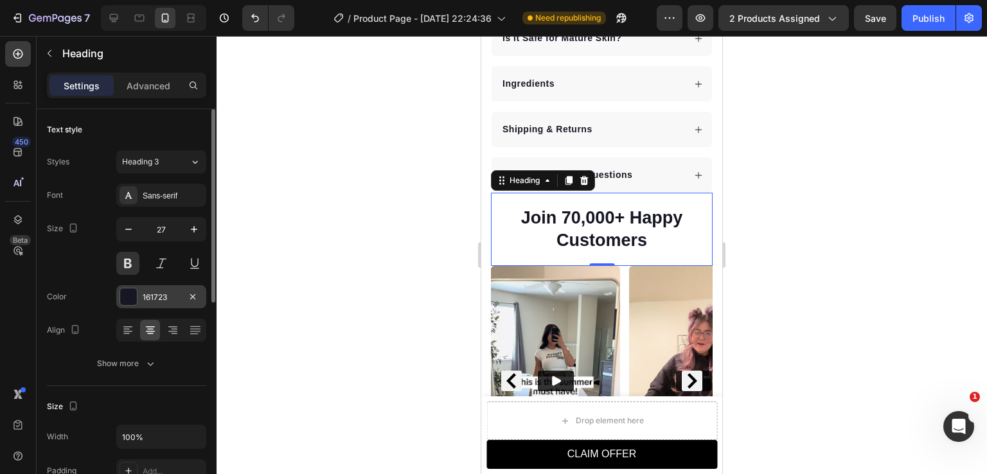
click at [159, 300] on div "161723" at bounding box center [161, 298] width 37 height 12
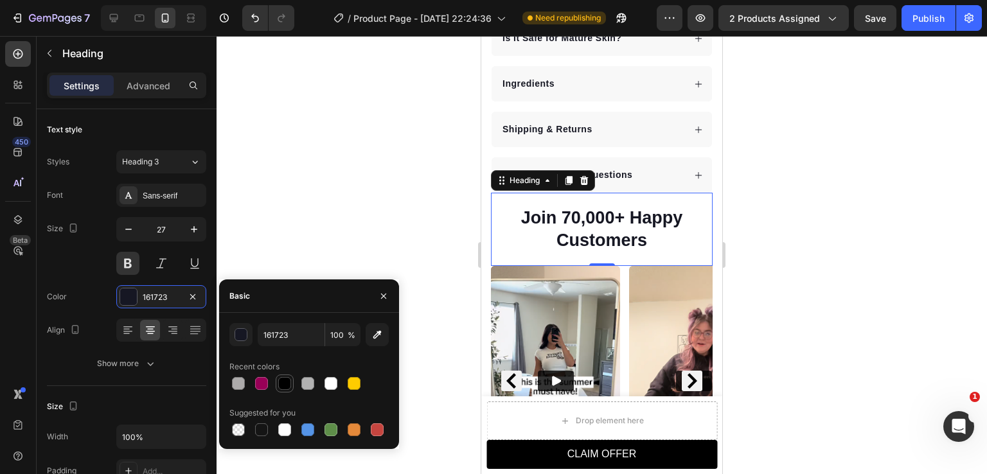
click at [282, 384] on div at bounding box center [284, 383] width 13 height 13
type input "000000"
click at [818, 287] on div at bounding box center [602, 255] width 770 height 438
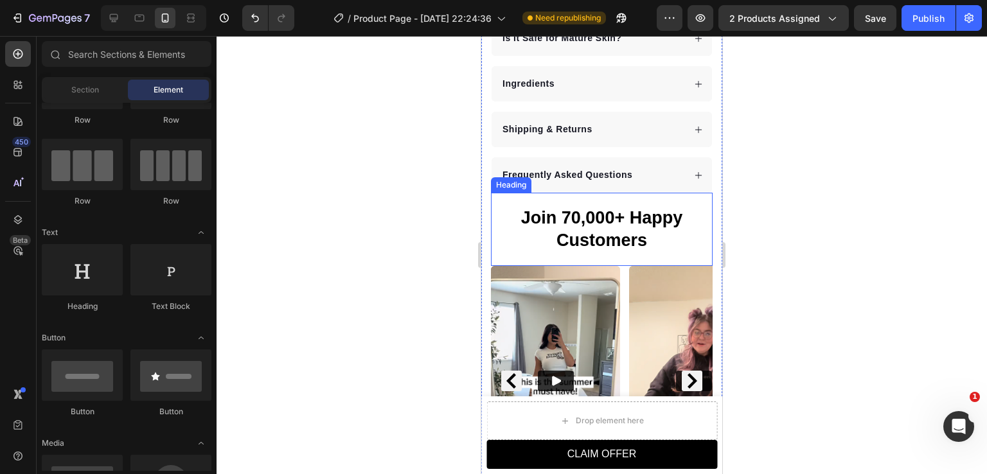
click at [611, 224] on p "Join 70,000+ Happy Customers" at bounding box center [601, 229] width 219 height 45
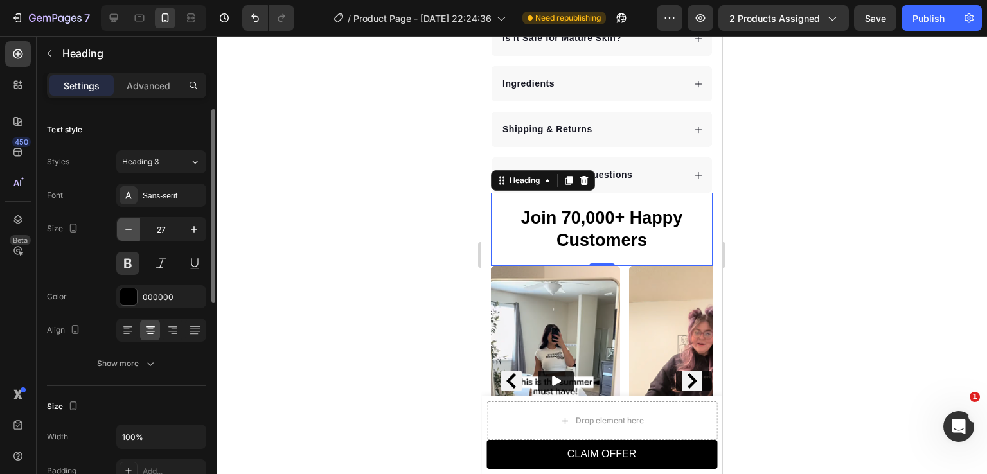
click at [134, 228] on icon "button" at bounding box center [128, 229] width 13 height 13
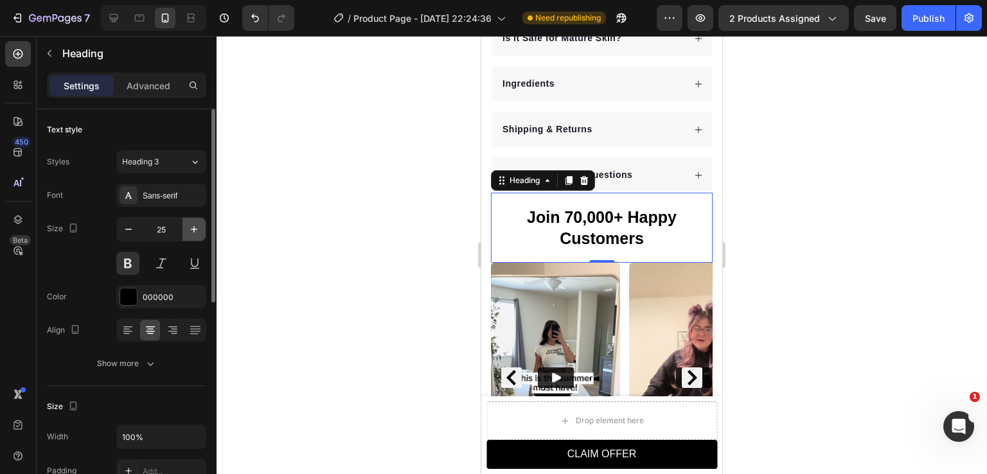
click at [188, 233] on icon "button" at bounding box center [194, 229] width 13 height 13
type input "27"
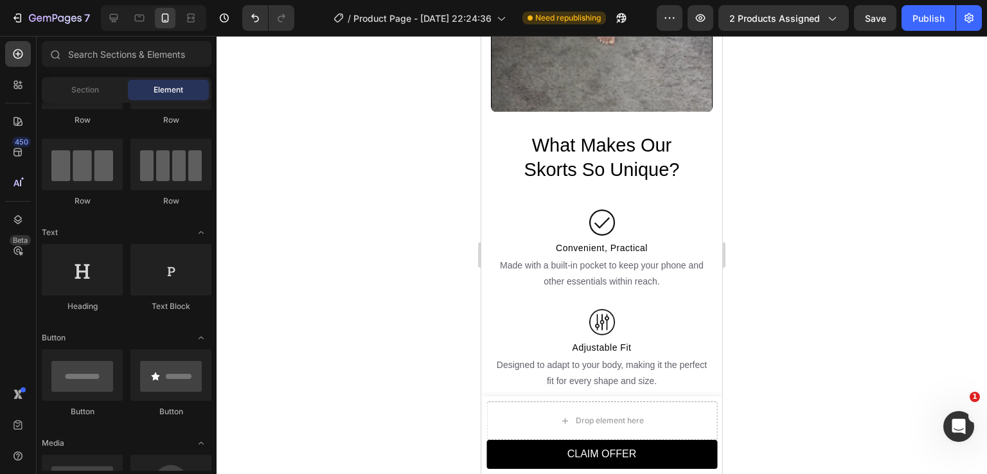
scroll to position [2190, 0]
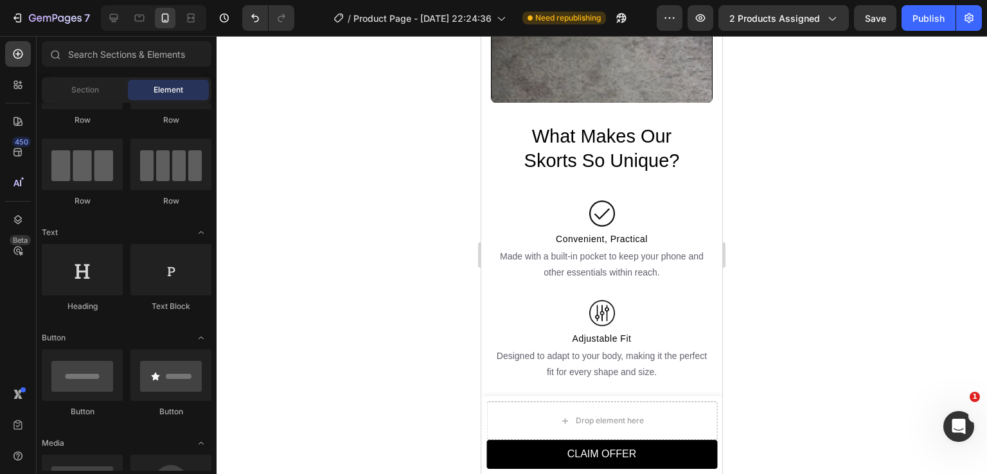
drag, startPoint x: 717, startPoint y: 190, endPoint x: 1209, endPoint y: 361, distance: 520.6
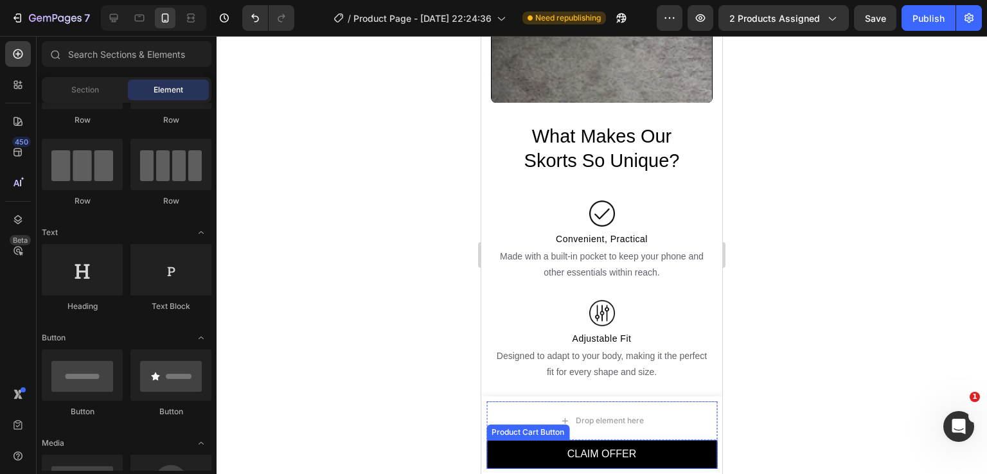
click at [669, 450] on button "CLAIM OFFER" at bounding box center [601, 454] width 231 height 29
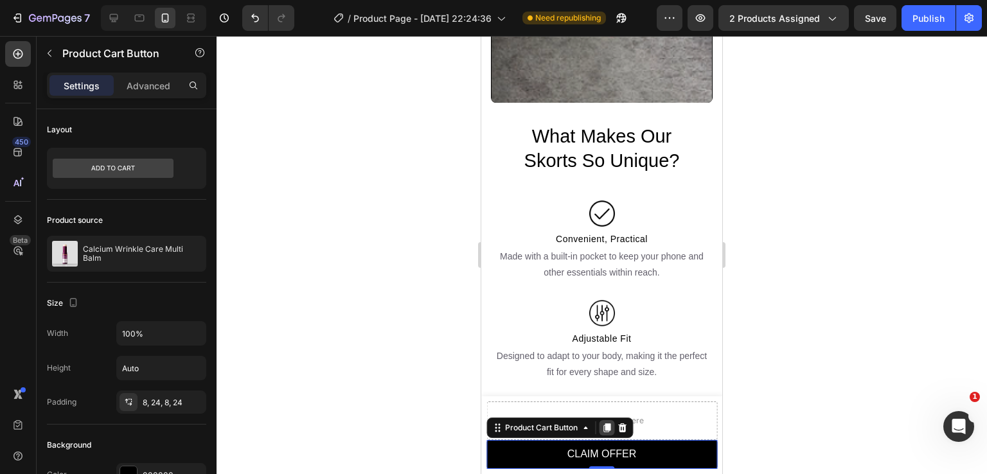
click at [604, 427] on icon at bounding box center [606, 427] width 7 height 9
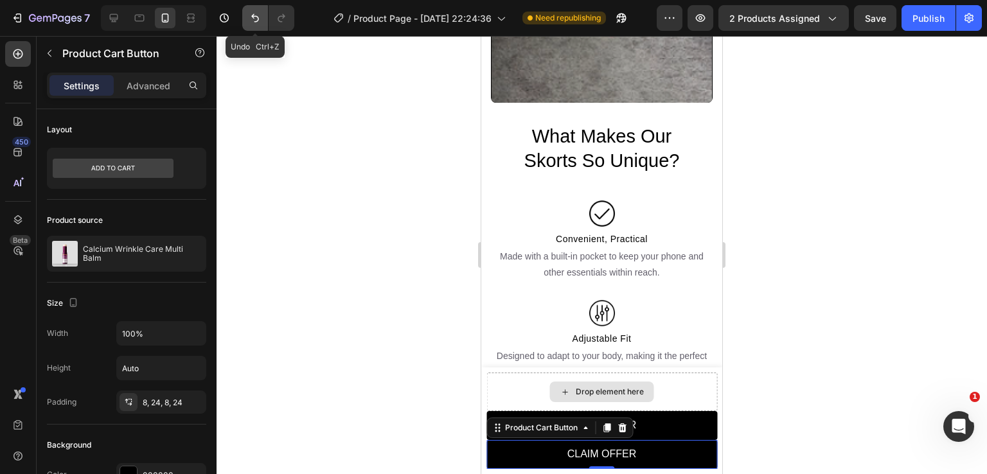
click at [256, 22] on icon "Undo/Redo" at bounding box center [255, 18] width 13 height 13
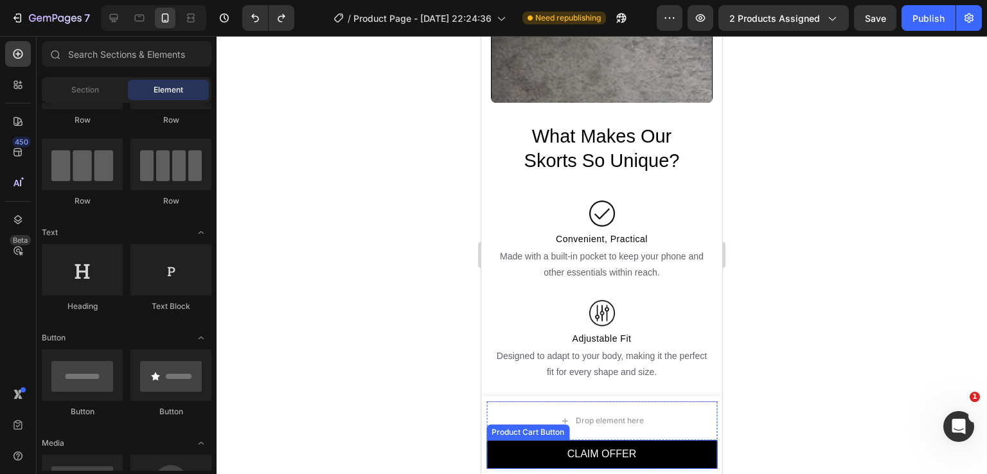
click at [646, 458] on button "CLAIM OFFER" at bounding box center [601, 454] width 231 height 29
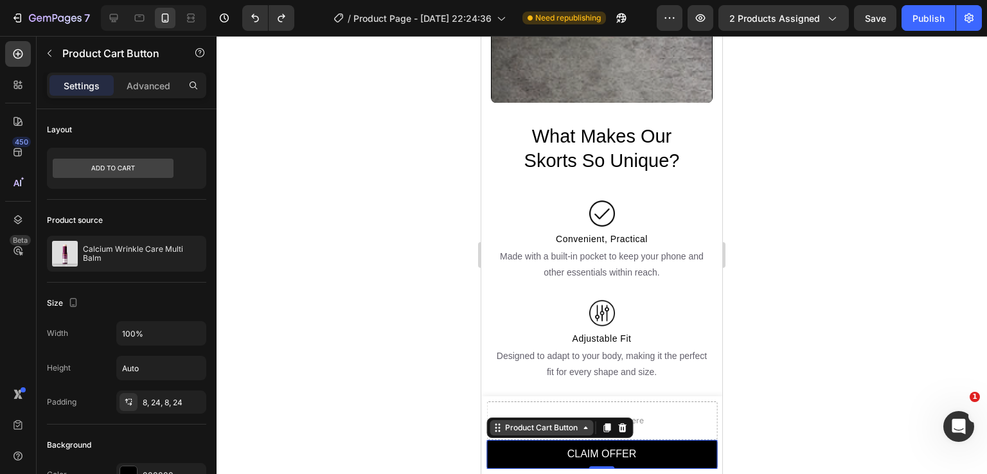
click at [499, 433] on div "Product Cart Button" at bounding box center [541, 427] width 103 height 15
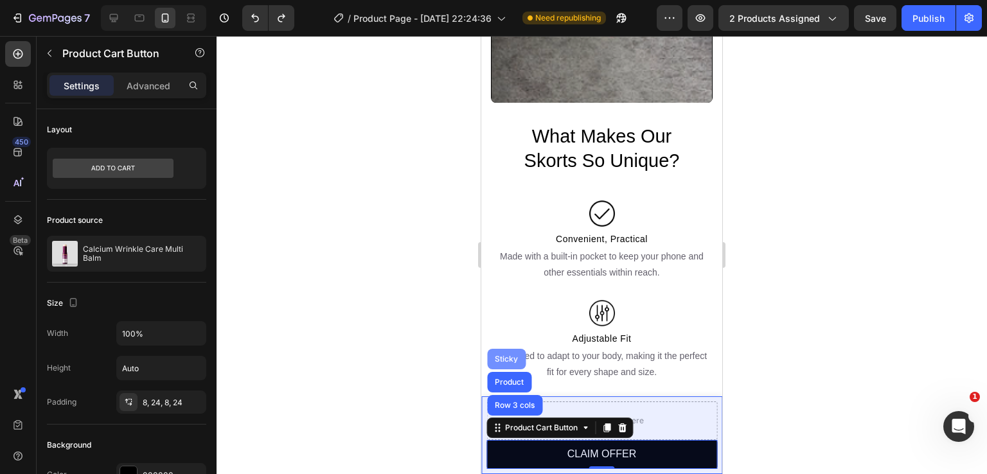
click at [511, 359] on div "Sticky" at bounding box center [506, 359] width 28 height 8
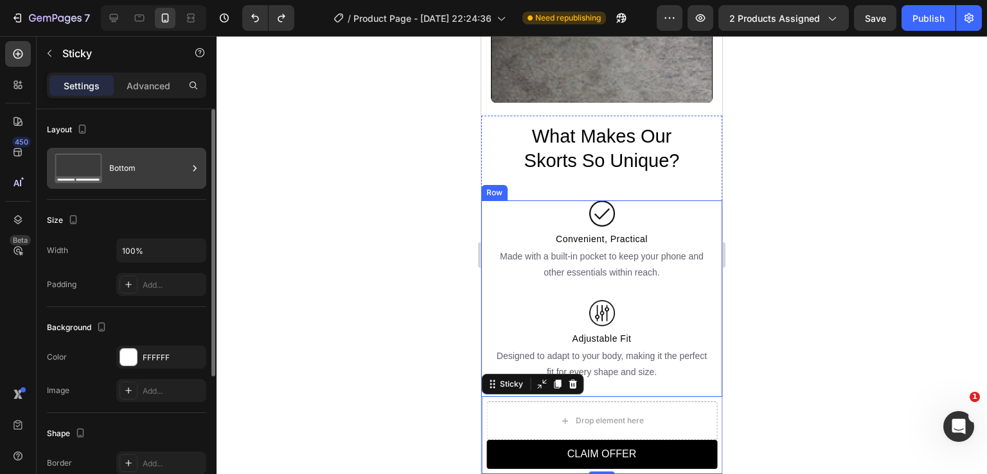
click at [164, 170] on div "Bottom" at bounding box center [148, 169] width 78 height 30
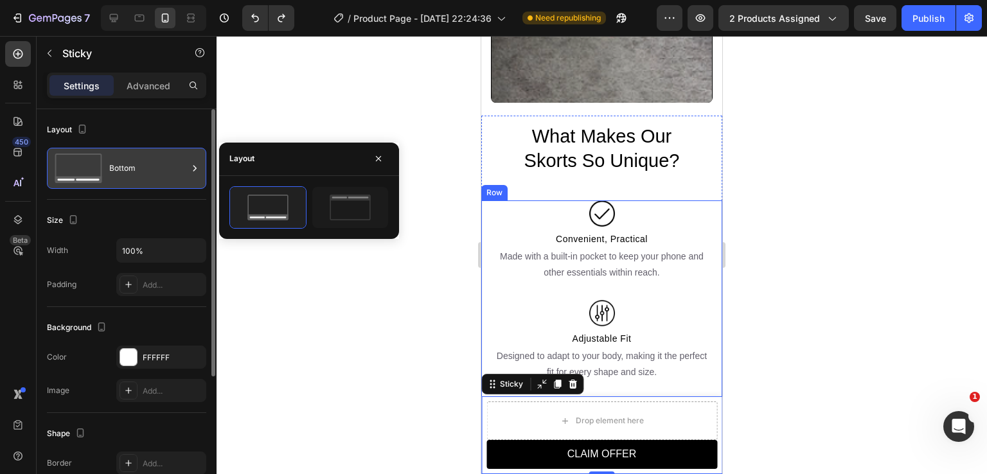
click at [164, 170] on div "Bottom" at bounding box center [148, 169] width 78 height 30
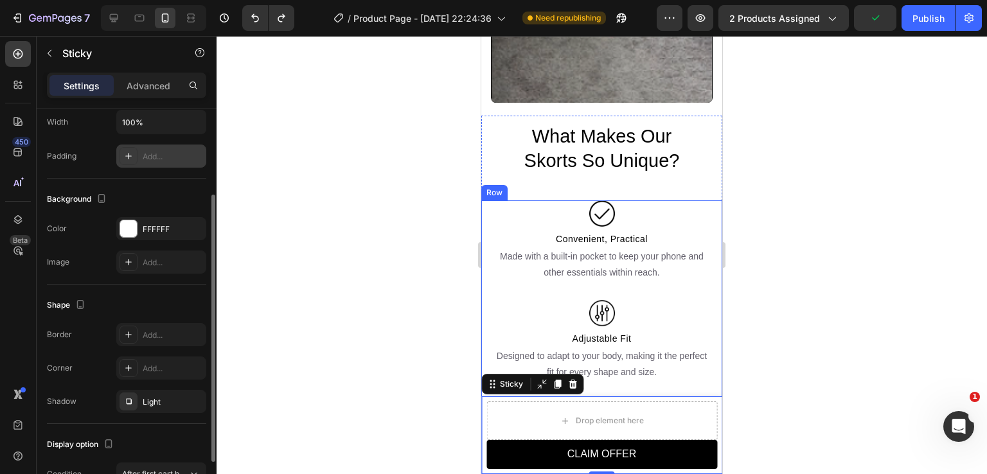
scroll to position [193, 0]
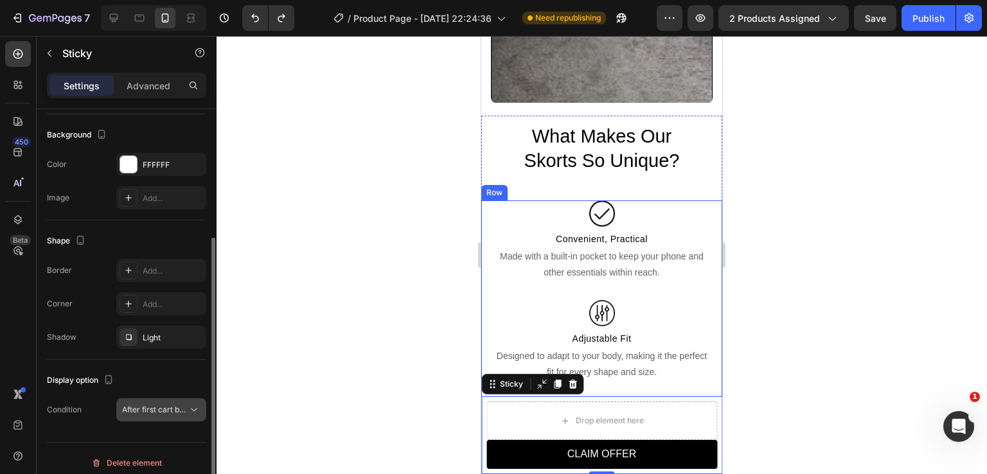
click at [161, 411] on span "After first cart button" at bounding box center [160, 410] width 76 height 10
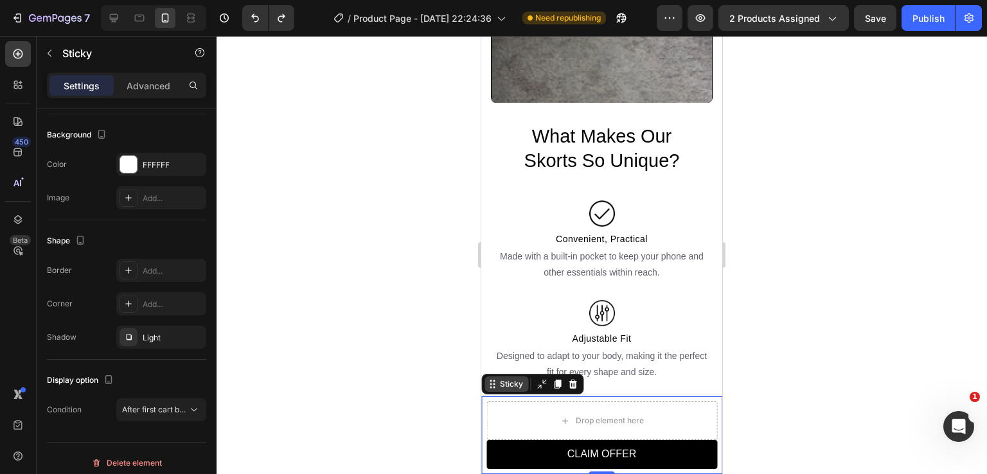
click at [491, 387] on icon at bounding box center [492, 384] width 10 height 10
click at [497, 389] on div "Sticky" at bounding box center [511, 384] width 28 height 12
click at [488, 391] on div "Sticky" at bounding box center [532, 384] width 102 height 21
click at [497, 391] on div "Sticky" at bounding box center [506, 384] width 44 height 15
click at [542, 391] on div at bounding box center [541, 384] width 15 height 15
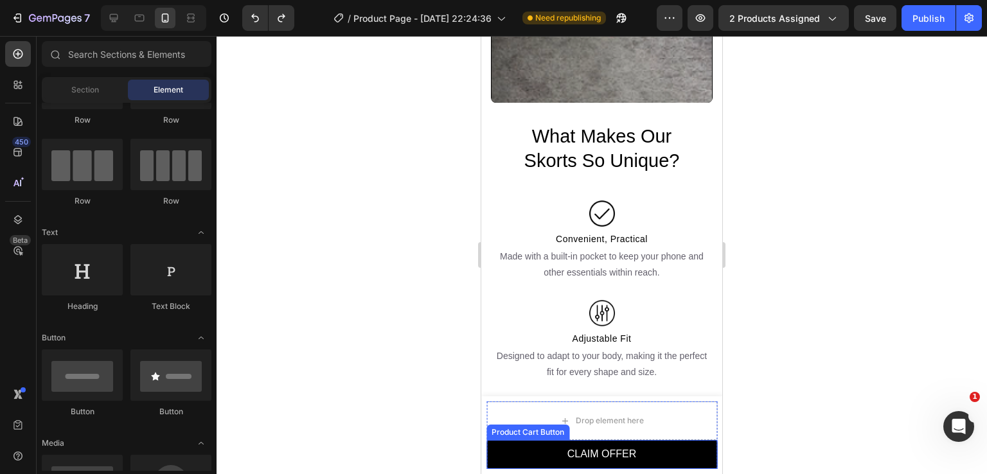
click at [522, 445] on button "CLAIM OFFER" at bounding box center [601, 454] width 231 height 29
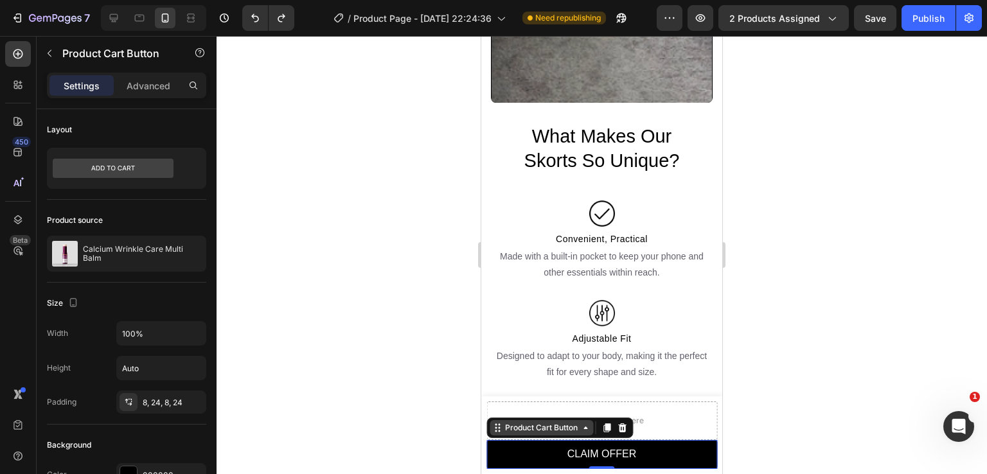
click at [510, 432] on div "Product Cart Button" at bounding box center [541, 428] width 78 height 12
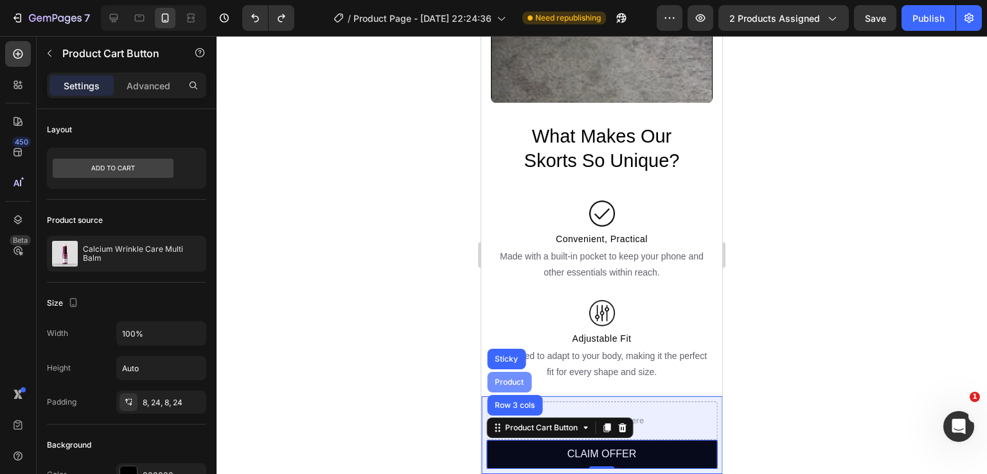
click at [509, 386] on div "Product" at bounding box center [509, 382] width 44 height 21
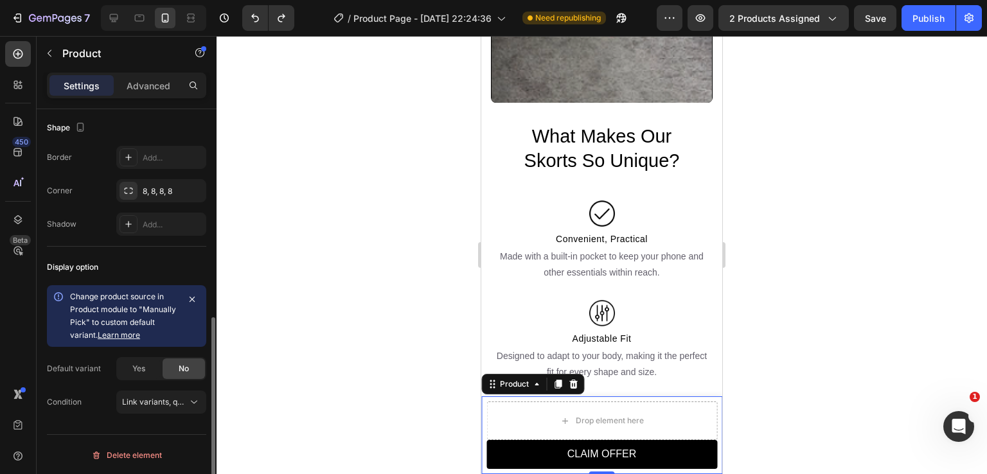
scroll to position [175, 0]
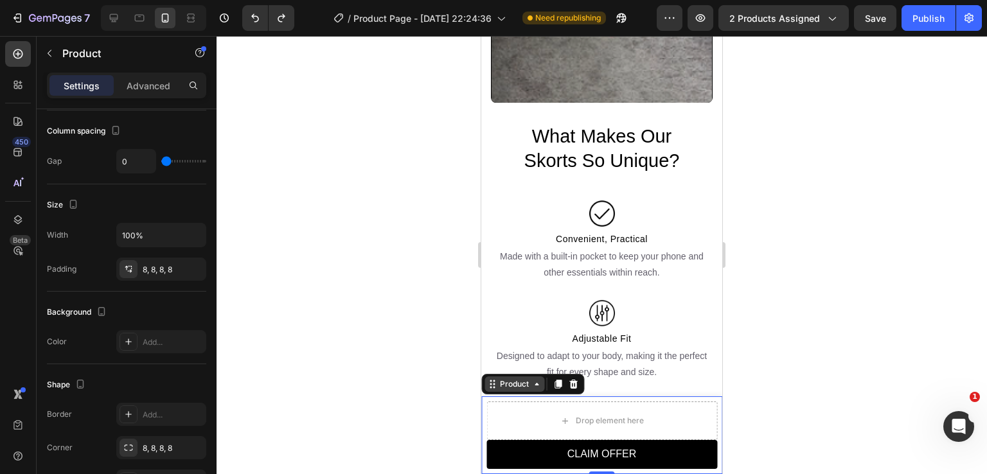
click at [489, 388] on icon at bounding box center [492, 384] width 10 height 10
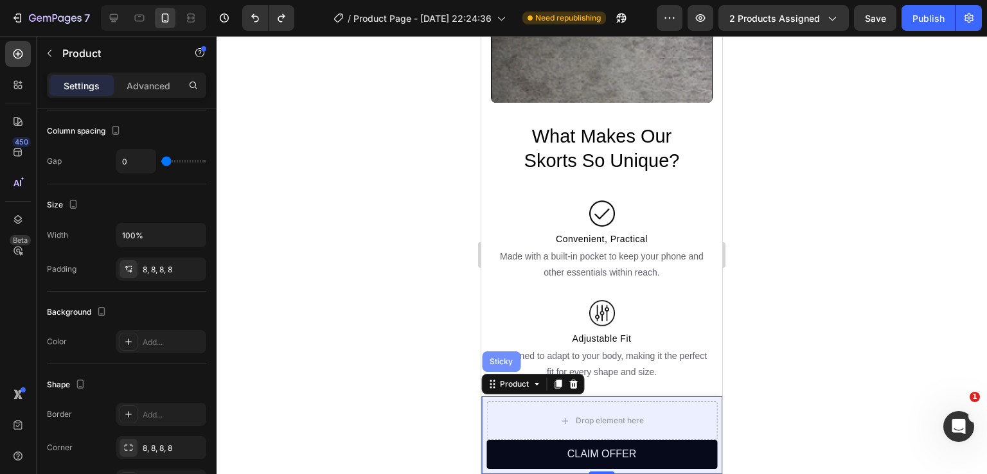
click at [501, 372] on div "Sticky" at bounding box center [501, 361] width 39 height 21
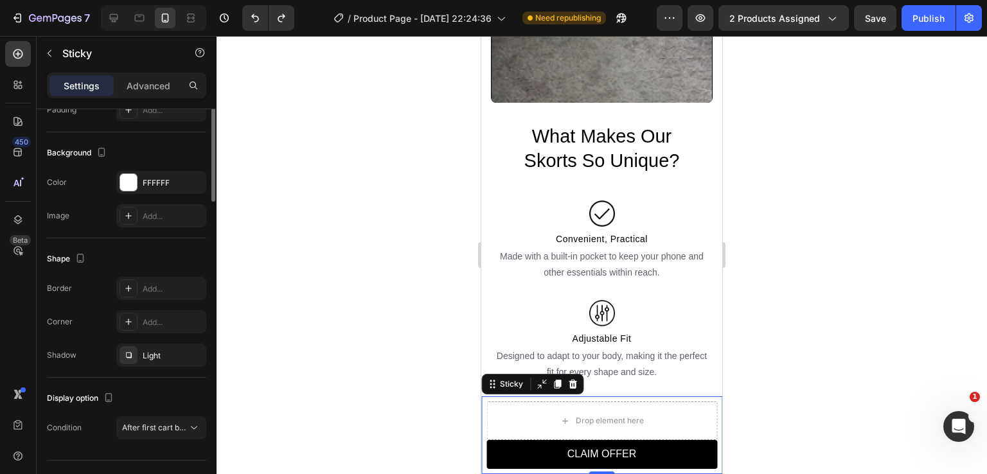
scroll to position [0, 0]
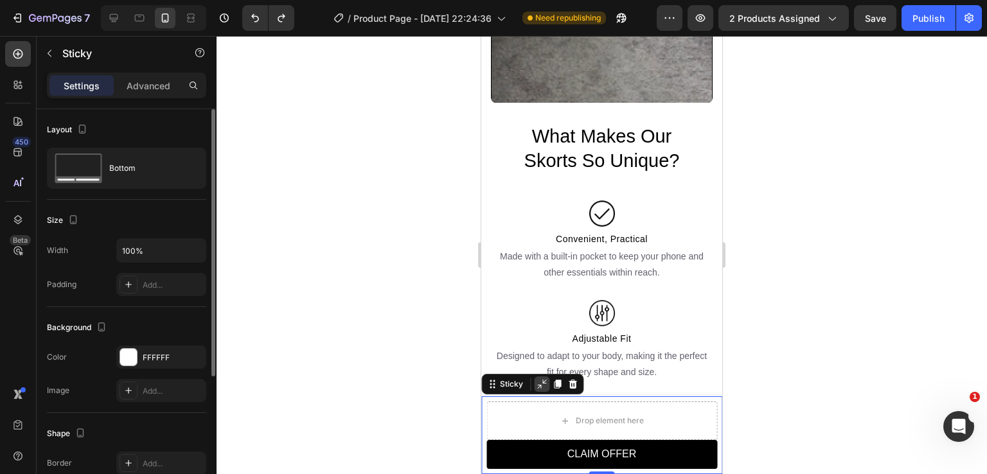
click at [542, 390] on div at bounding box center [541, 384] width 15 height 15
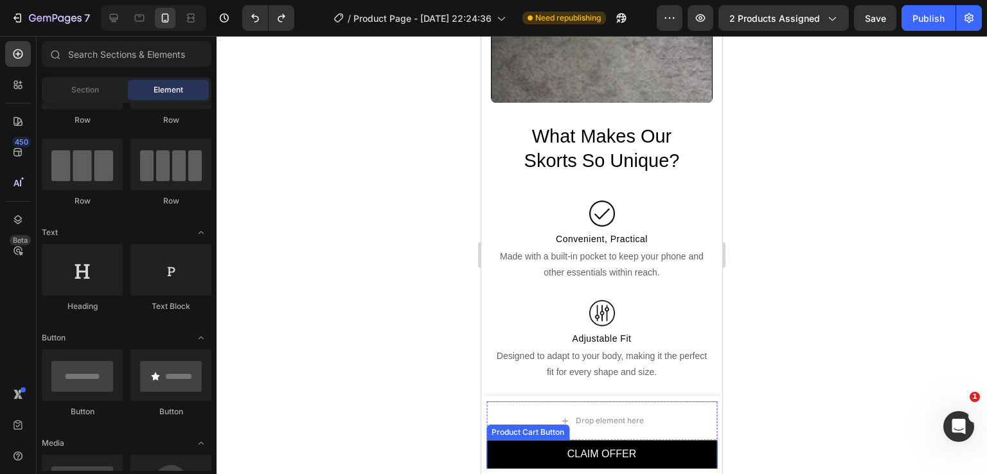
click at [553, 448] on button "CLAIM OFFER" at bounding box center [601, 454] width 231 height 29
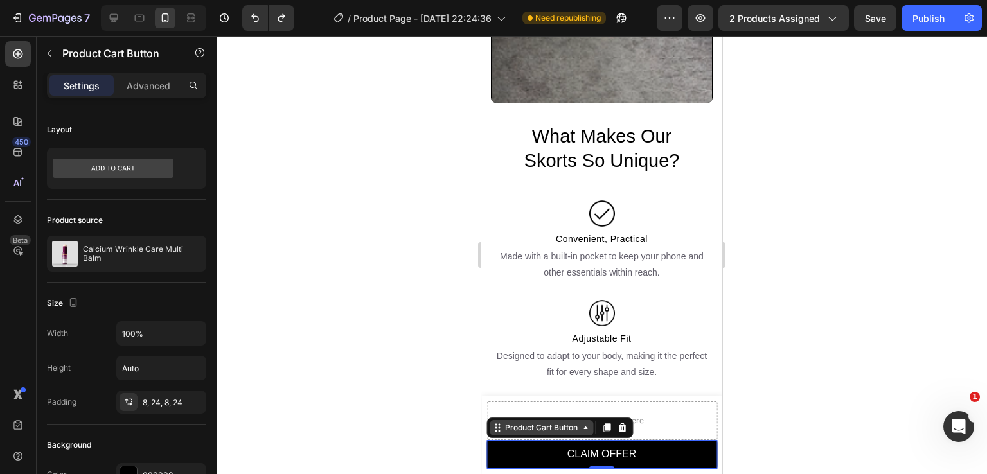
click at [511, 422] on div "Product Cart Button" at bounding box center [541, 428] width 78 height 12
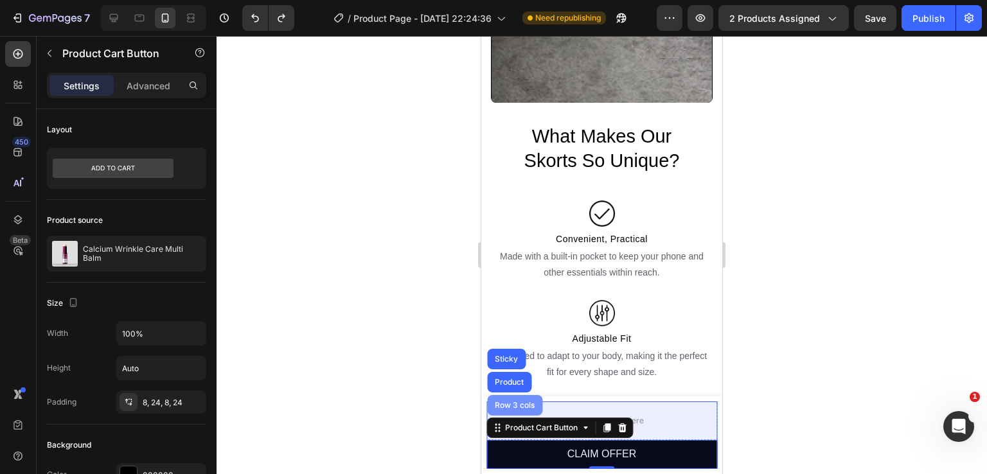
click at [517, 408] on div "Row 3 cols" at bounding box center [514, 406] width 45 height 8
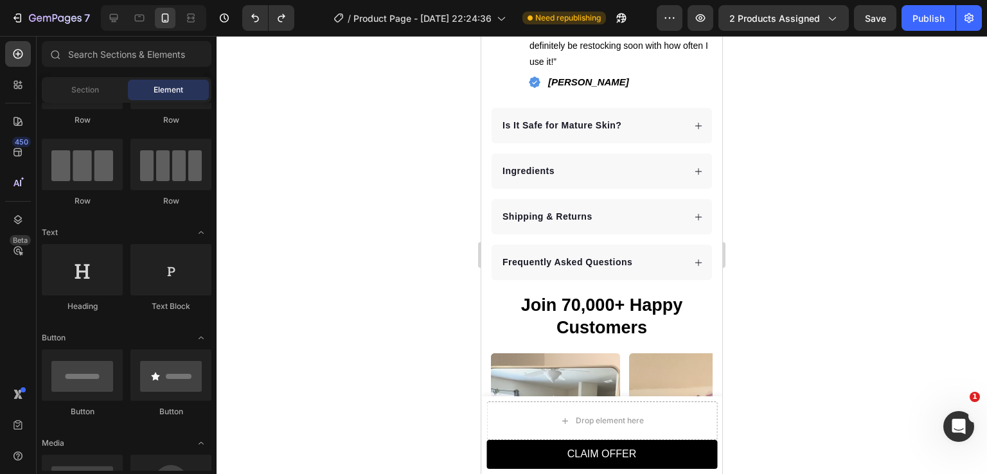
scroll to position [765, 0]
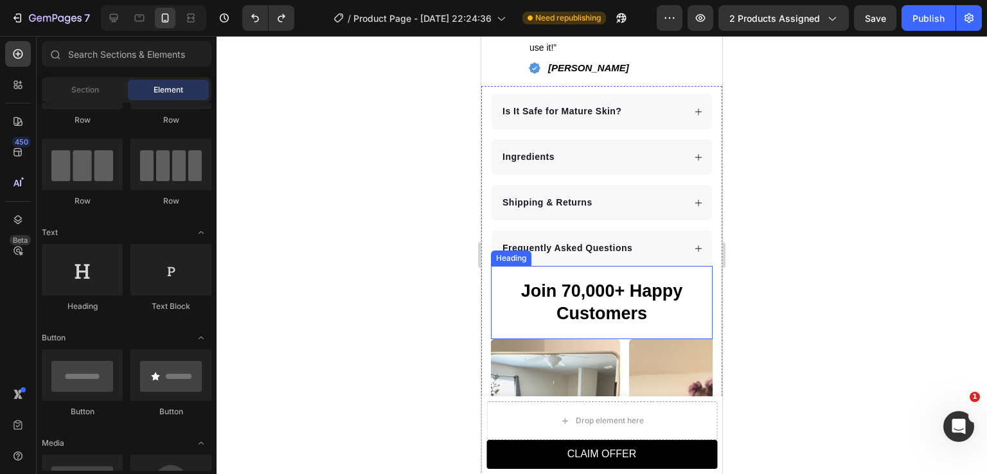
click at [510, 296] on h2 "Join 70,000+ Happy Customers" at bounding box center [602, 303] width 222 height 48
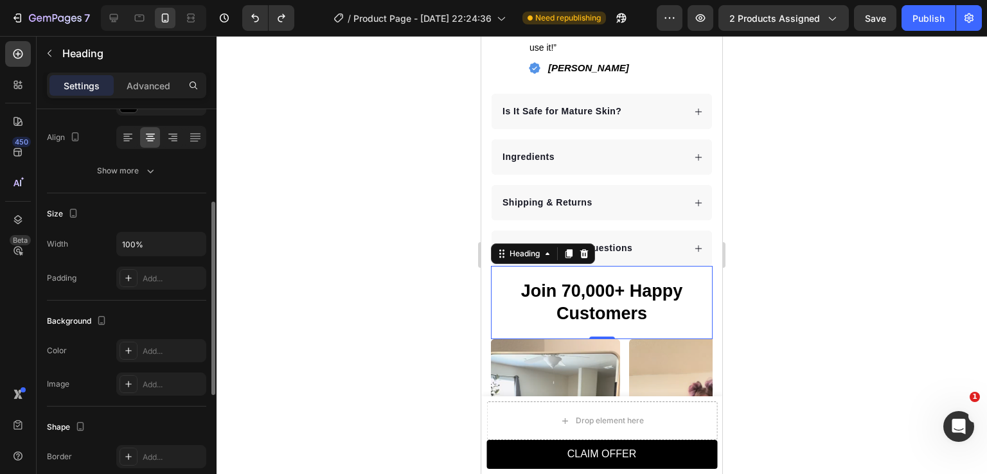
scroll to position [257, 0]
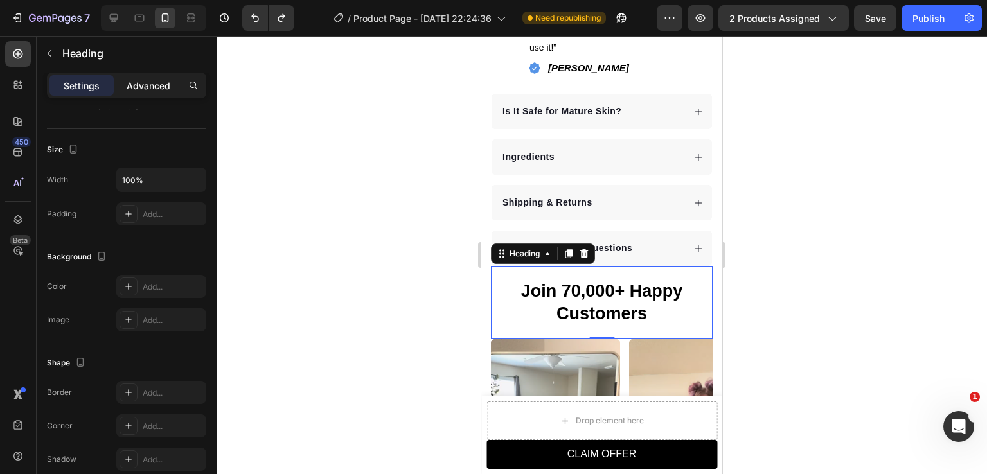
click at [148, 82] on p "Advanced" at bounding box center [149, 85] width 44 height 13
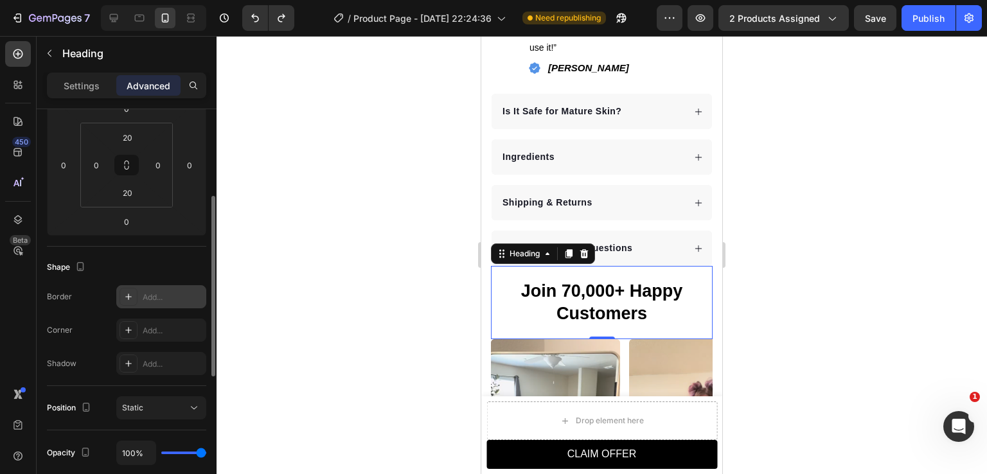
scroll to position [129, 0]
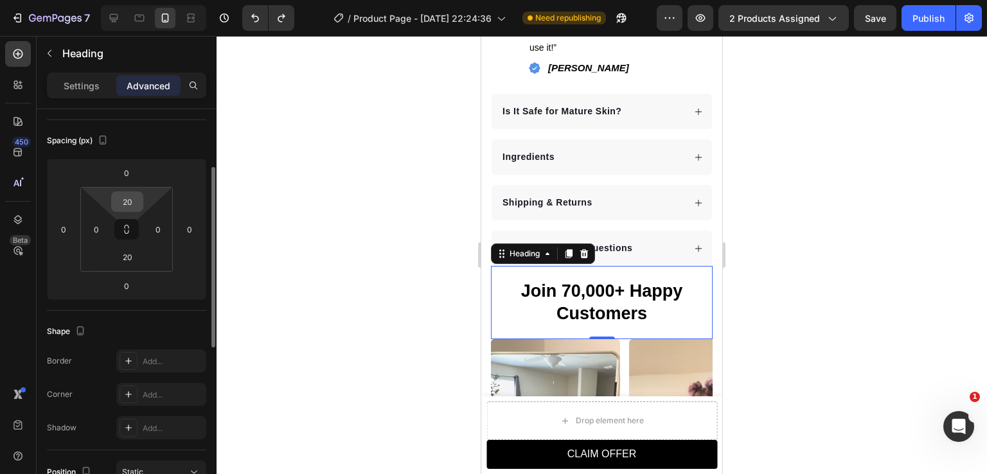
click at [126, 204] on input "20" at bounding box center [127, 201] width 26 height 19
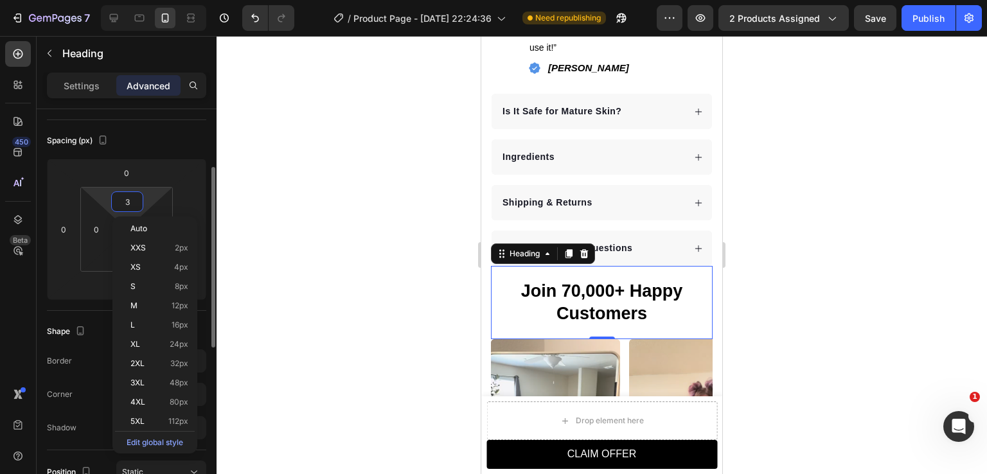
type input "30"
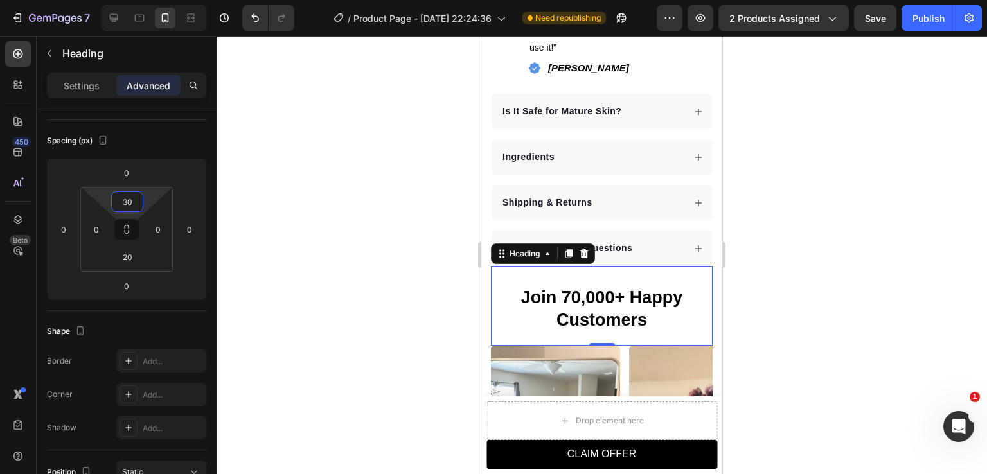
click at [817, 324] on div at bounding box center [602, 255] width 770 height 438
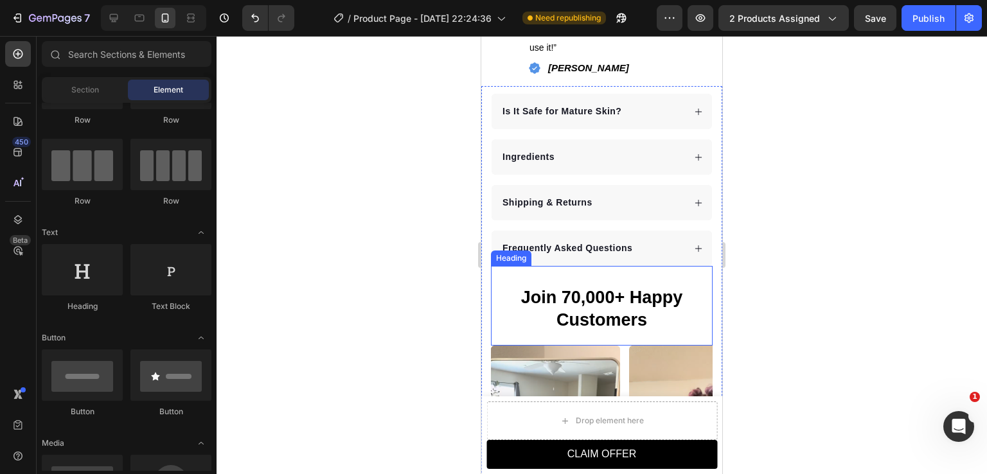
click at [532, 290] on h2 "Join 70,000+ Happy Customers" at bounding box center [602, 309] width 222 height 48
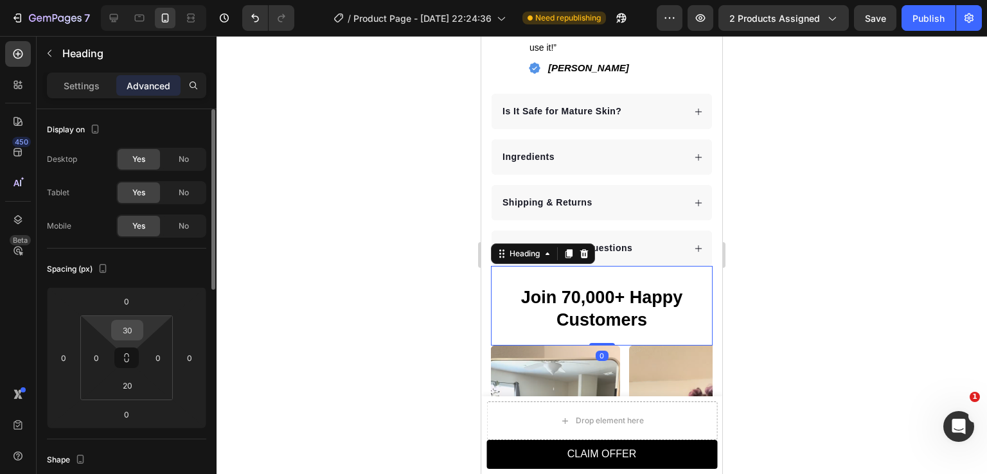
click at [129, 330] on input "30" at bounding box center [127, 330] width 26 height 19
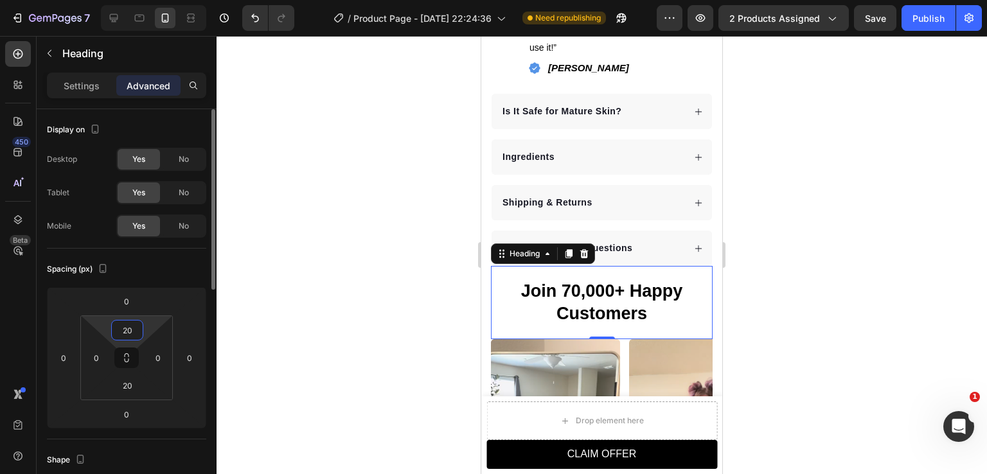
type input "20"
click at [863, 323] on div at bounding box center [602, 255] width 770 height 438
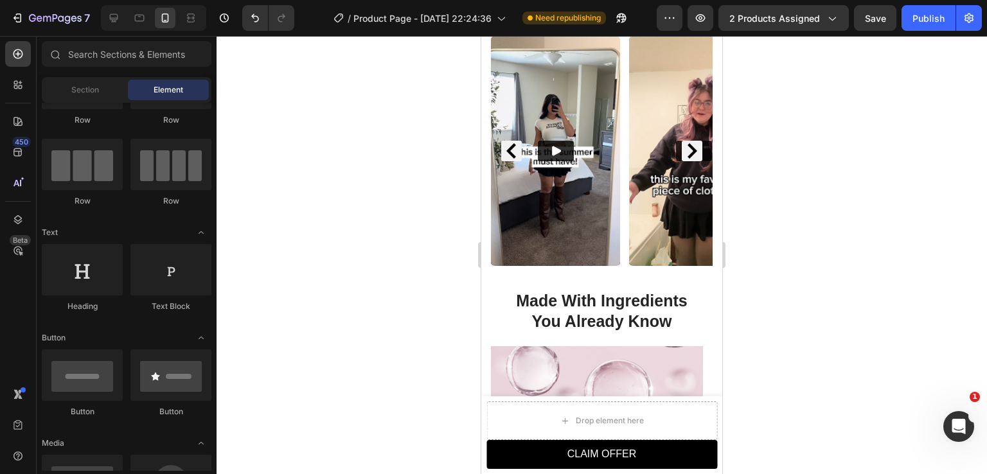
scroll to position [1025, 0]
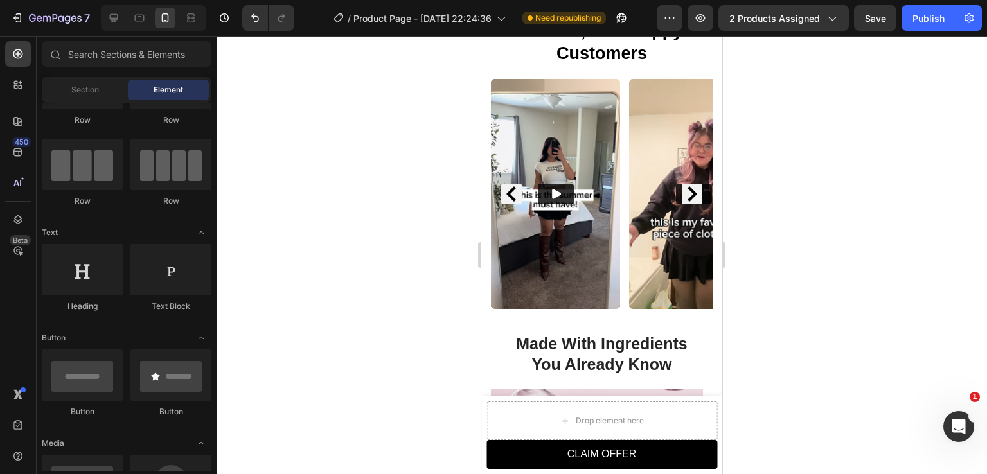
drag, startPoint x: 716, startPoint y: 247, endPoint x: 1219, endPoint y: 224, distance: 503.0
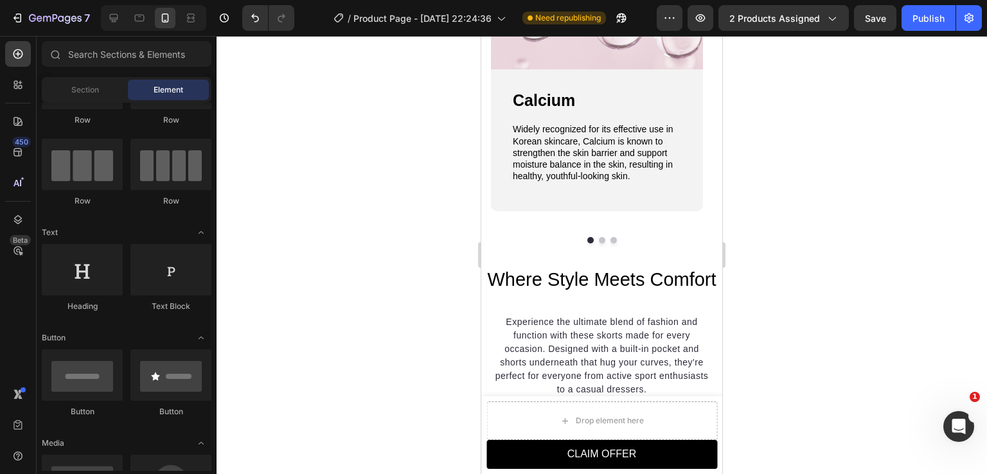
scroll to position [1497, 0]
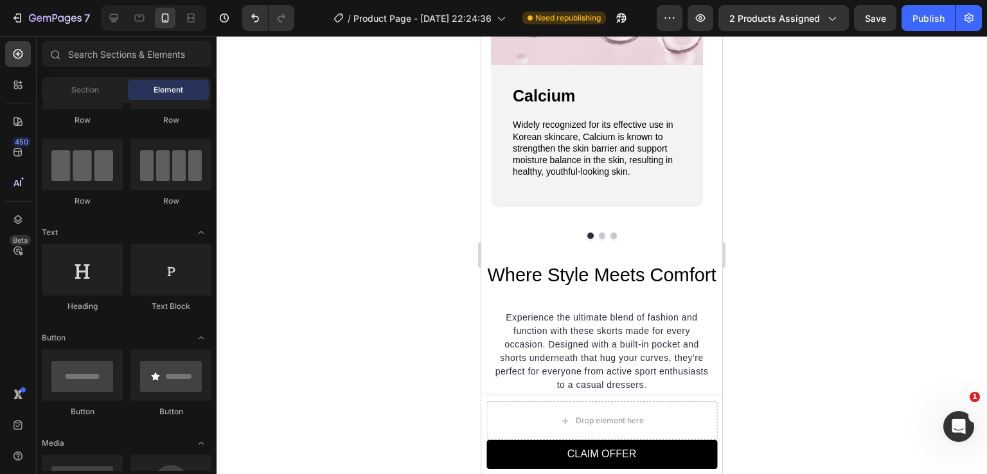
drag, startPoint x: 717, startPoint y: 247, endPoint x: 1205, endPoint y: 278, distance: 488.7
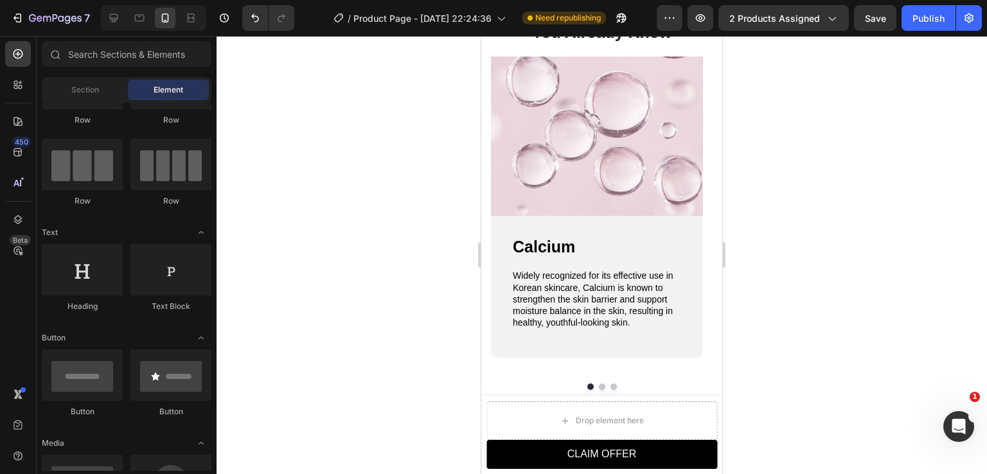
scroll to position [1350, 0]
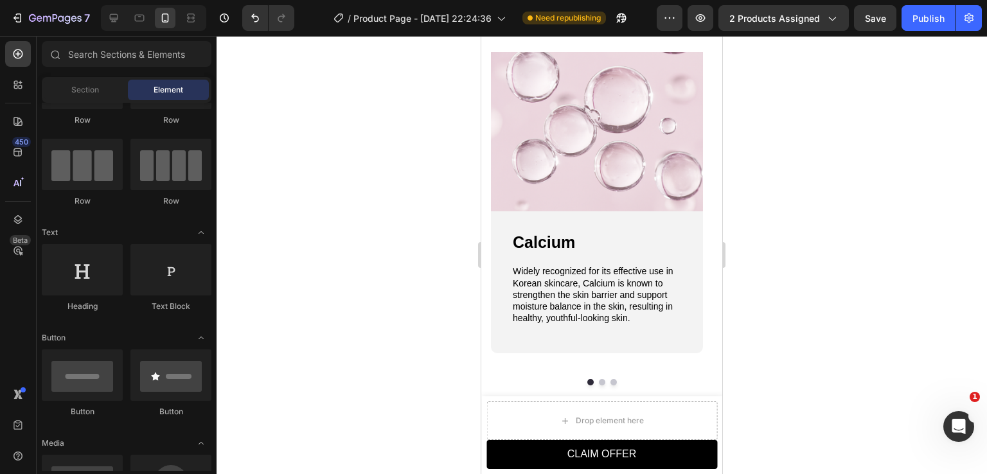
drag, startPoint x: 715, startPoint y: 227, endPoint x: 1211, endPoint y: 248, distance: 496.5
